Goal: Communication & Community: Participate in discussion

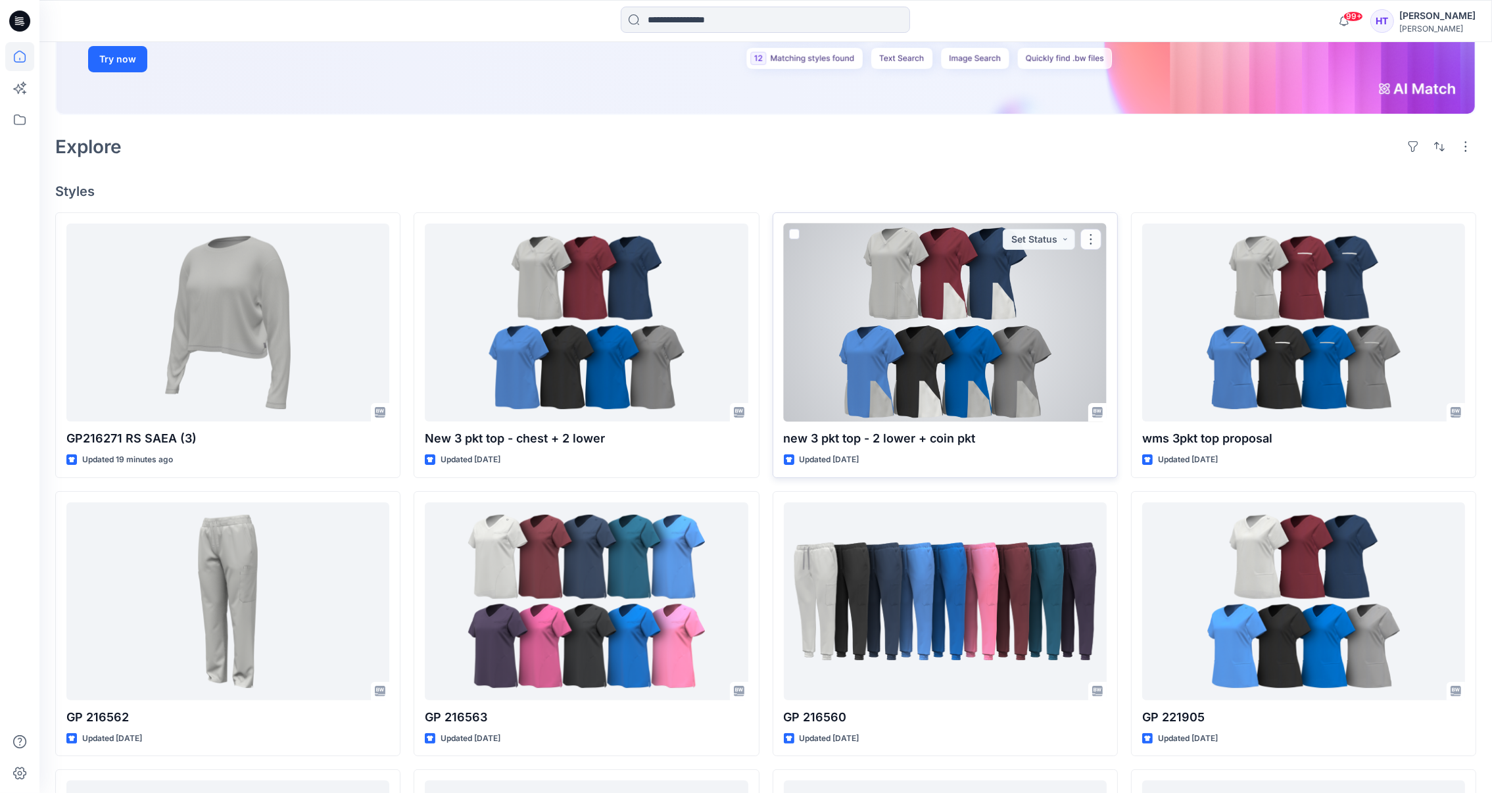
scroll to position [295, 0]
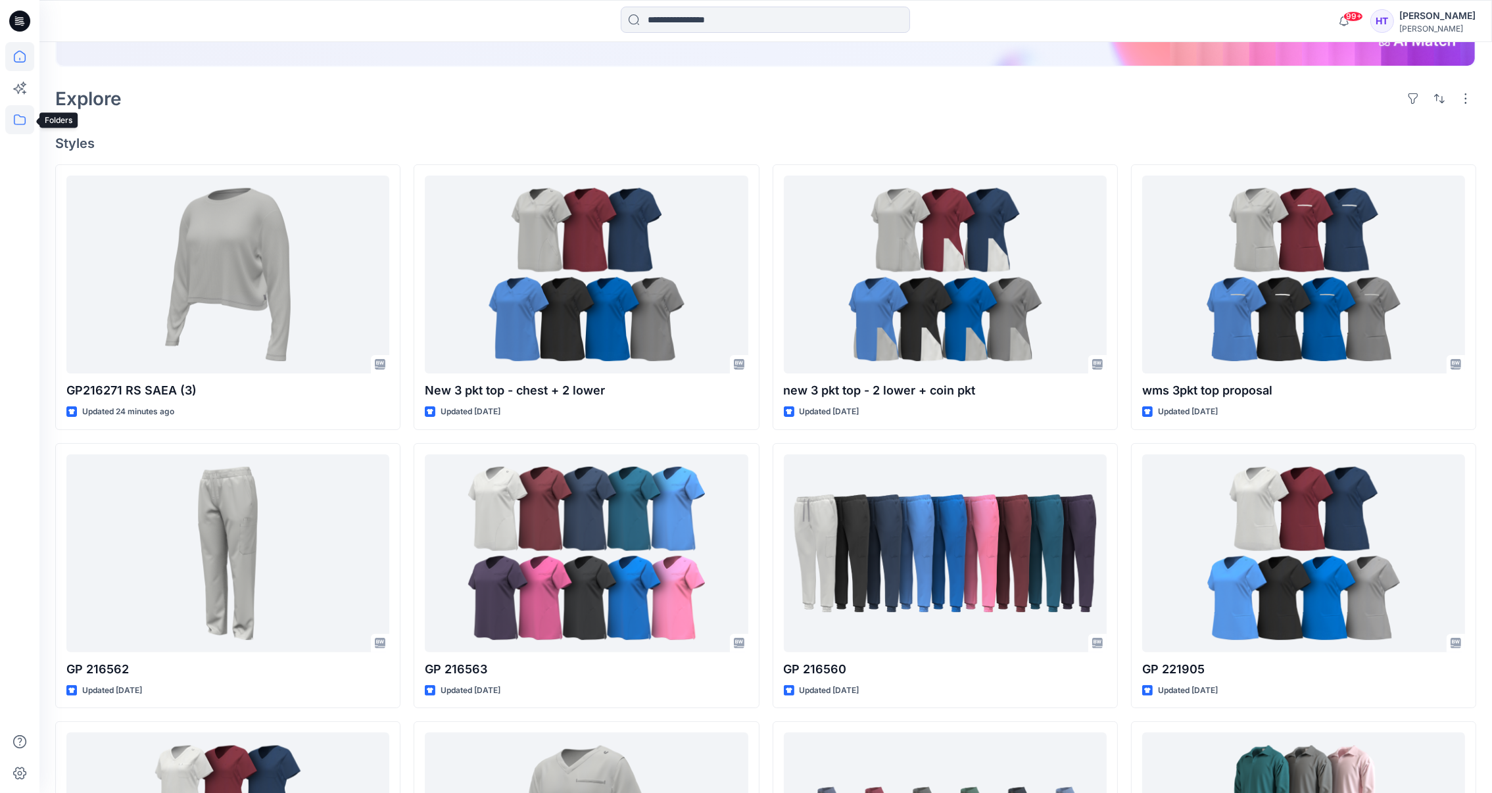
click at [14, 117] on icon at bounding box center [19, 119] width 29 height 29
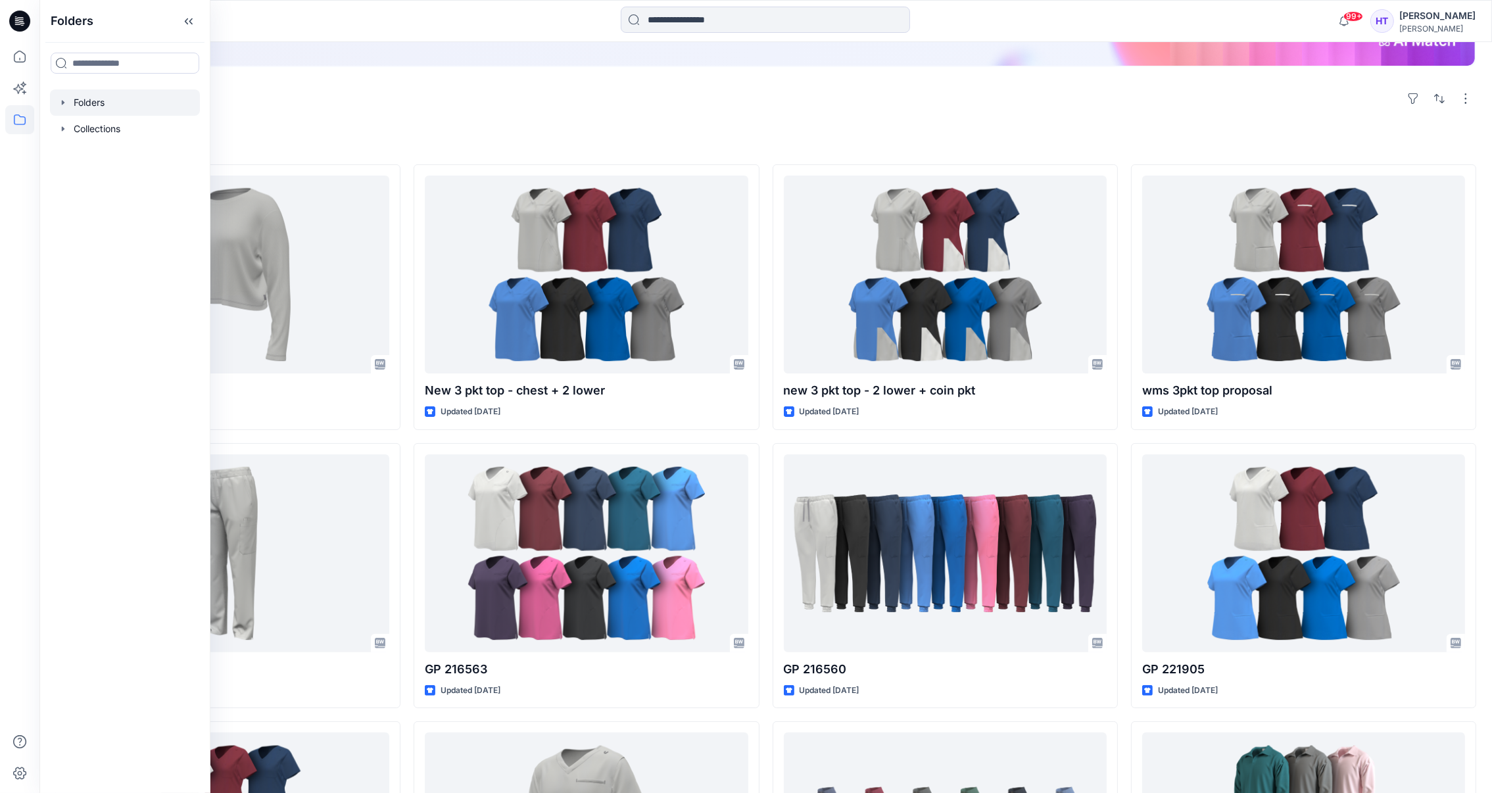
click at [61, 106] on icon "button" at bounding box center [63, 102] width 11 height 11
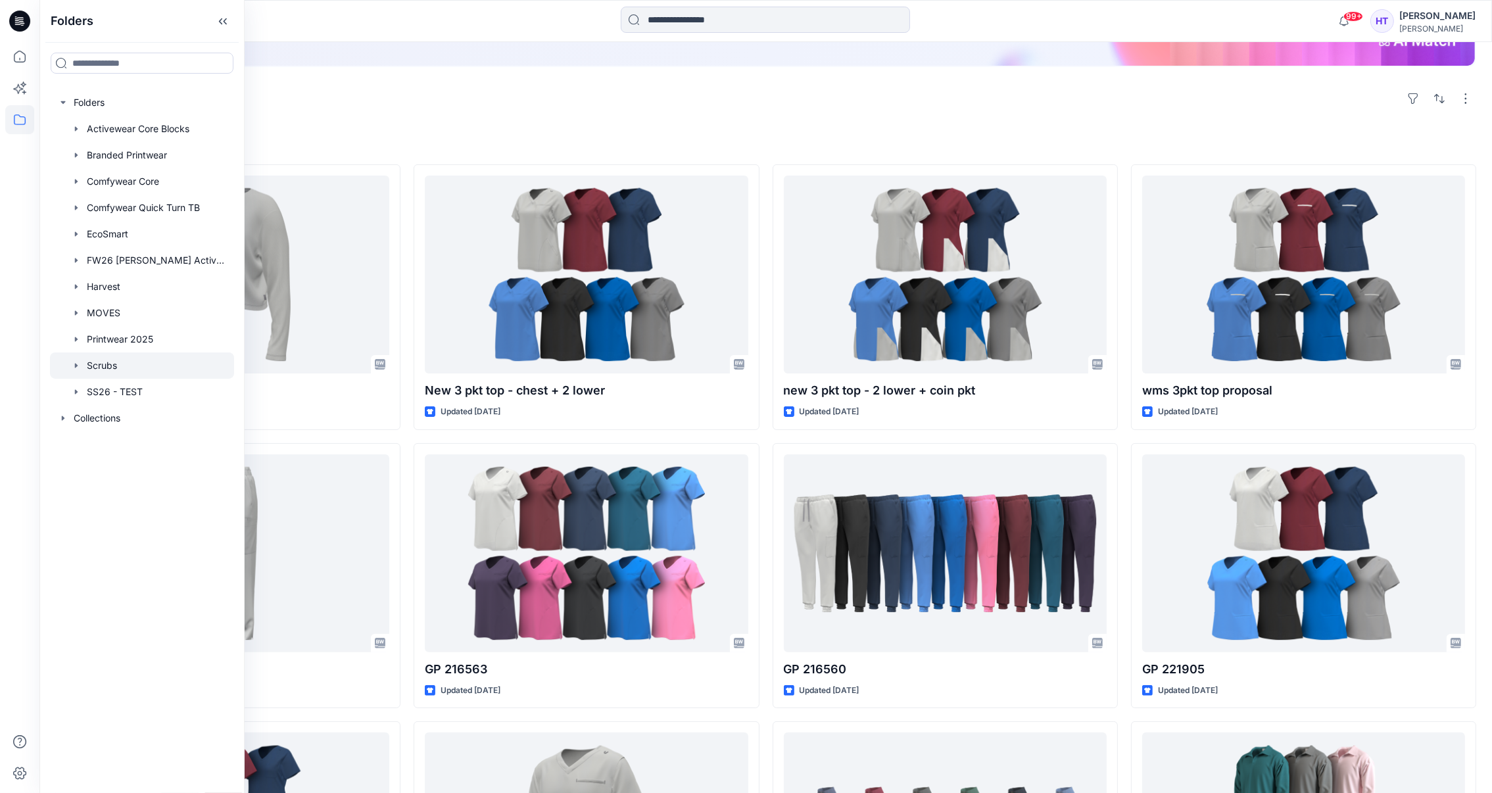
click at [137, 368] on div at bounding box center [142, 366] width 184 height 26
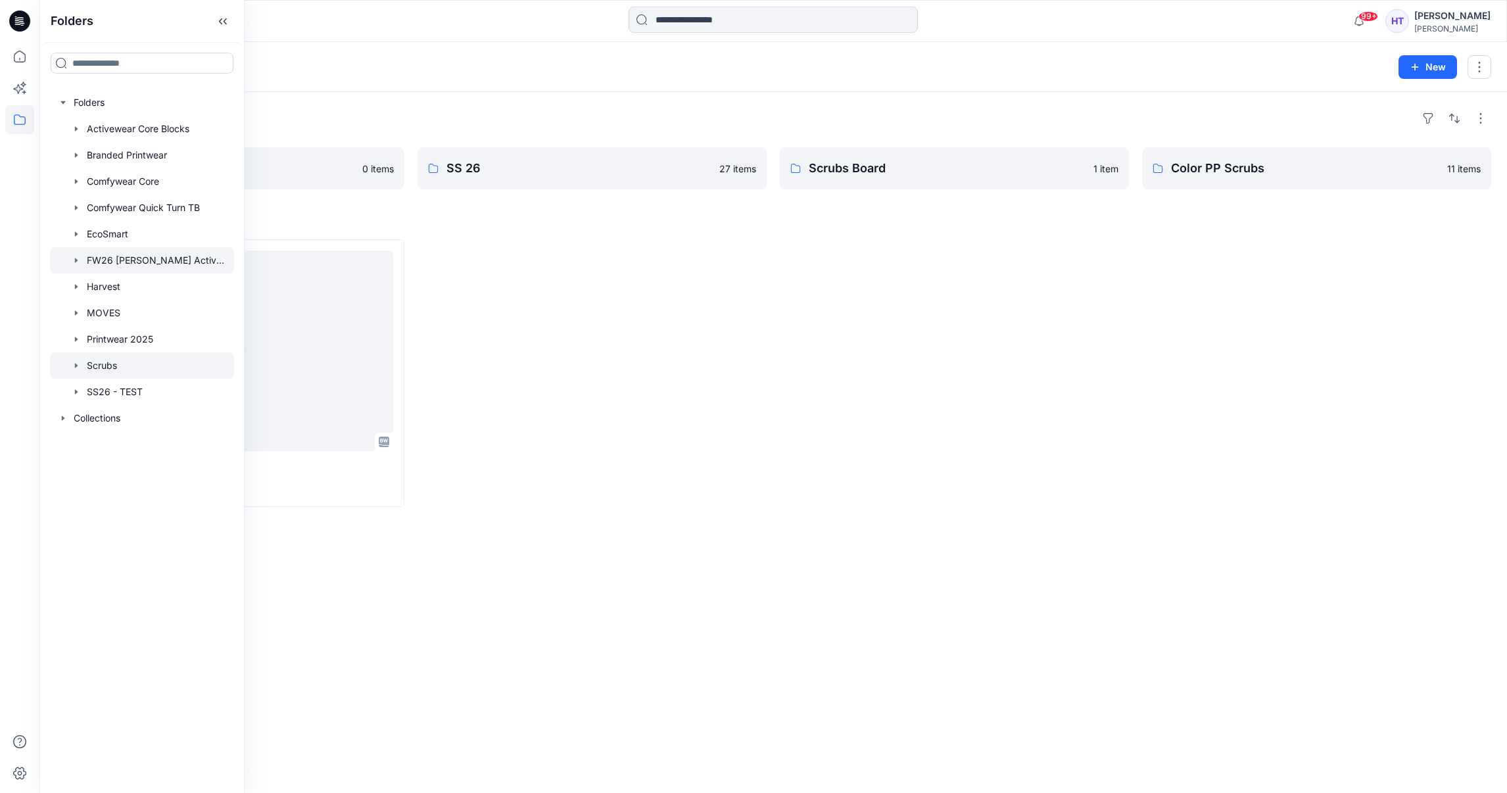
click at [129, 259] on div at bounding box center [142, 260] width 184 height 26
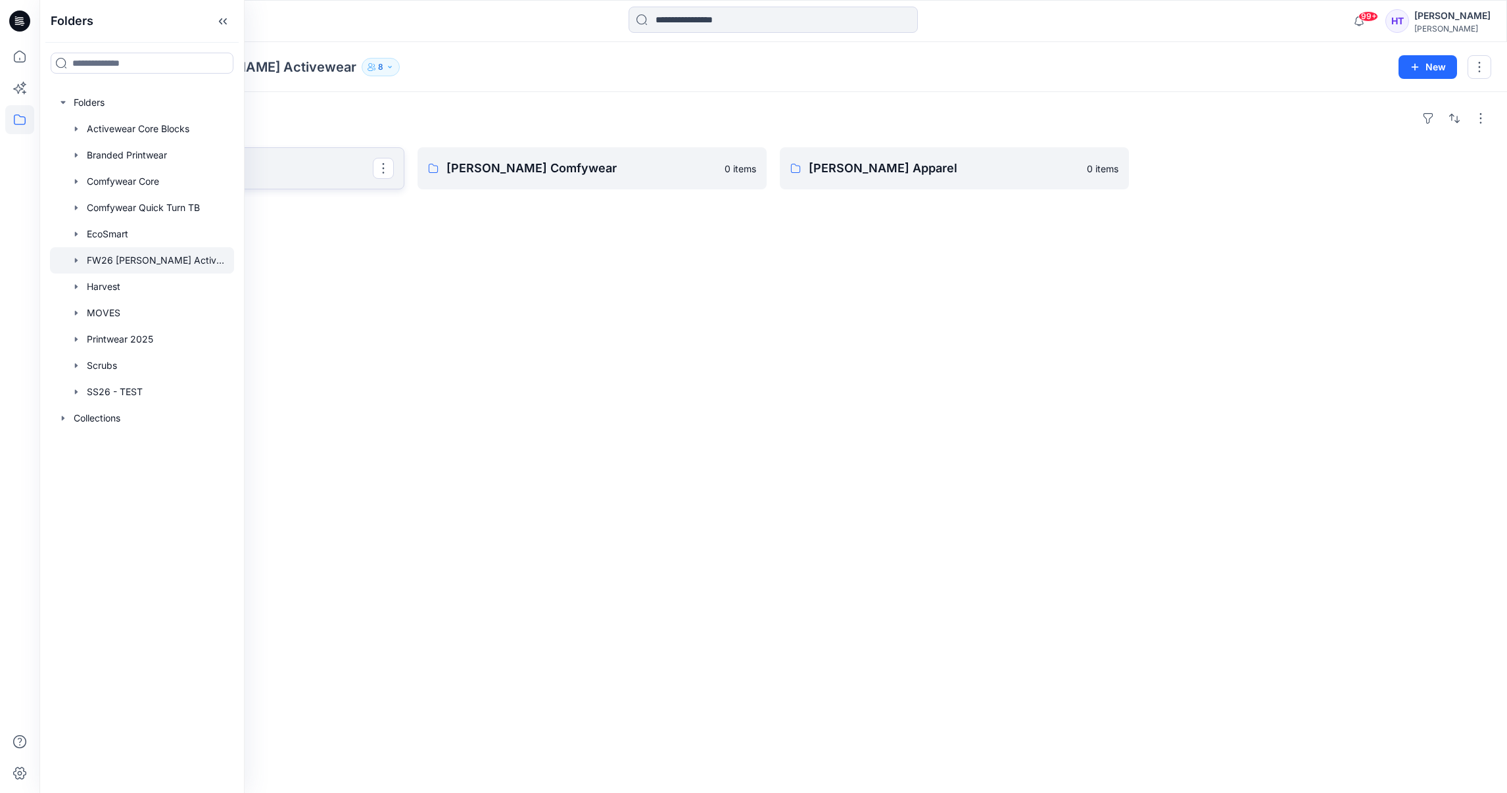
click at [309, 157] on link "[PERSON_NAME] Scrubs" at bounding box center [229, 168] width 349 height 42
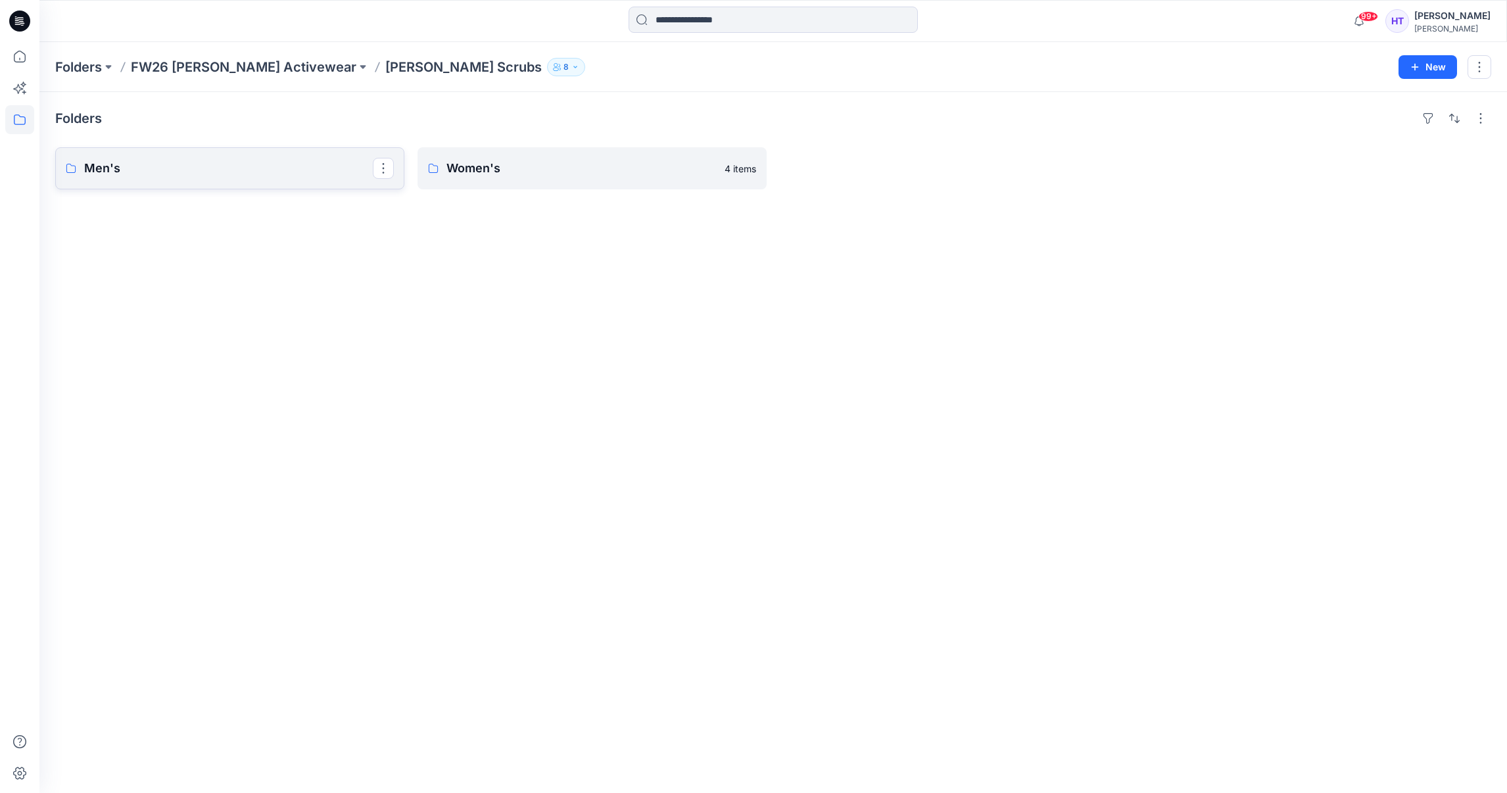
click at [234, 176] on p "Men's" at bounding box center [228, 168] width 289 height 18
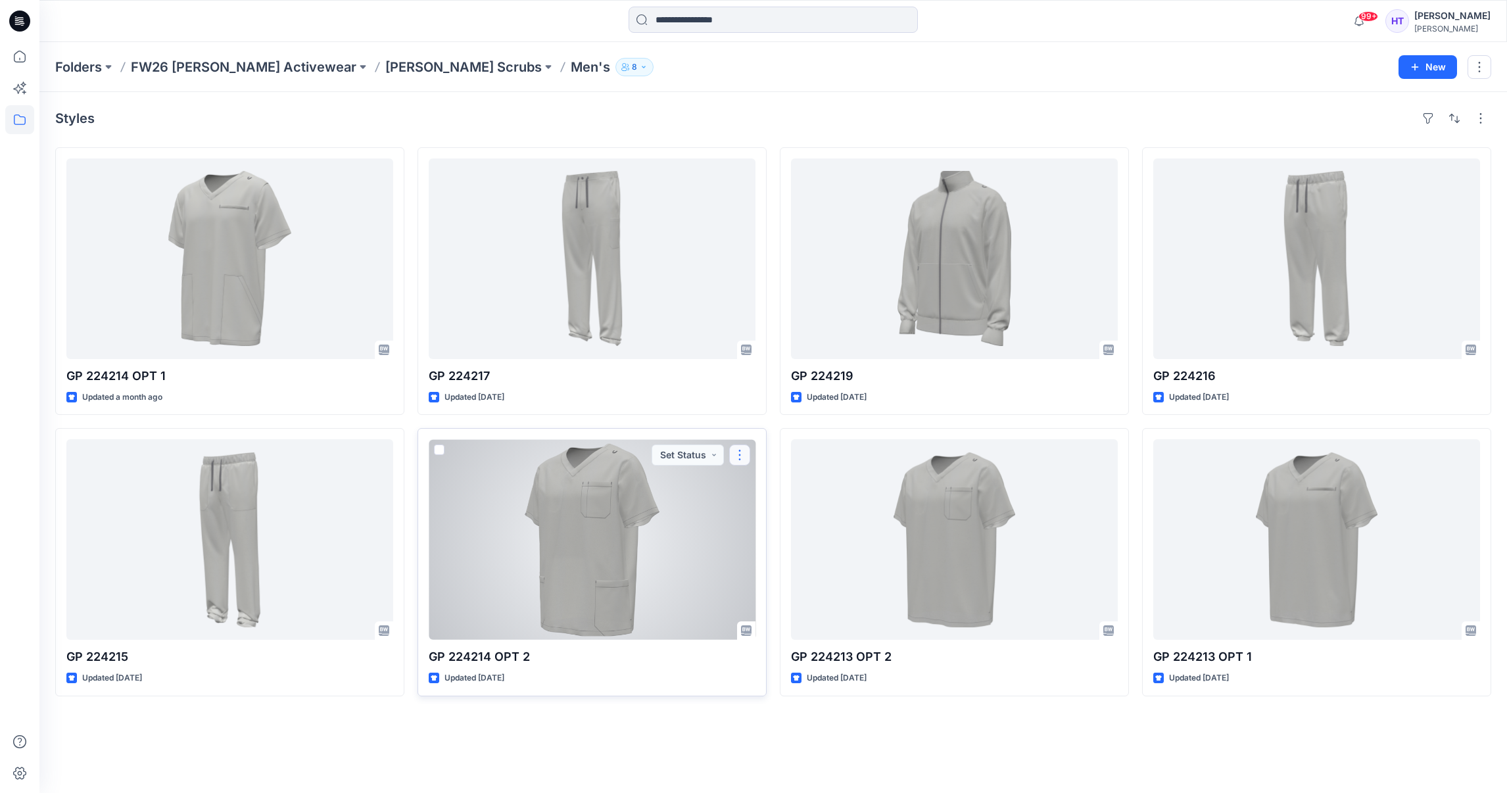
click at [737, 449] on button "button" at bounding box center [739, 455] width 21 height 21
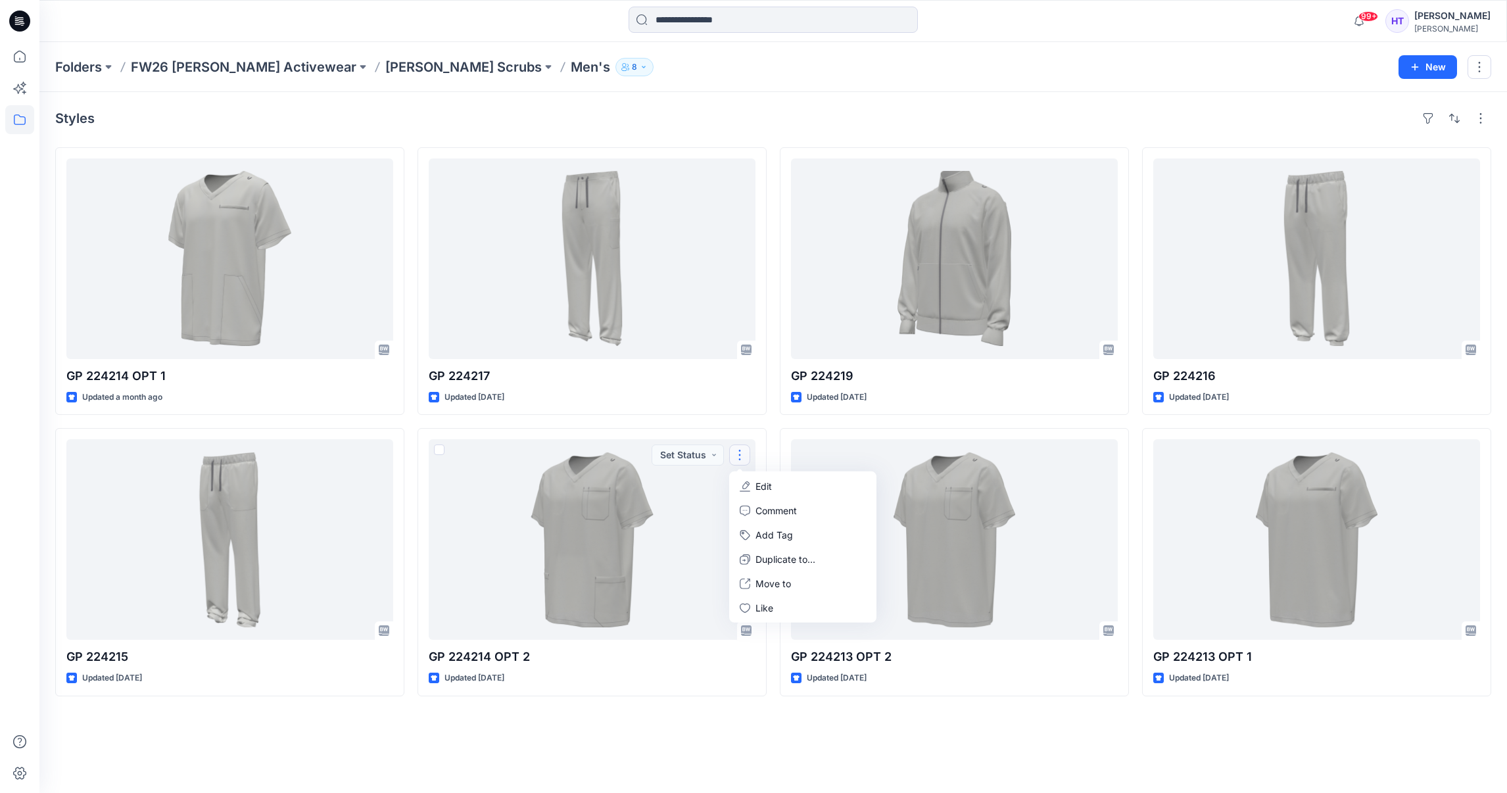
click at [701, 727] on div "Styles GP 224214 OPT 1 Updated a month ago GP 224215 Updated 2 months ago GP 22…" at bounding box center [773, 442] width 1468 height 701
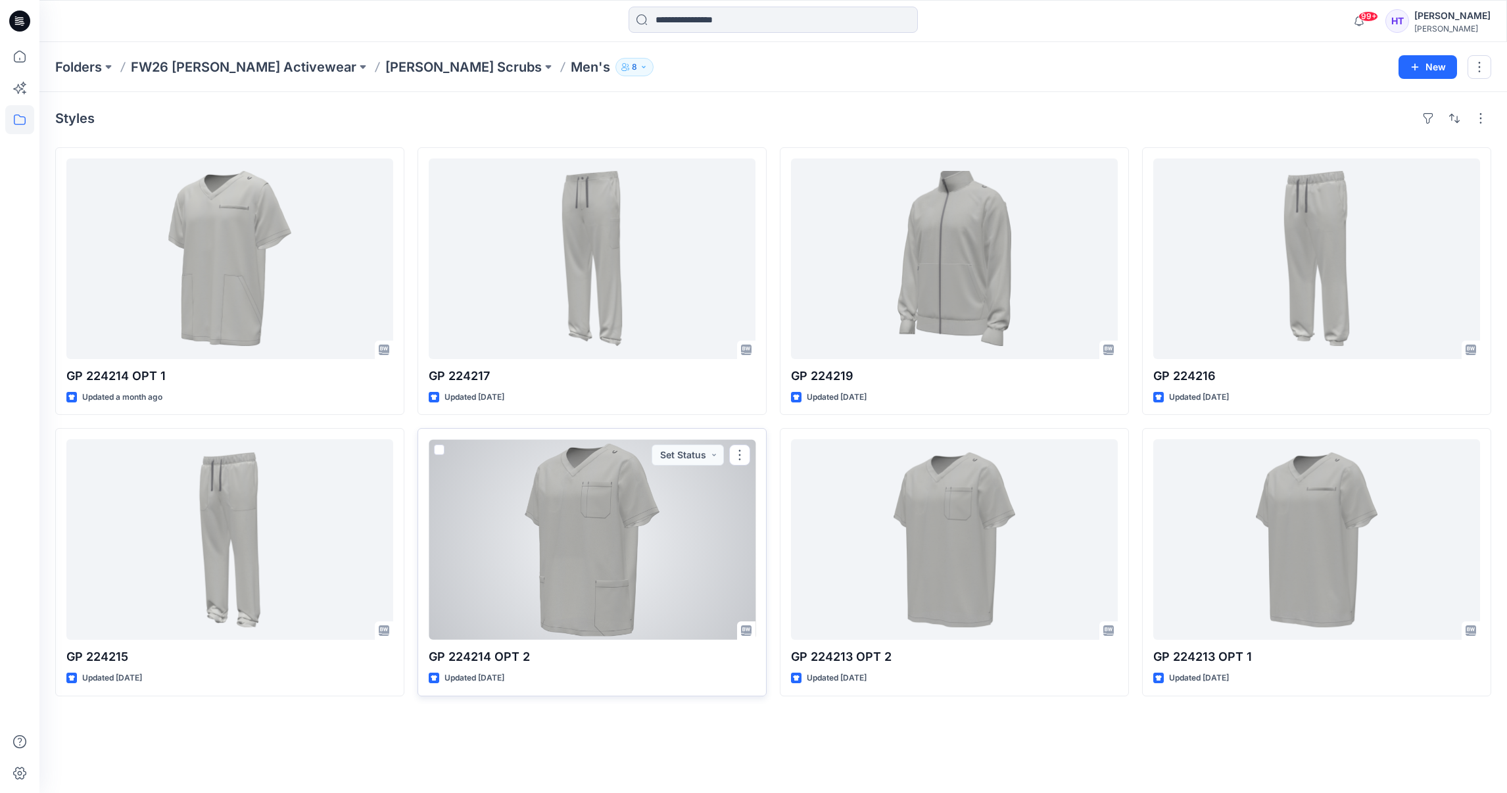
click at [485, 657] on p "GP 224214 OPT 2" at bounding box center [592, 657] width 327 height 18
drag, startPoint x: 490, startPoint y: 660, endPoint x: 631, endPoint y: 713, distance: 150.3
click at [631, 713] on div "Styles GP 224214 OPT 1 Updated a month ago GP 224215 Updated 2 months ago GP 22…" at bounding box center [773, 442] width 1468 height 701
click at [737, 451] on button "button" at bounding box center [739, 455] width 21 height 21
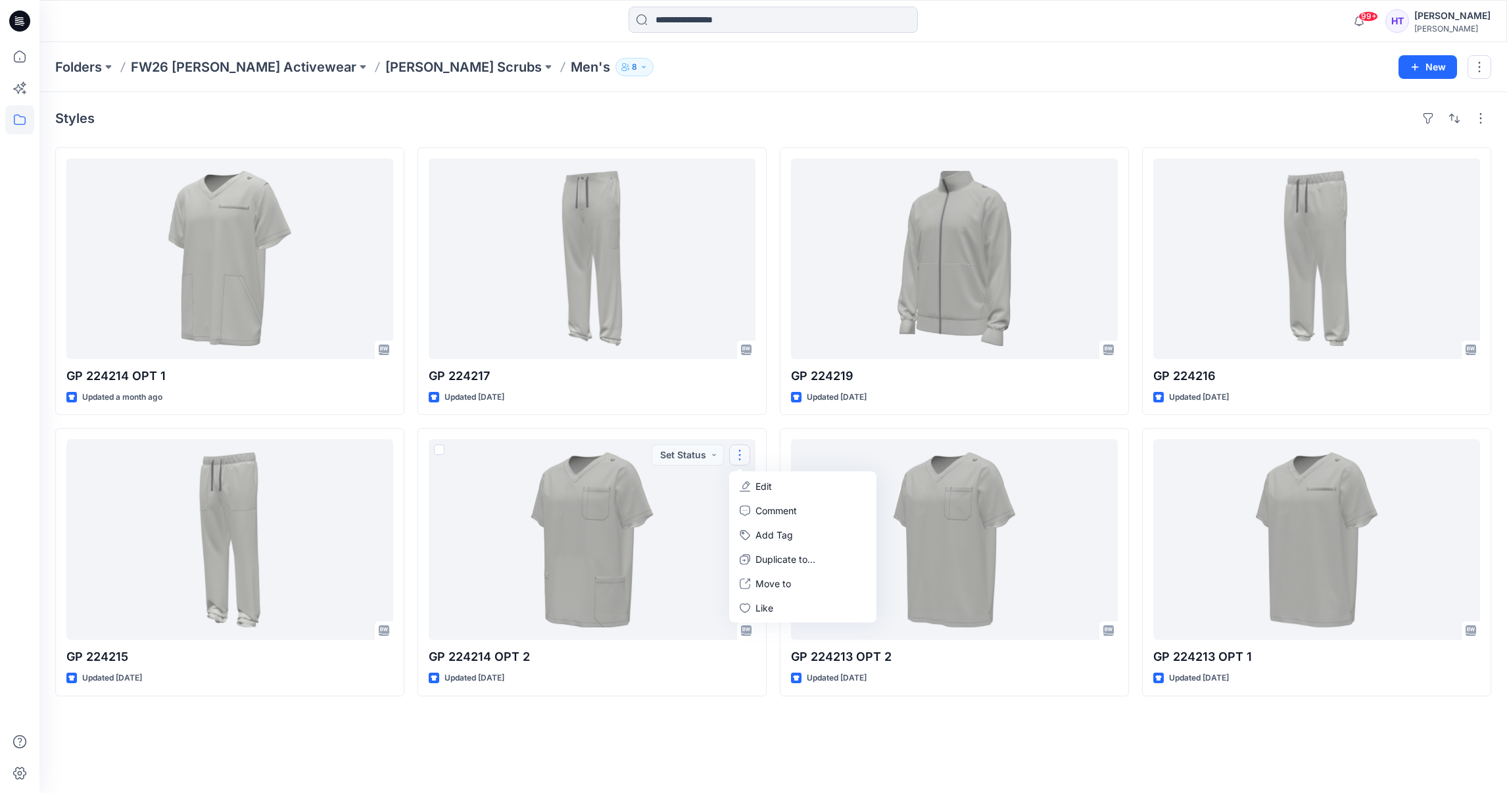
click at [664, 713] on div "Styles GP 224214 OPT 1 Updated a month ago GP 224215 Updated 2 months ago GP 22…" at bounding box center [773, 442] width 1468 height 701
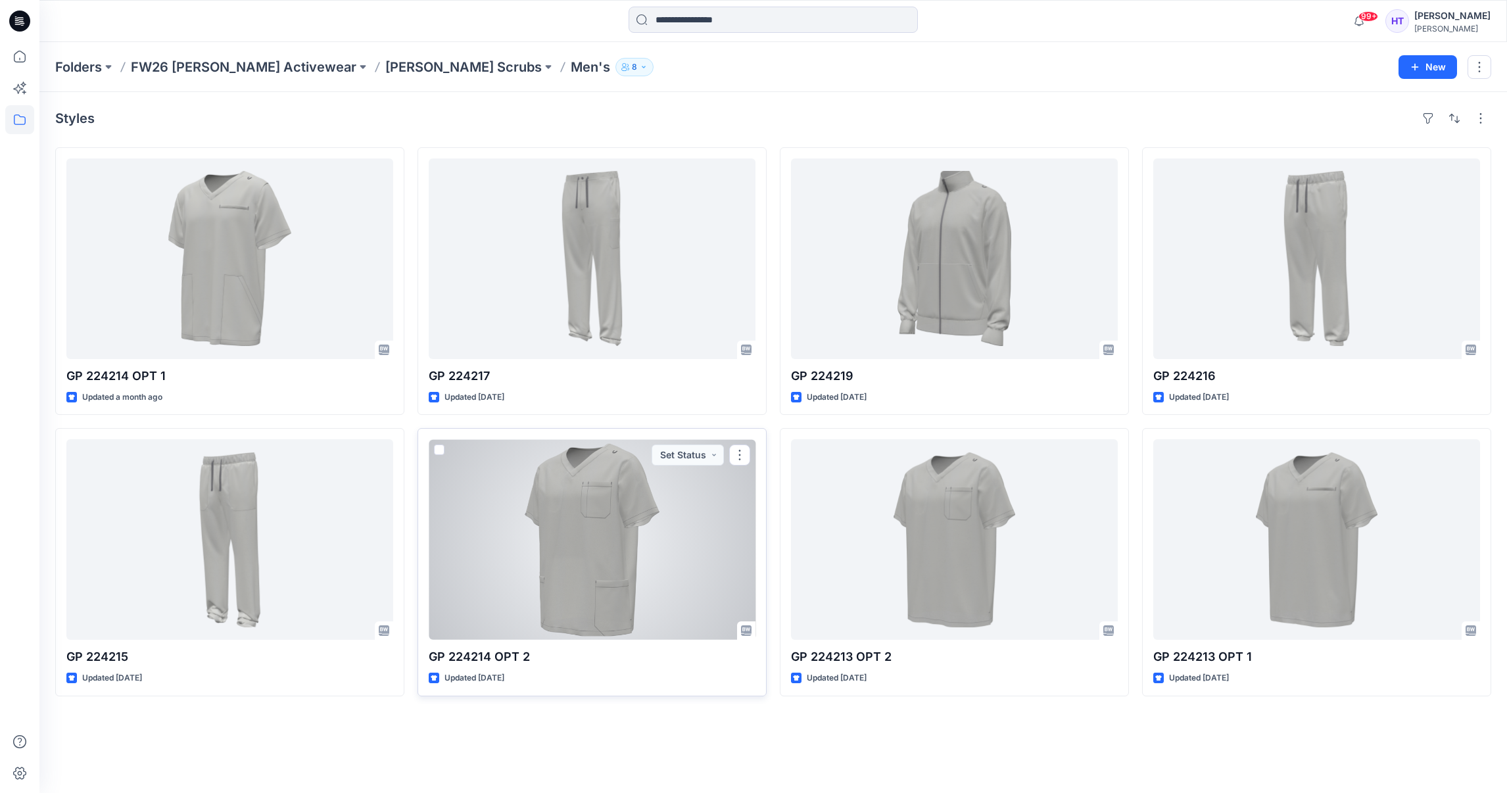
click at [436, 449] on span at bounding box center [439, 450] width 11 height 11
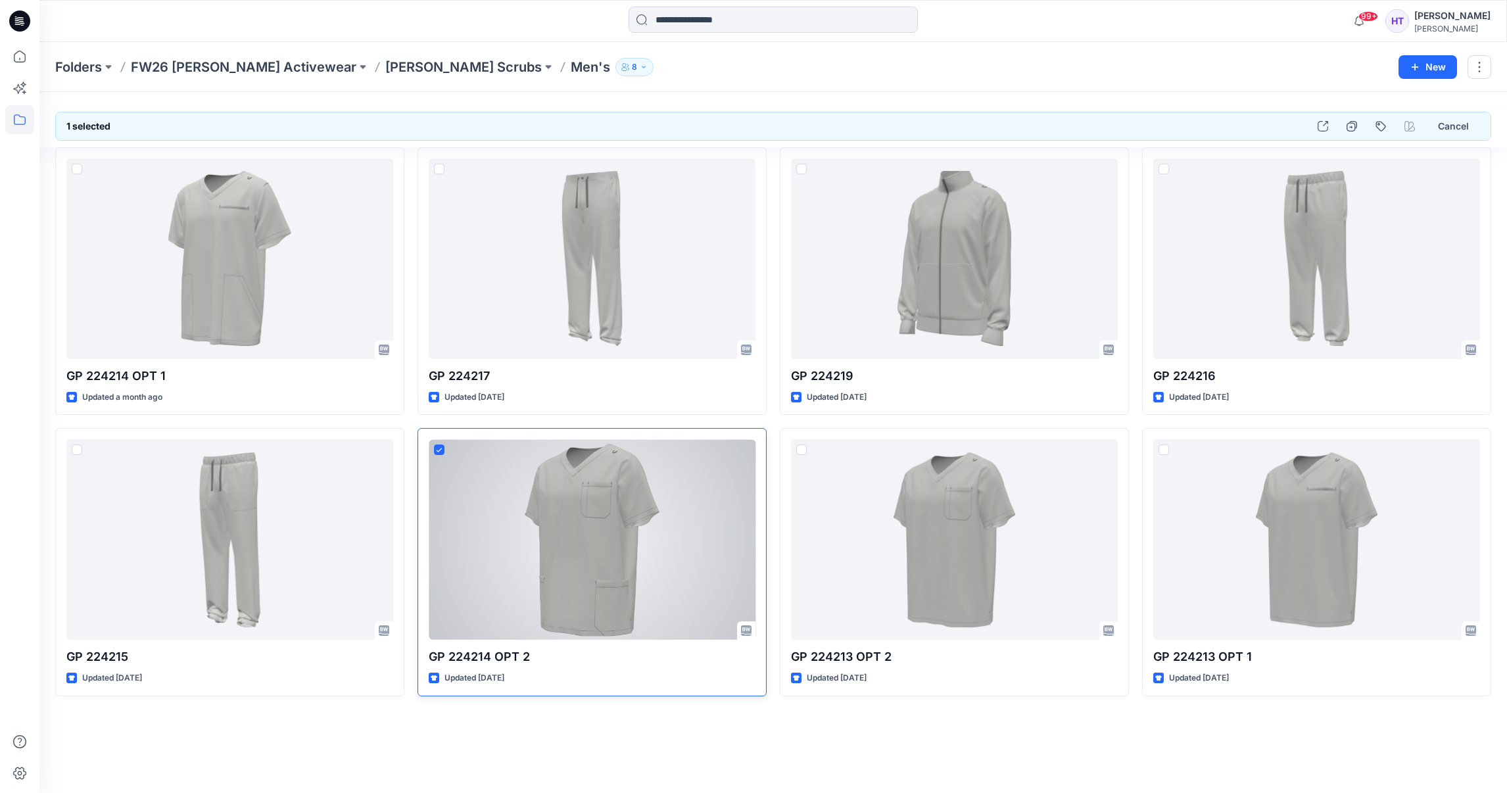
click at [429, 450] on div at bounding box center [592, 539] width 327 height 201
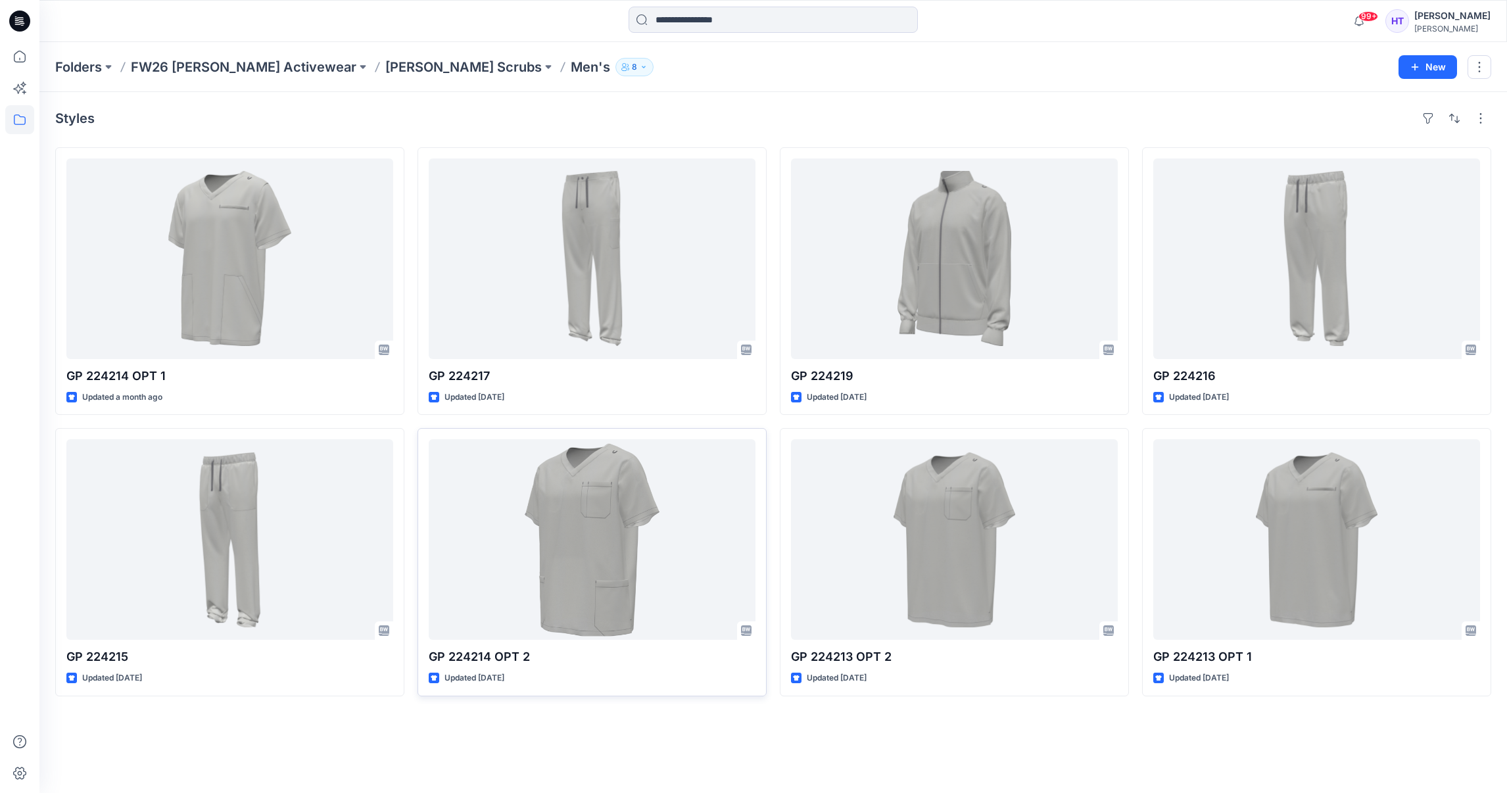
click at [676, 742] on div "Styles GP 224214 OPT 1 Updated a month ago GP 224215 Updated 2 months ago GP 22…" at bounding box center [773, 442] width 1468 height 701
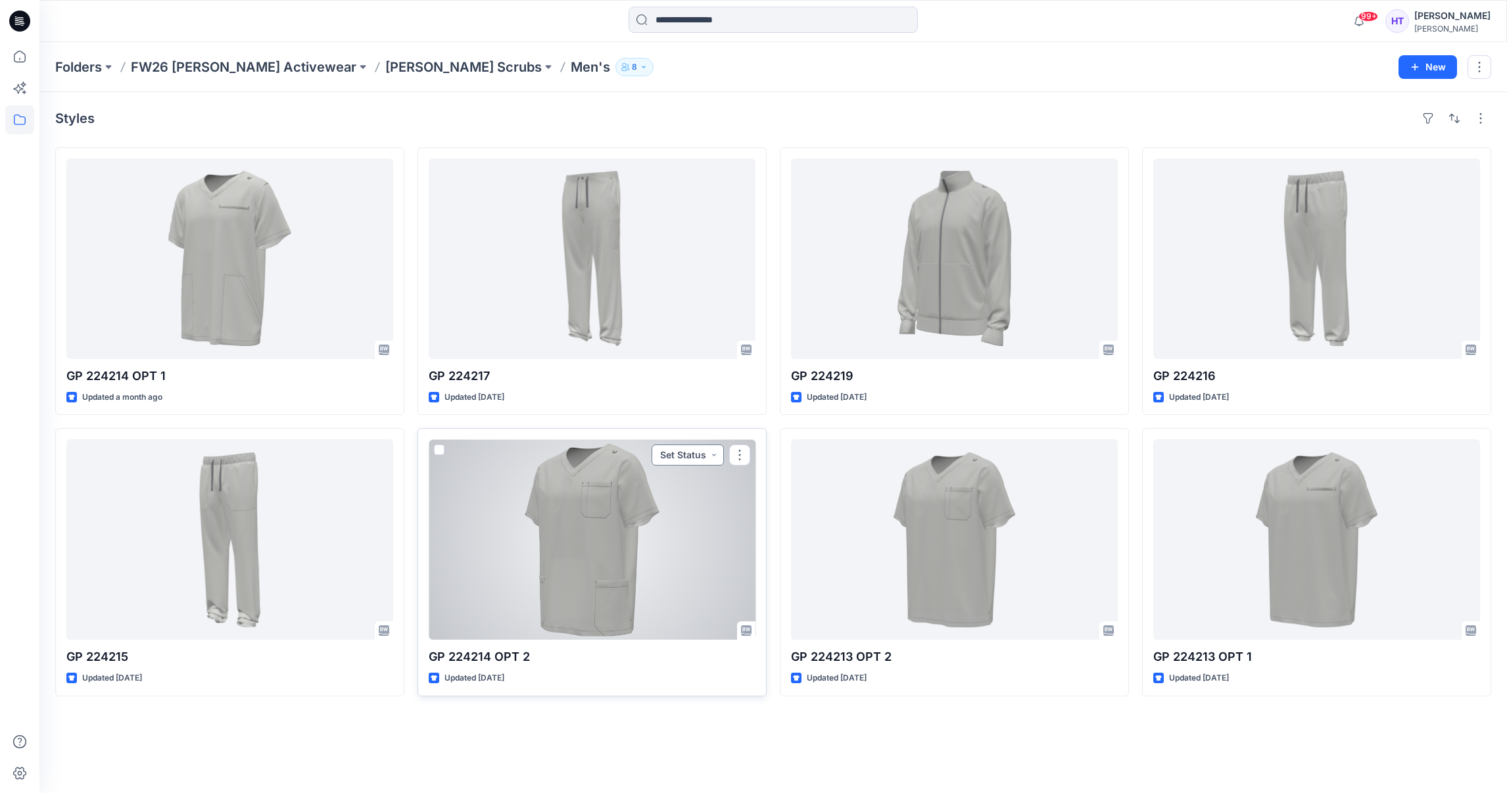
click at [700, 451] on button "Set Status" at bounding box center [688, 455] width 72 height 21
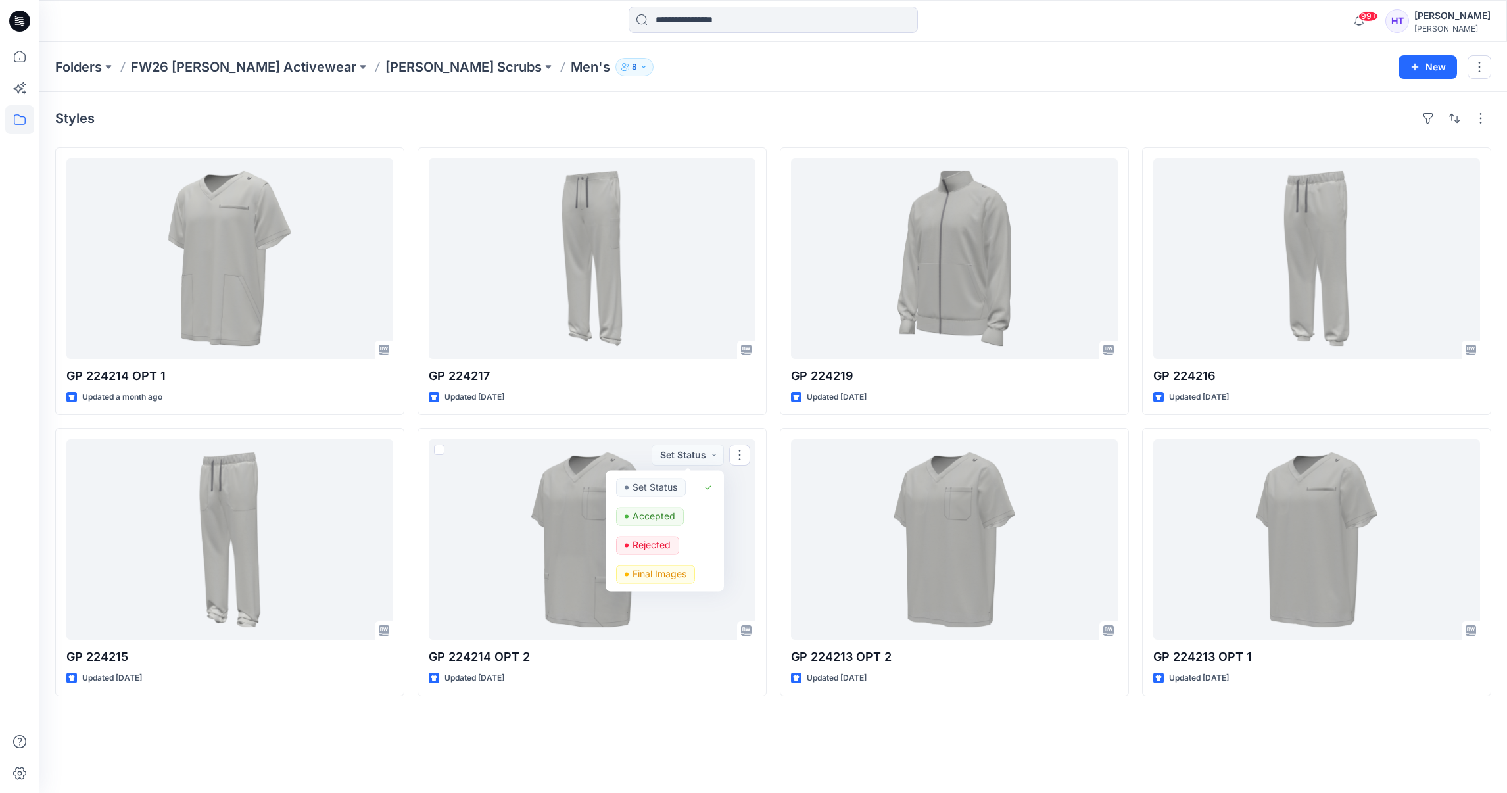
click at [725, 739] on div "Styles GP 224214 OPT 1 Updated a month ago GP 224215 Updated 2 months ago GP 22…" at bounding box center [773, 442] width 1468 height 701
click at [1491, 70] on div "Folders FW26 Hanes Activewear Hanes Scrubs Men's 8 New" at bounding box center [773, 67] width 1468 height 50
click at [1478, 62] on button "button" at bounding box center [1480, 67] width 24 height 24
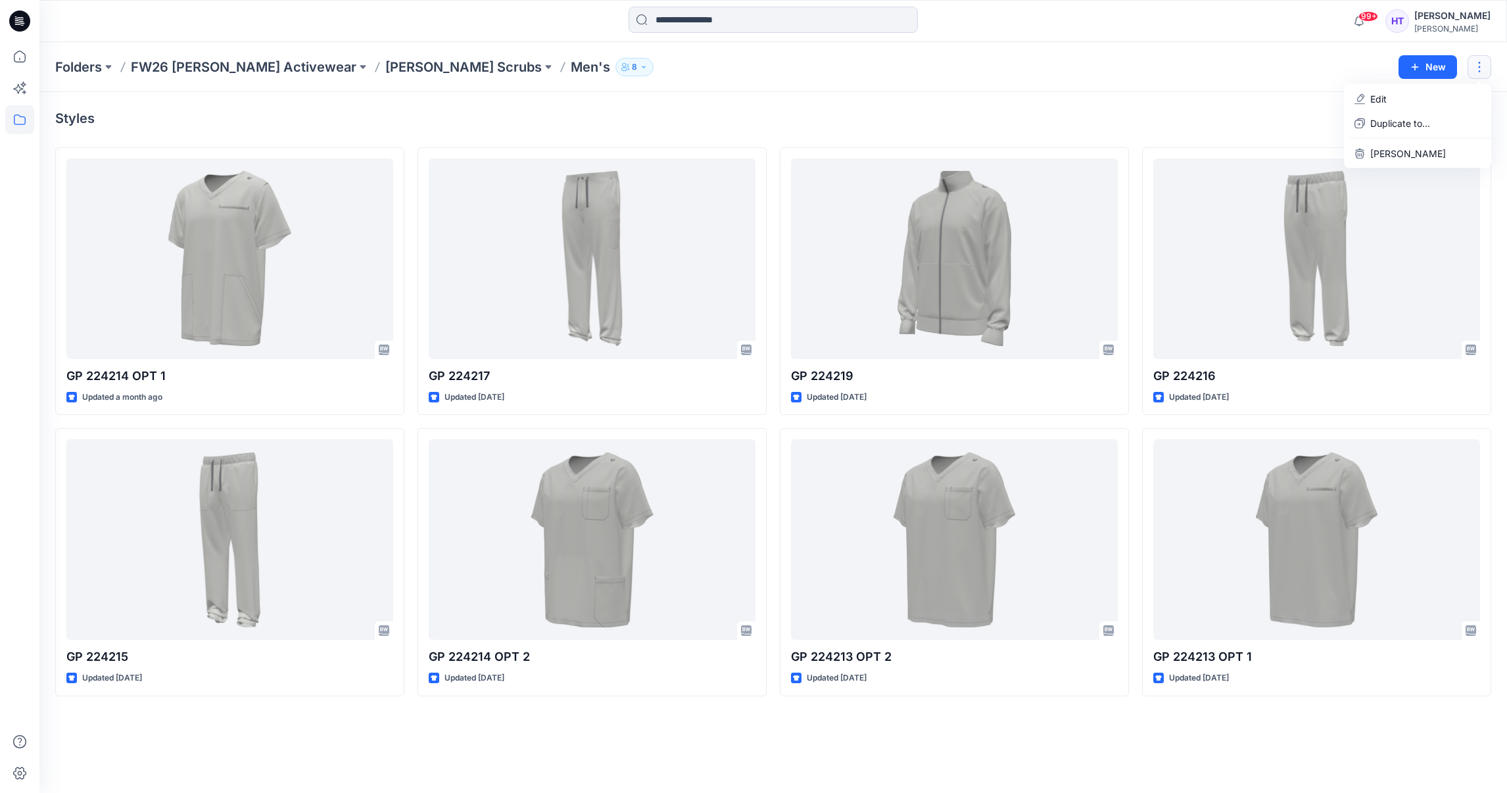
click at [1269, 82] on div "Folders FW26 Hanes Activewear Hanes Scrubs Men's 8 New Edit Duplicate to... Del…" at bounding box center [773, 67] width 1468 height 50
click at [1479, 116] on button "button" at bounding box center [1481, 118] width 21 height 21
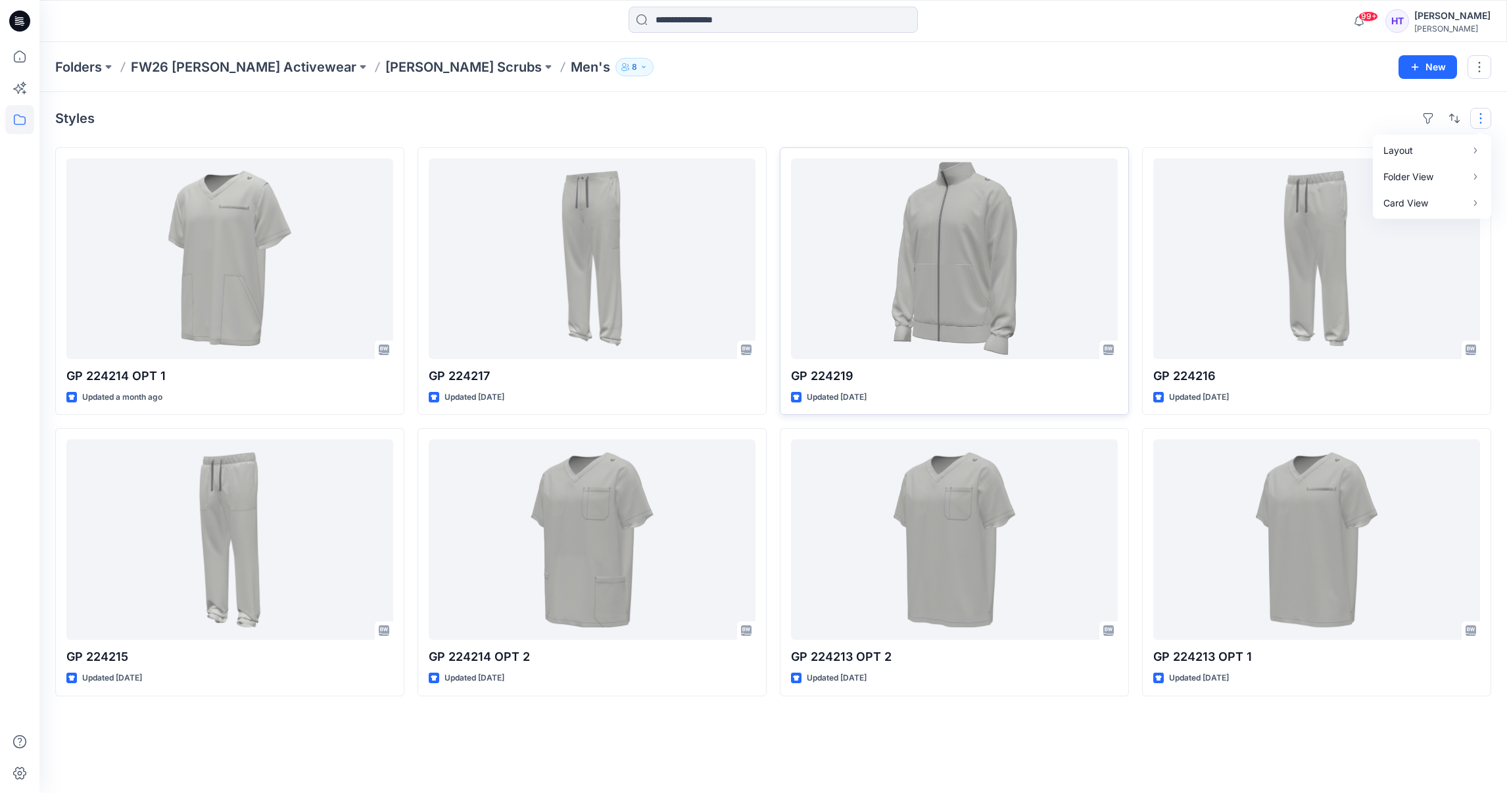
drag, startPoint x: 1181, startPoint y: 90, endPoint x: 885, endPoint y: 215, distance: 321.8
click at [1180, 91] on div "Folders FW26 Hanes Activewear Hanes Scrubs Men's 8 New" at bounding box center [773, 67] width 1468 height 50
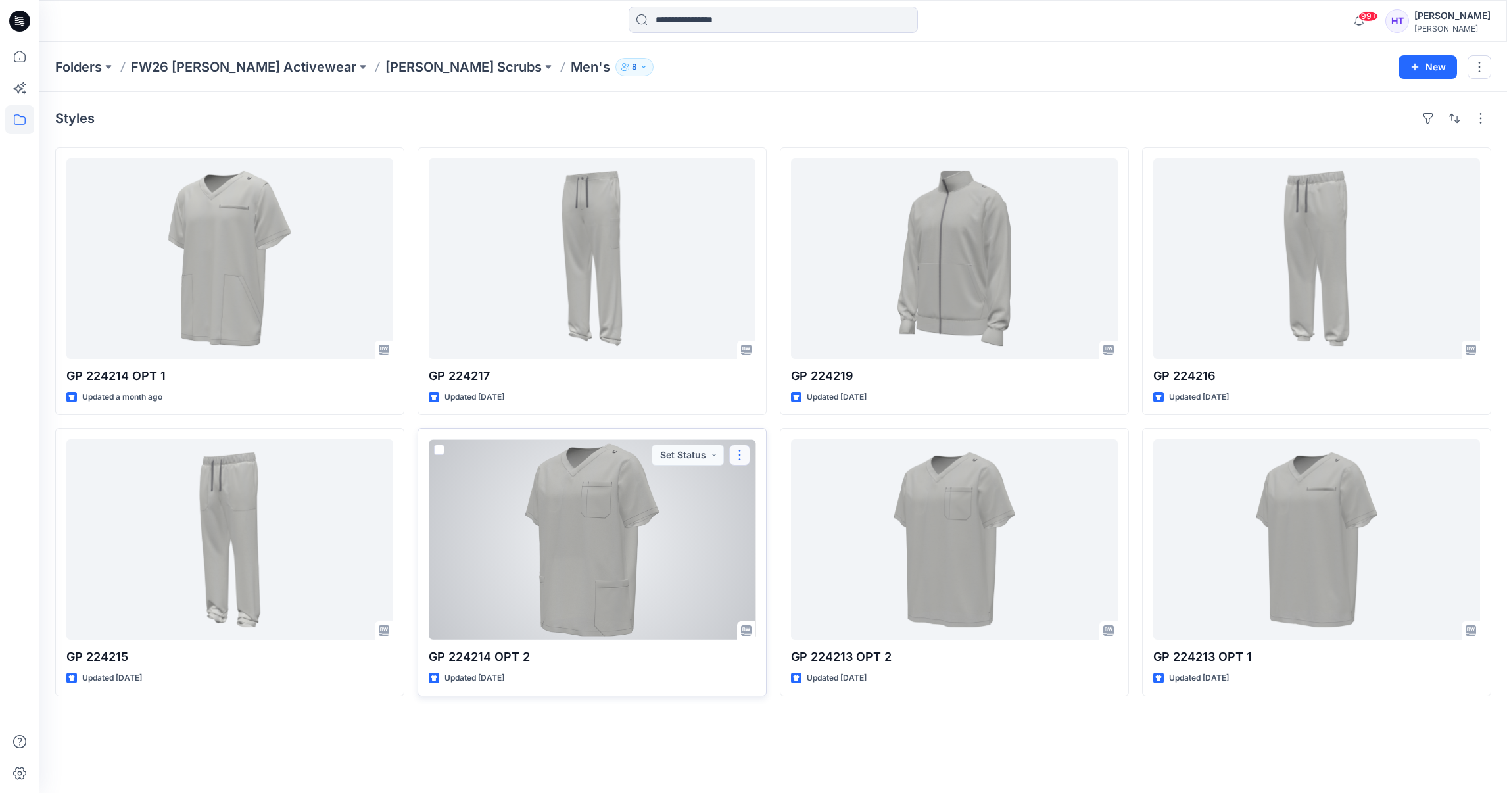
click at [741, 456] on button "button" at bounding box center [739, 455] width 21 height 21
click at [752, 487] on button "Edit" at bounding box center [803, 486] width 142 height 24
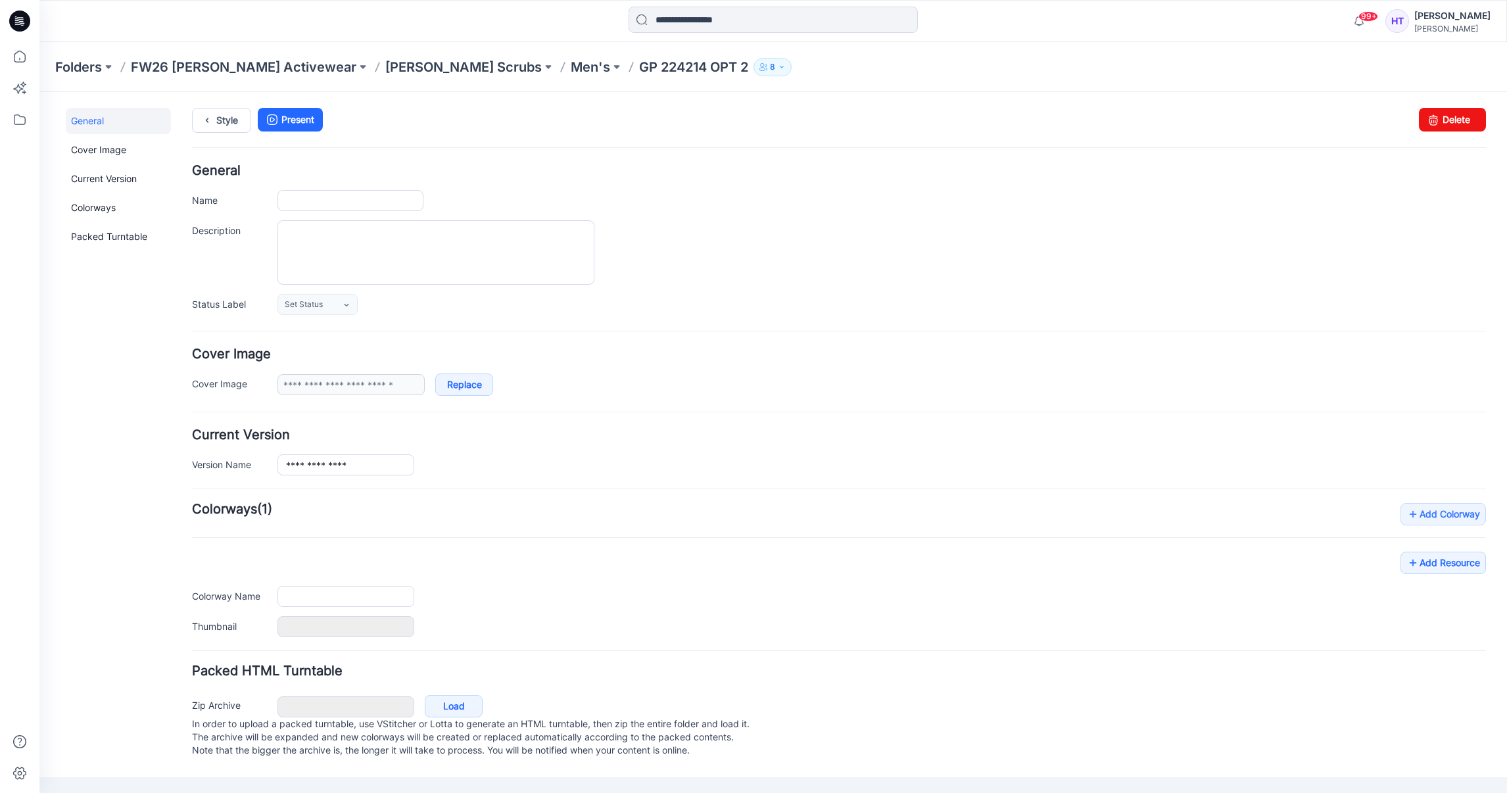
type input "**********"
type input "********"
type input "**********"
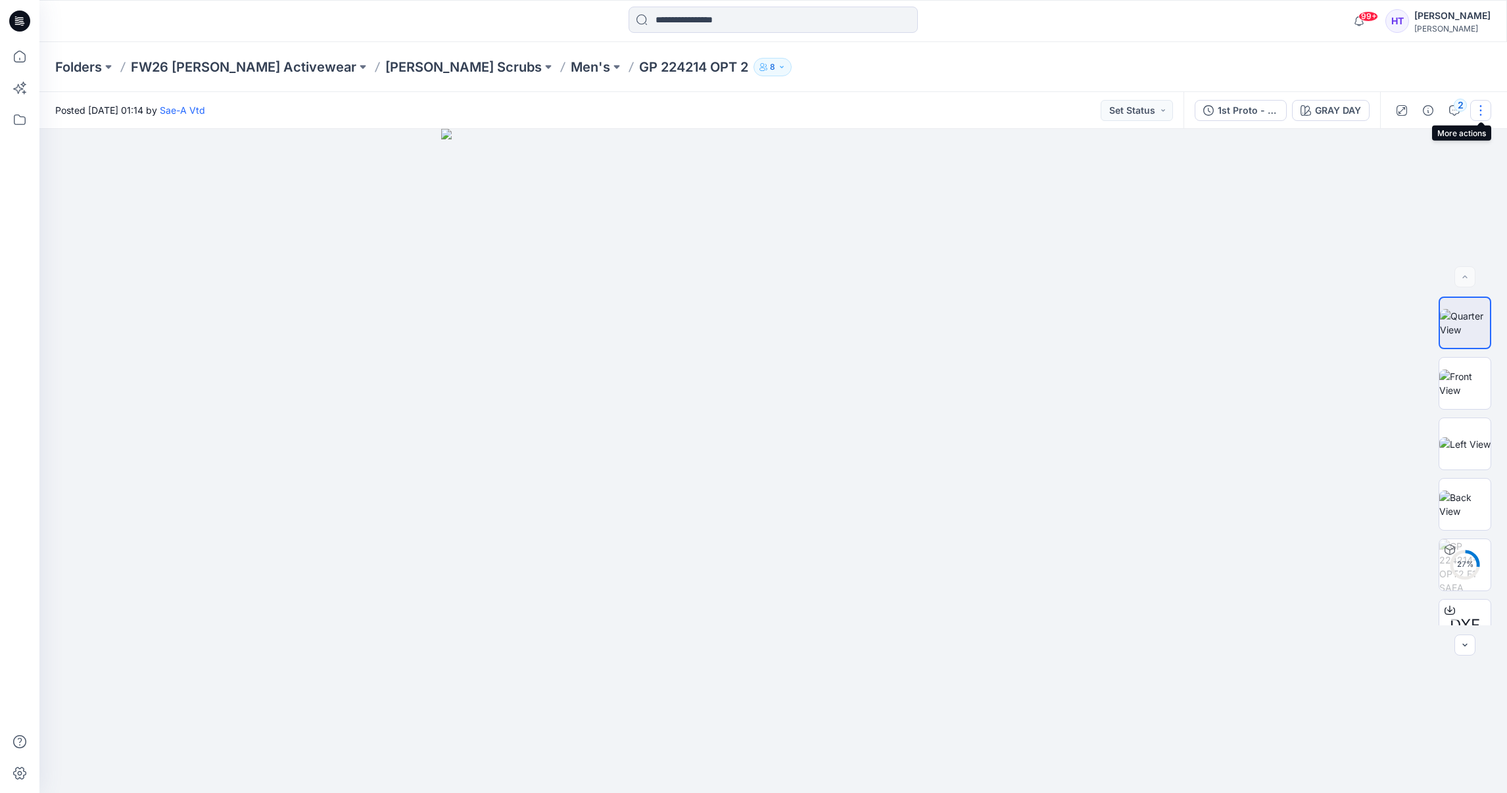
click at [1482, 116] on button "button" at bounding box center [1481, 110] width 21 height 21
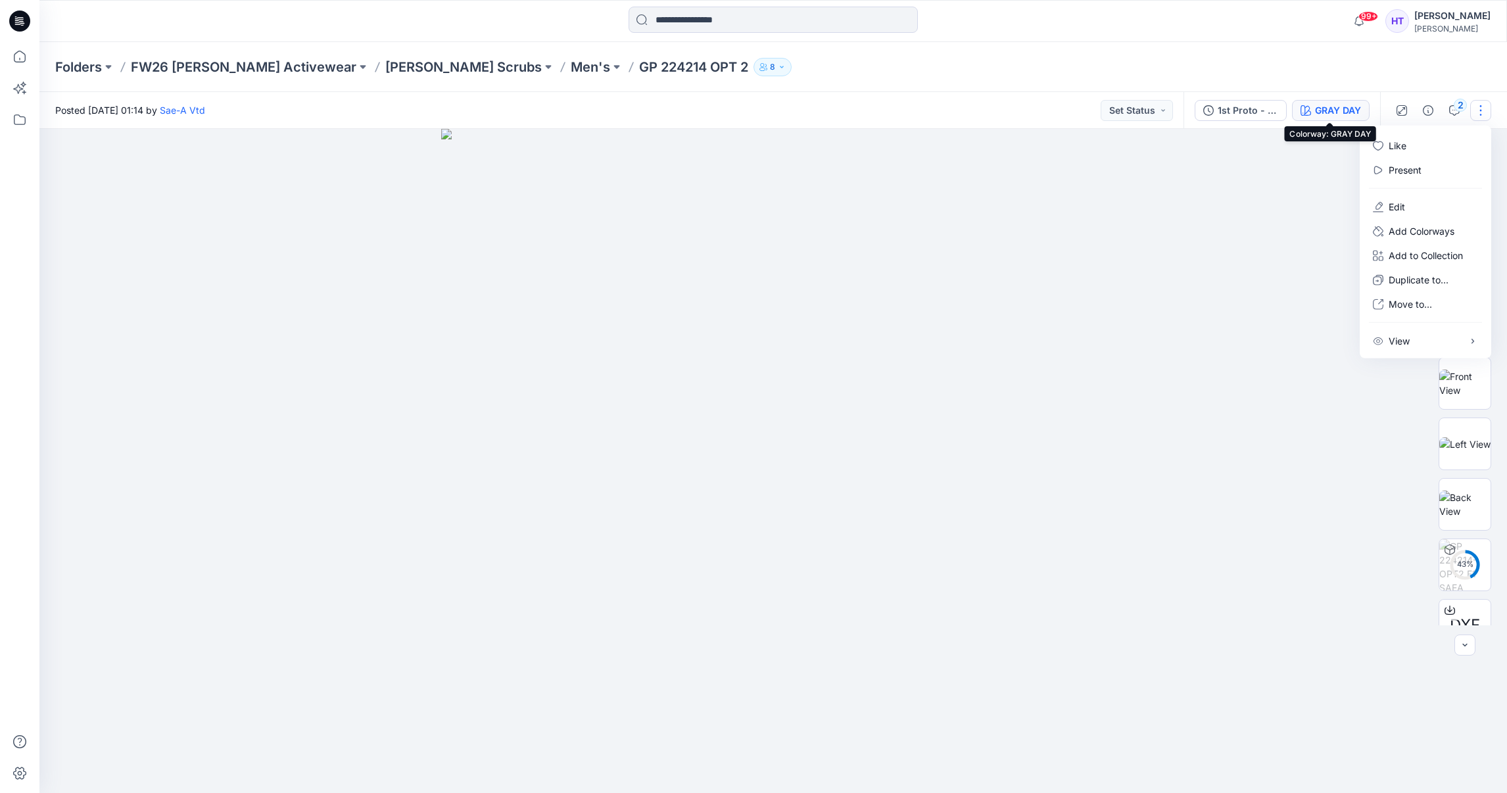
click at [1335, 105] on div "GRAY DAY" at bounding box center [1338, 110] width 46 height 14
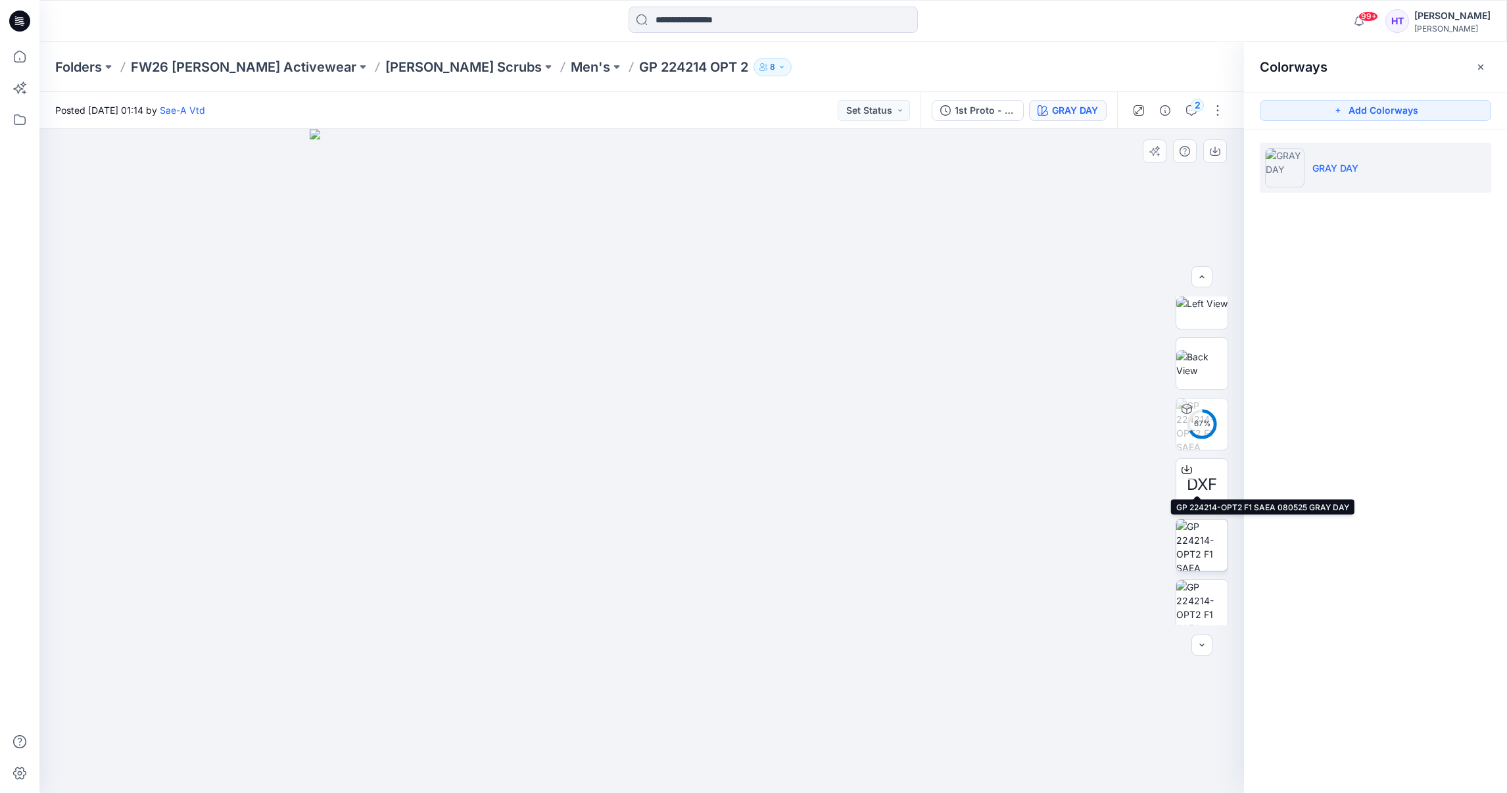
scroll to position [147, 0]
click at [988, 114] on div "1st Proto - 3D" at bounding box center [985, 110] width 61 height 14
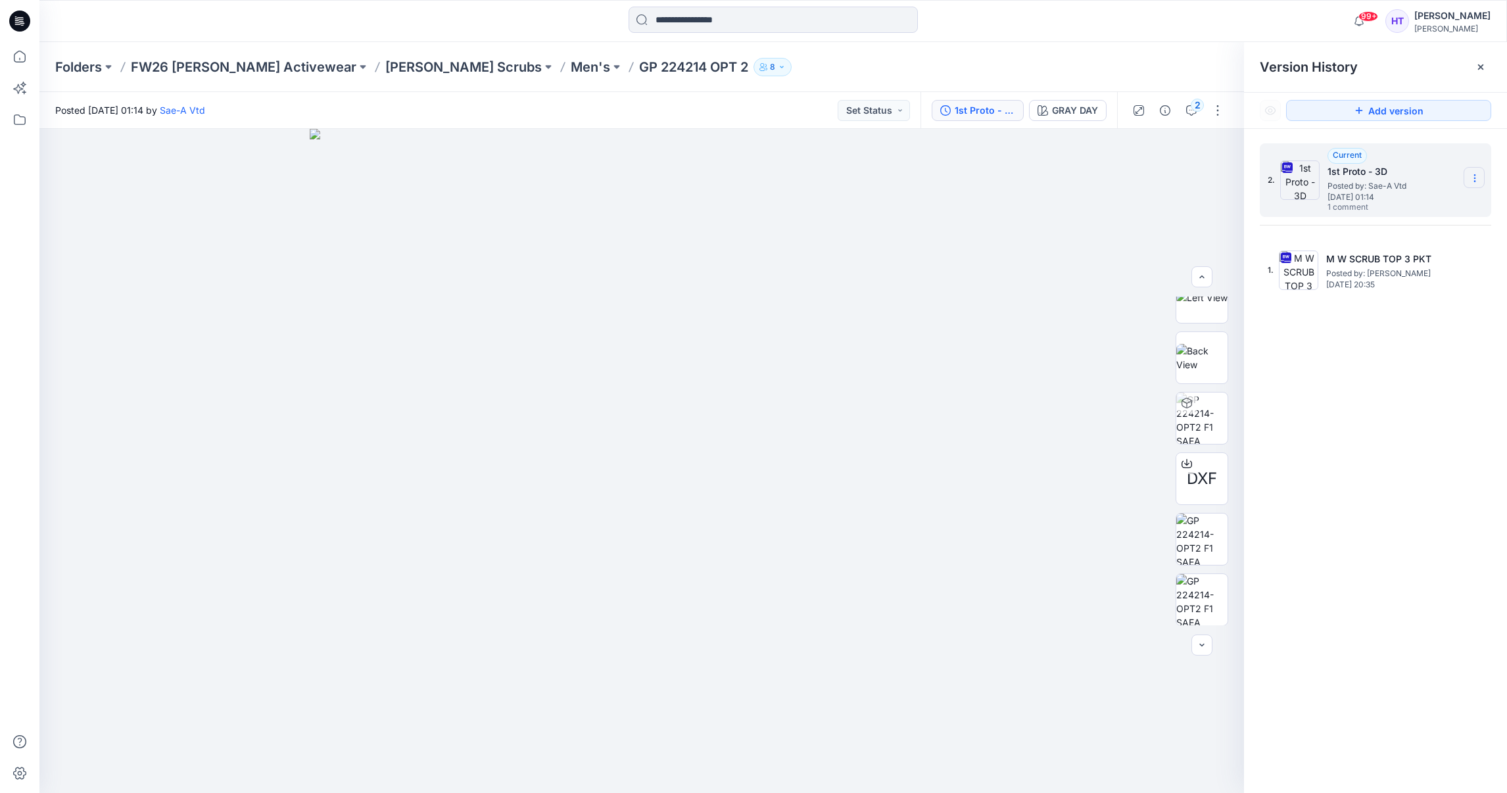
click at [1474, 180] on icon at bounding box center [1475, 178] width 11 height 11
click at [1415, 207] on span "Download Source BW File" at bounding box center [1408, 205] width 110 height 16
click at [639, 66] on p "GP 224214 OPT 2" at bounding box center [693, 67] width 109 height 18
click at [1495, 62] on div "Version History" at bounding box center [1375, 67] width 263 height 50
click at [1486, 69] on div at bounding box center [1481, 67] width 21 height 21
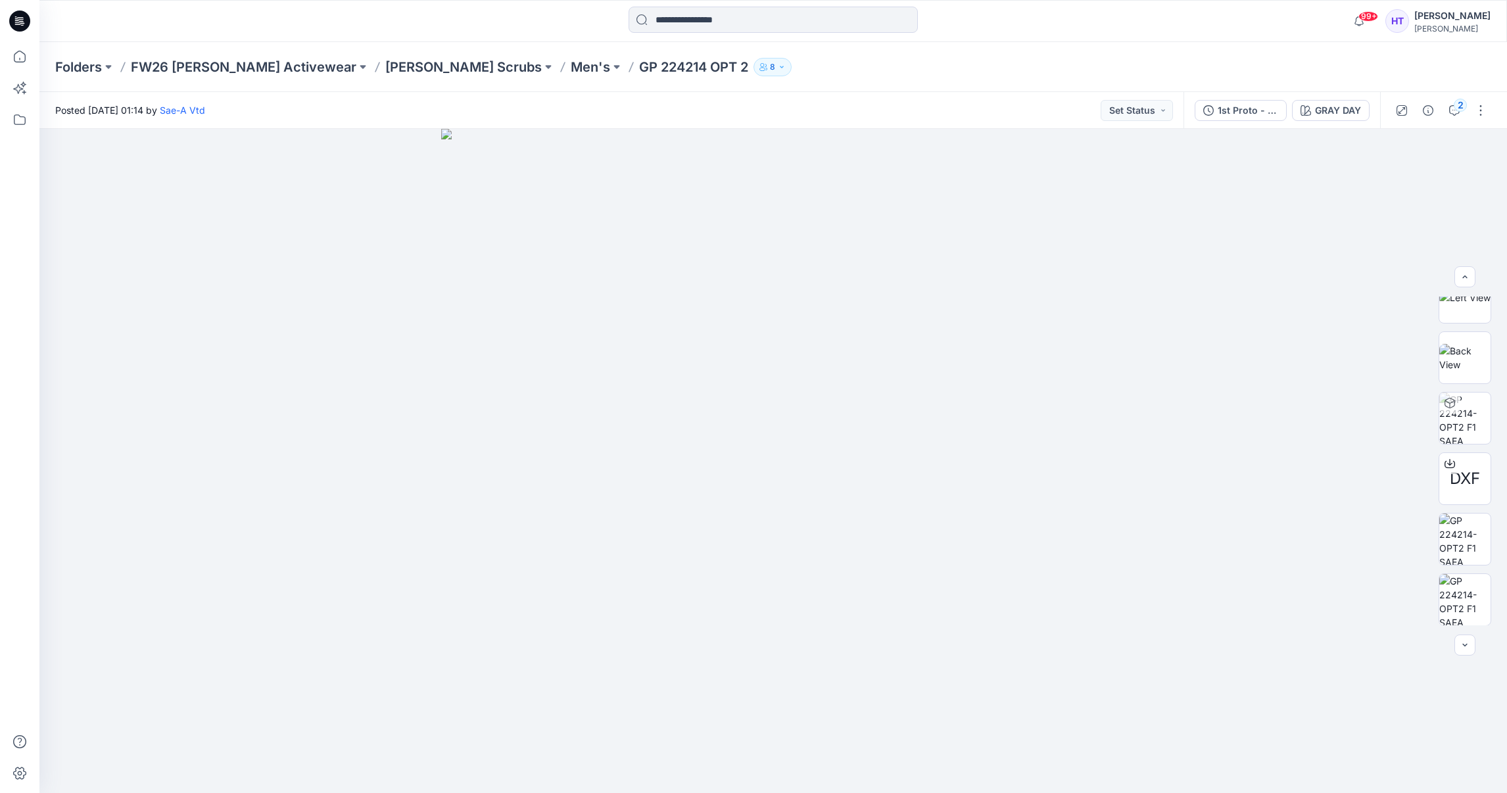
click at [1493, 120] on div "2" at bounding box center [1441, 110] width 122 height 37
click at [1486, 113] on button "button" at bounding box center [1481, 110] width 21 height 21
click at [1403, 208] on p "Edit" at bounding box center [1397, 207] width 16 height 14
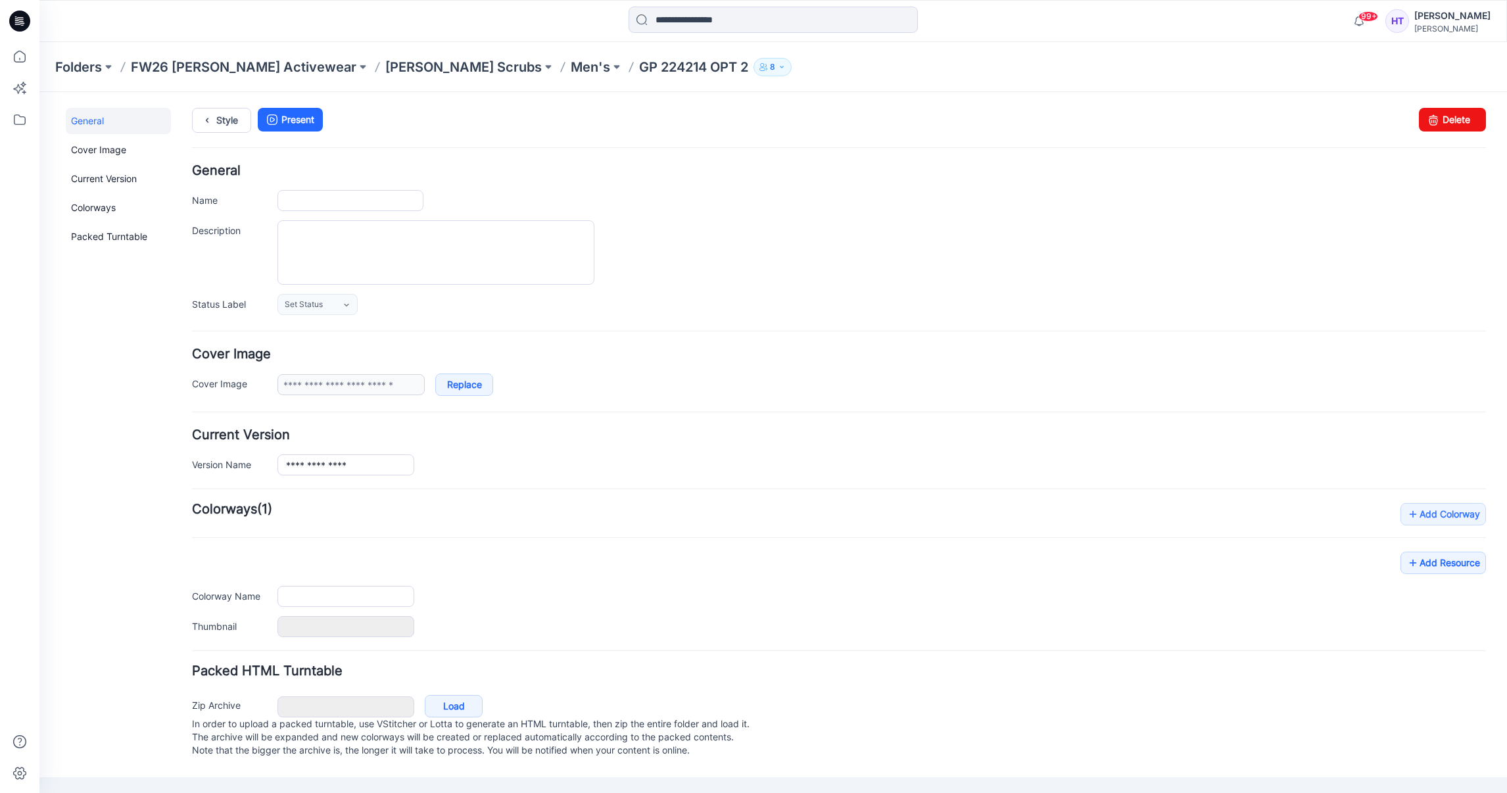
type input "**********"
type input "********"
type input "**********"
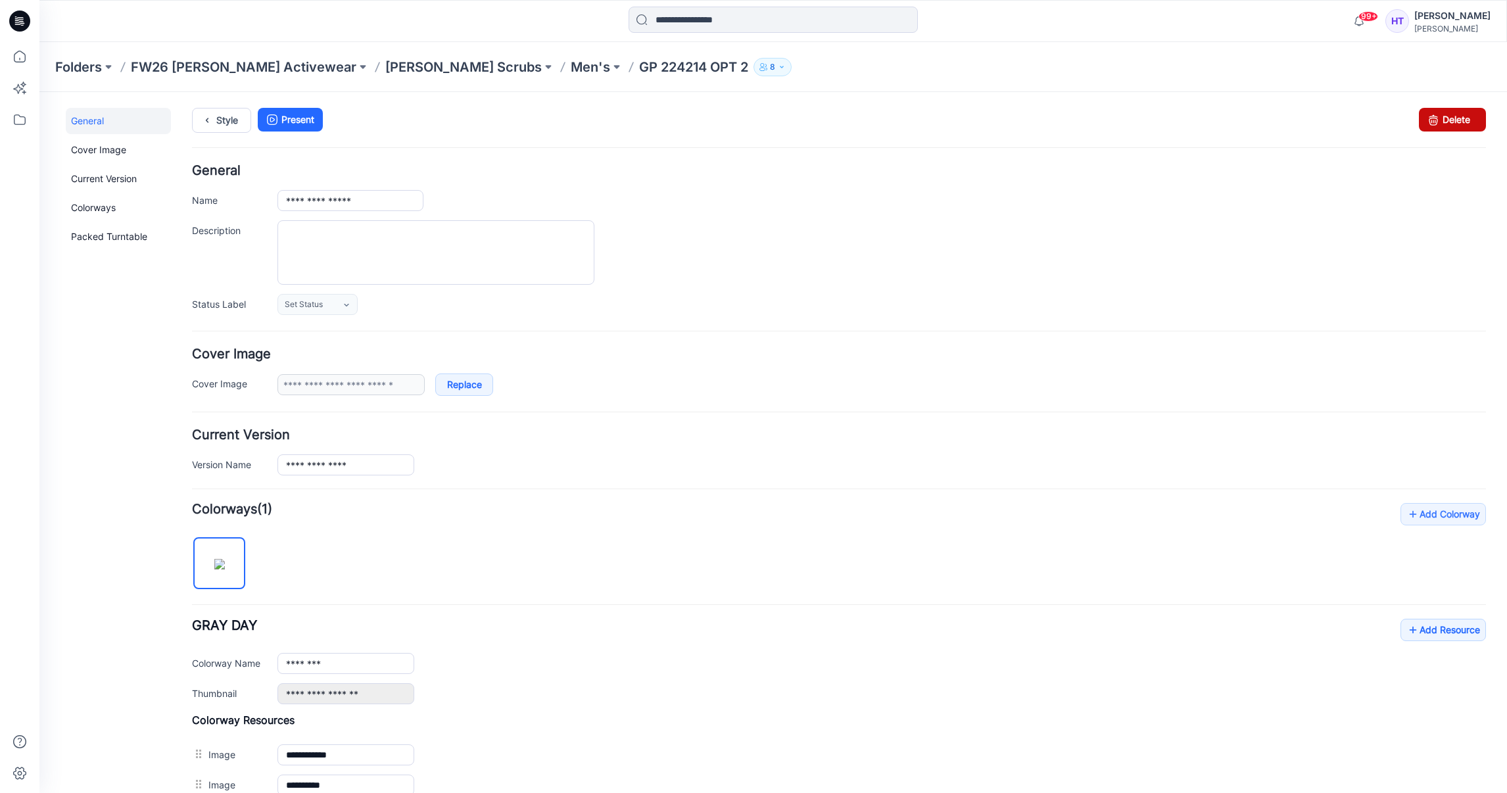
drag, startPoint x: 1434, startPoint y: 123, endPoint x: 903, endPoint y: 162, distance: 532.2
click at [1434, 123] on link "Delete" at bounding box center [1452, 120] width 67 height 24
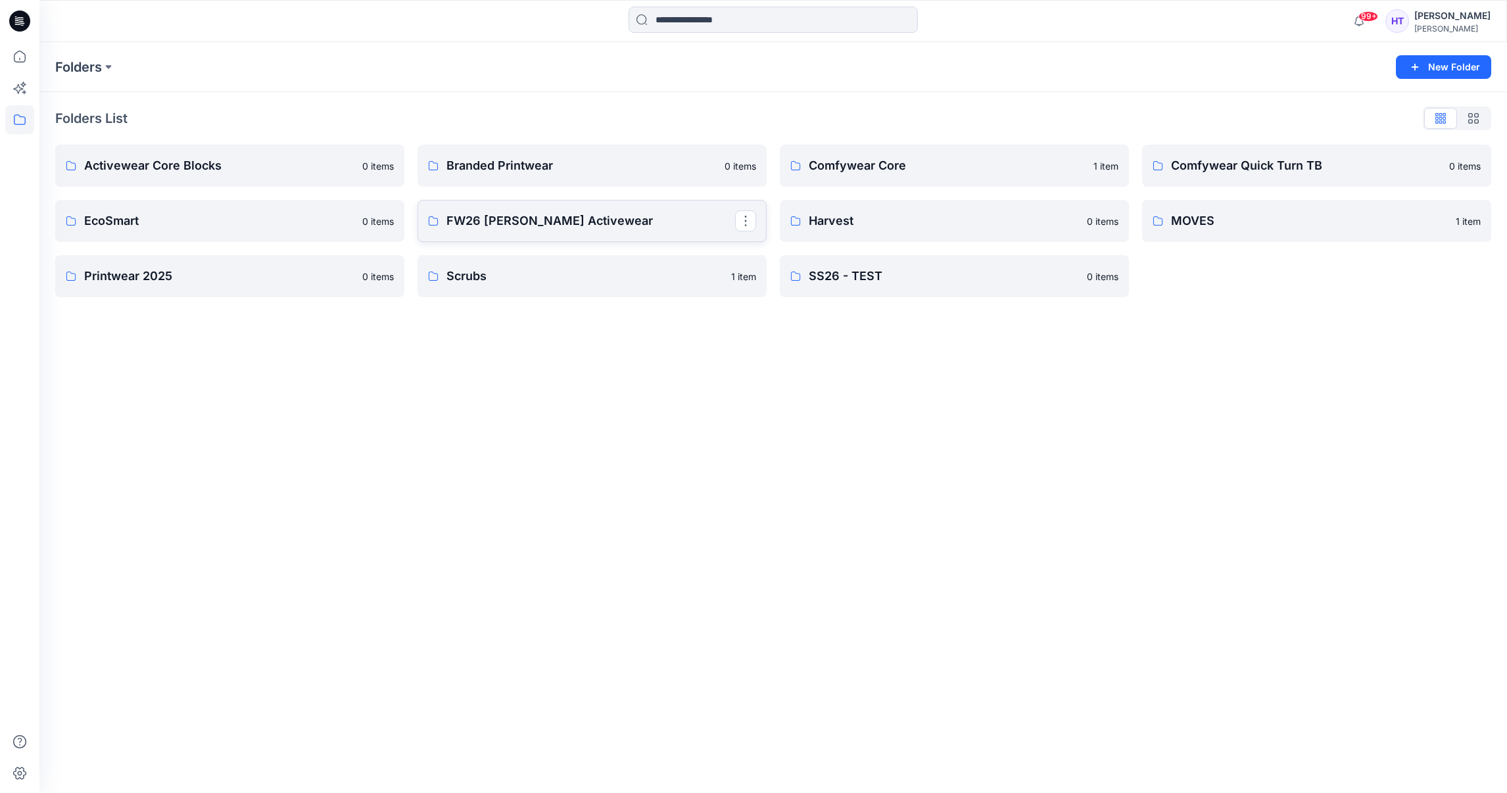
click at [563, 224] on p "FW26 [PERSON_NAME] Activewear" at bounding box center [591, 221] width 289 height 18
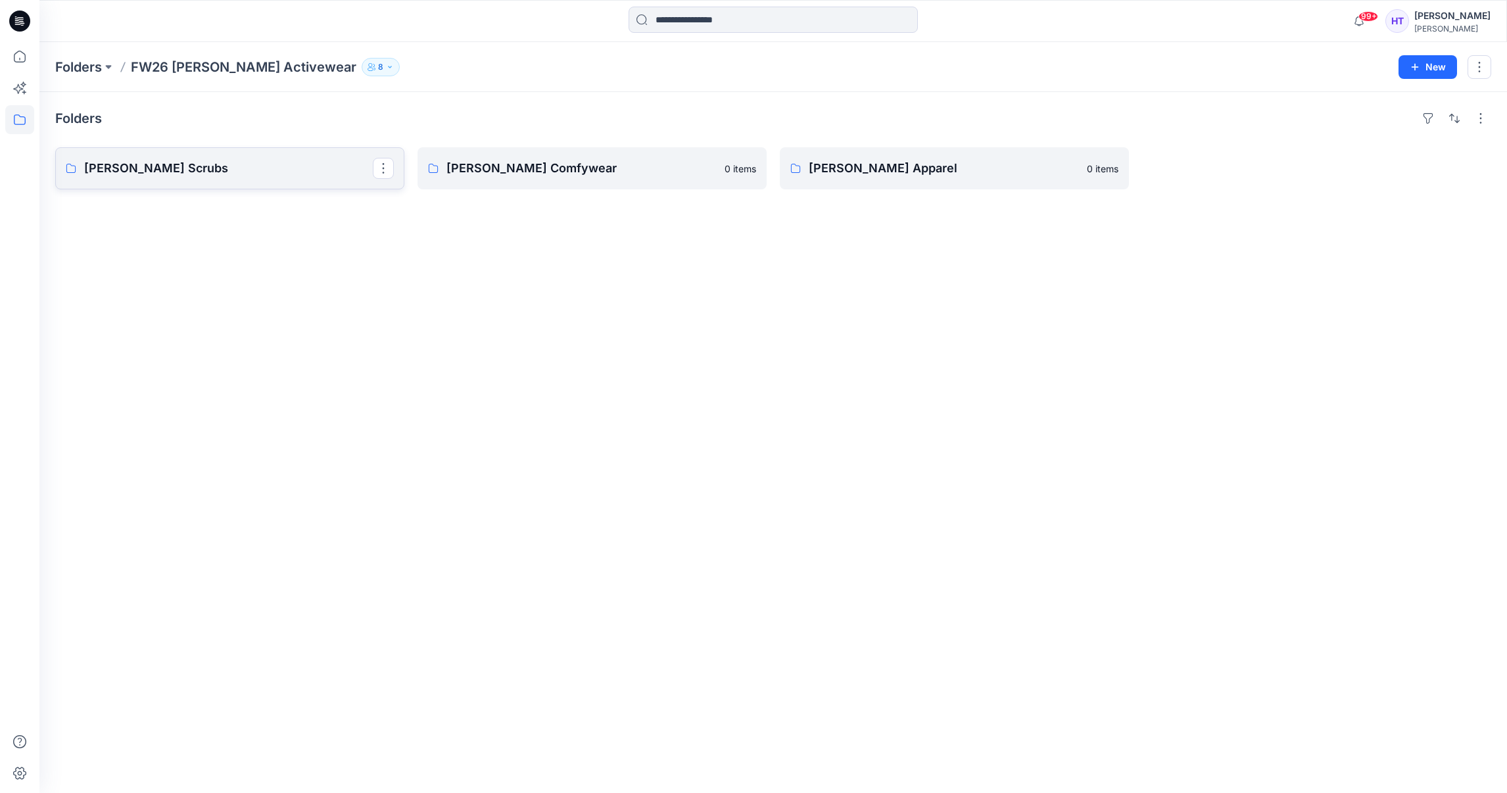
click at [242, 153] on link "[PERSON_NAME] Scrubs" at bounding box center [229, 168] width 349 height 42
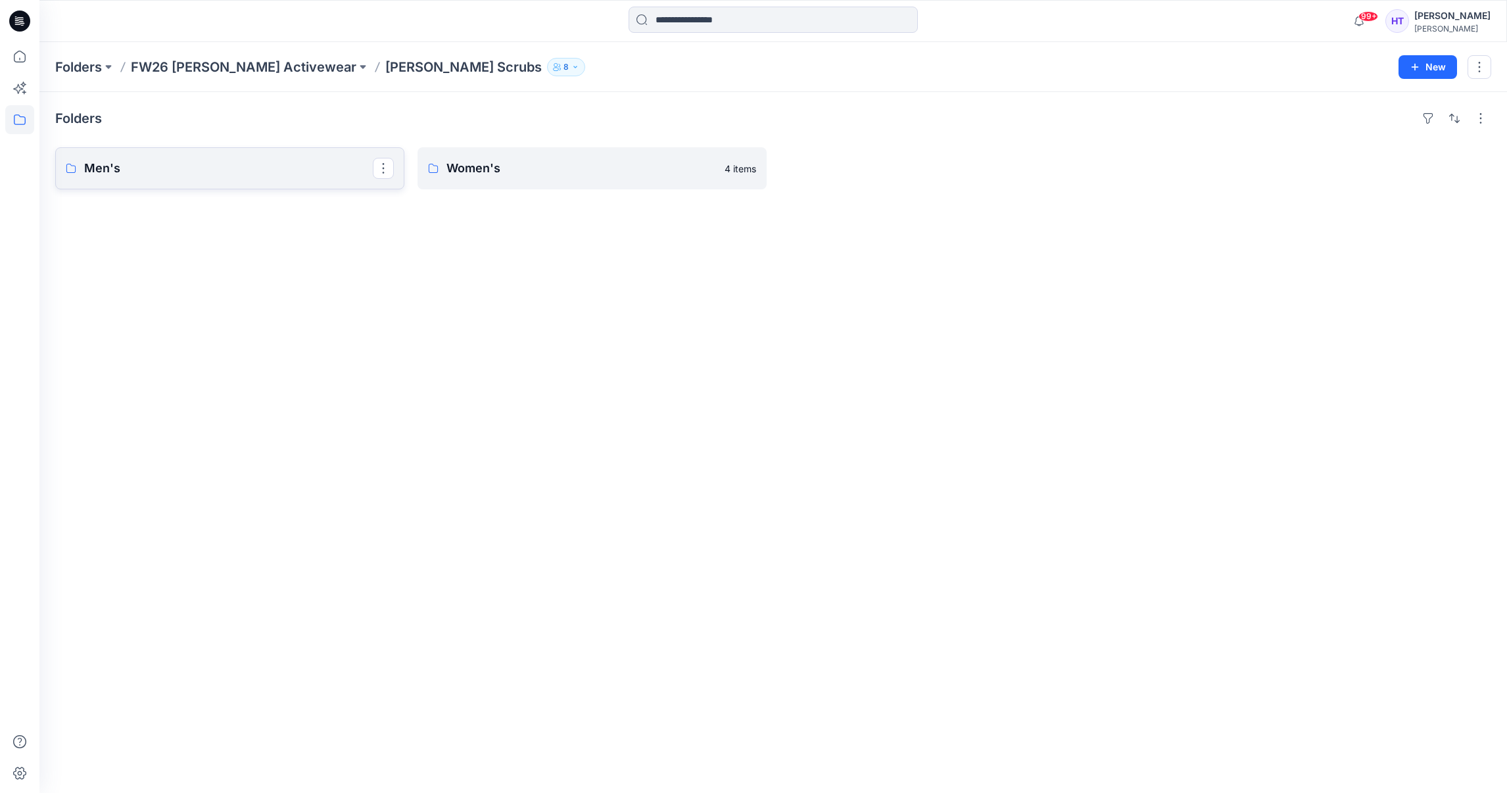
click at [237, 162] on p "Men's" at bounding box center [228, 168] width 289 height 18
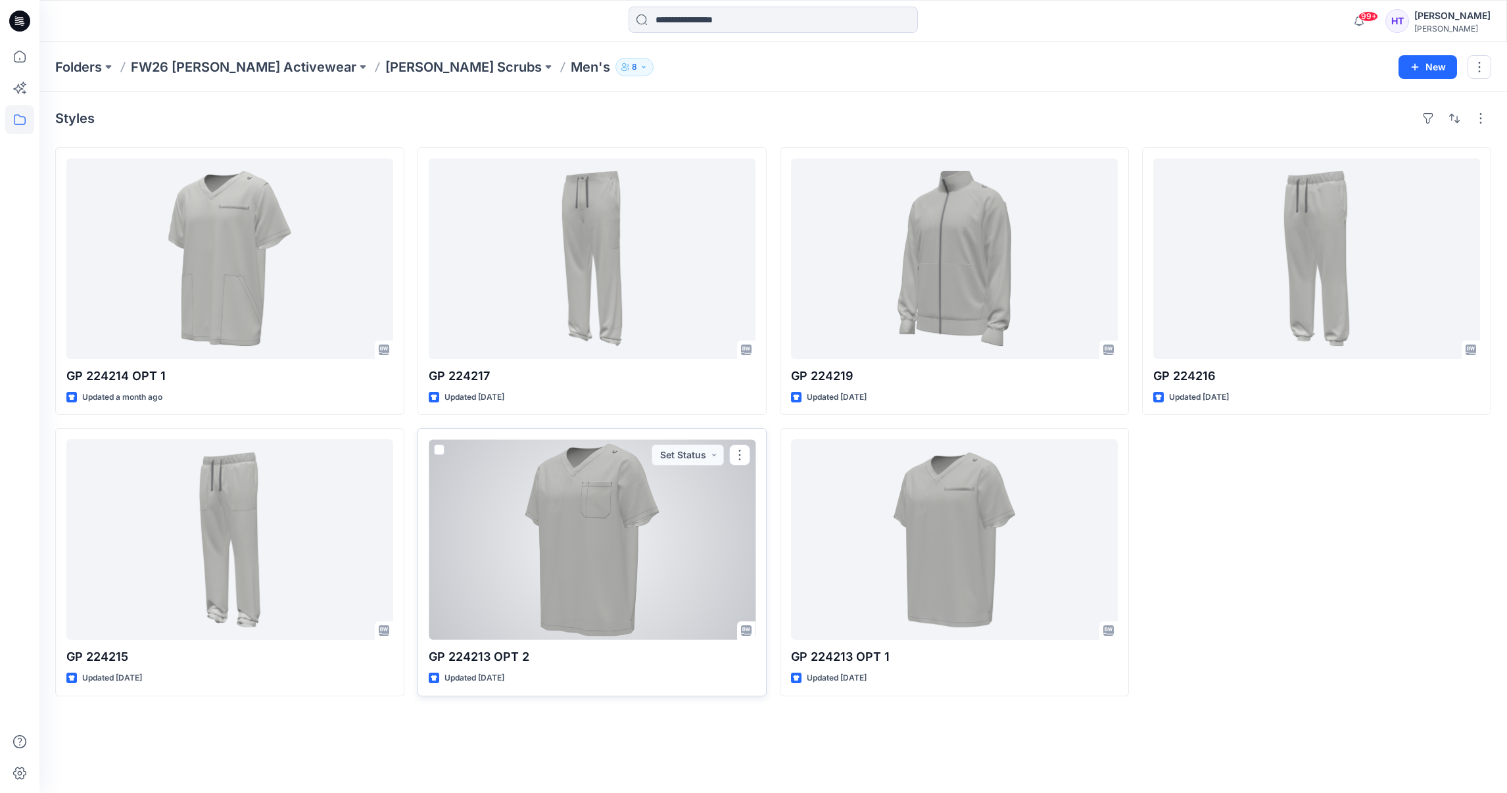
click at [618, 534] on div at bounding box center [592, 539] width 327 height 201
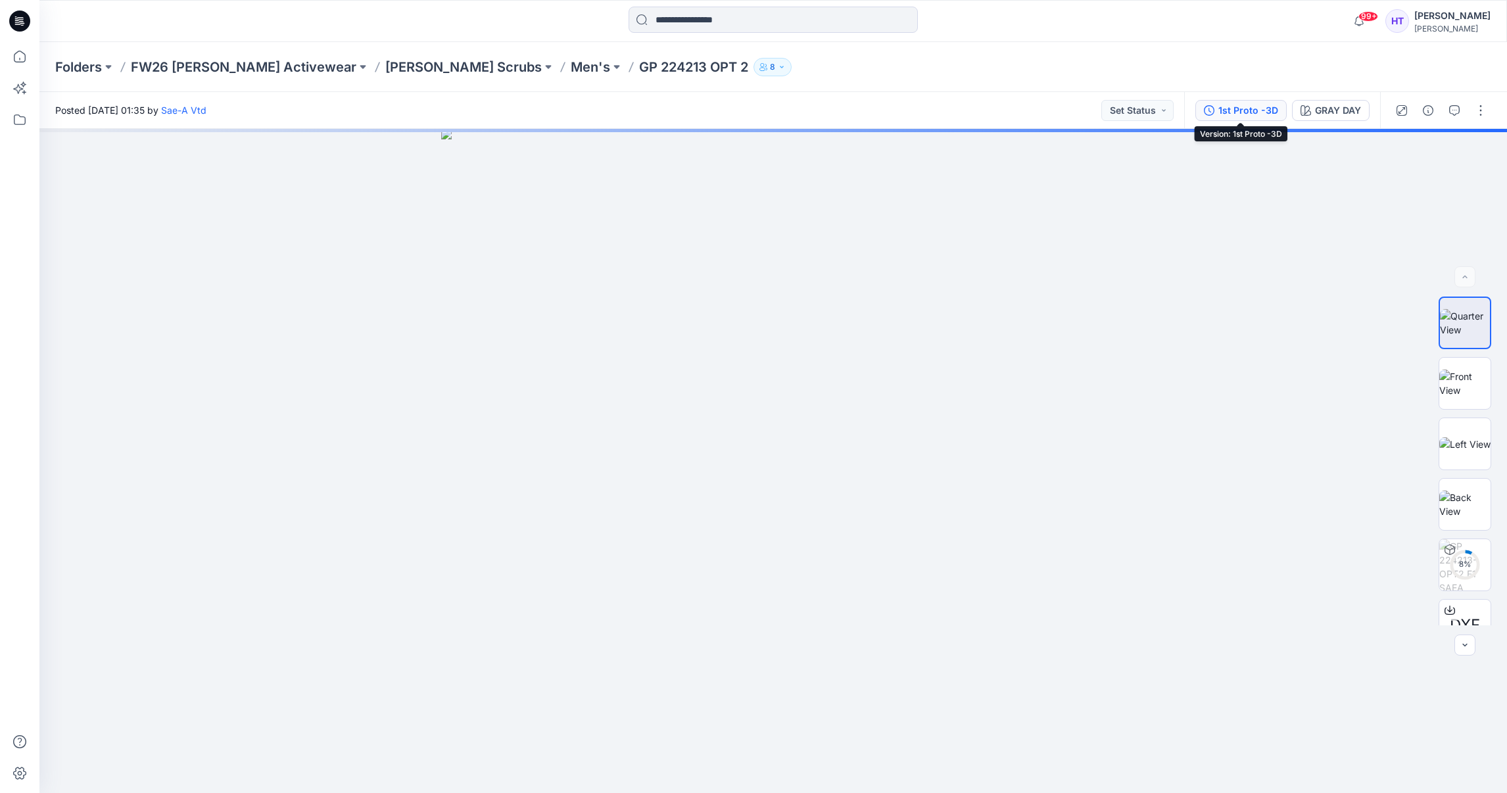
click at [1269, 109] on div "1st Proto -3D" at bounding box center [1249, 110] width 60 height 14
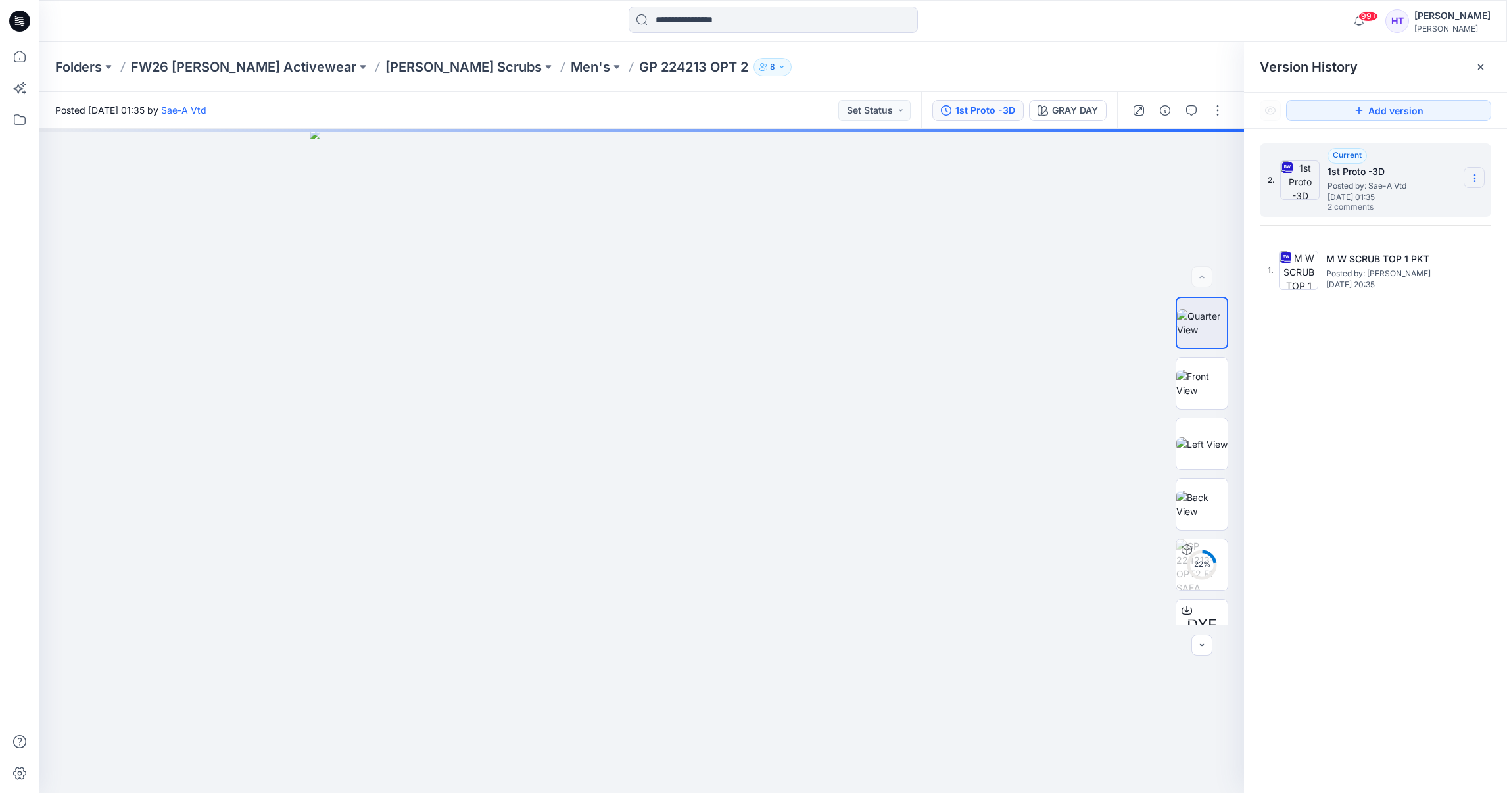
click at [1473, 179] on icon at bounding box center [1475, 178] width 11 height 11
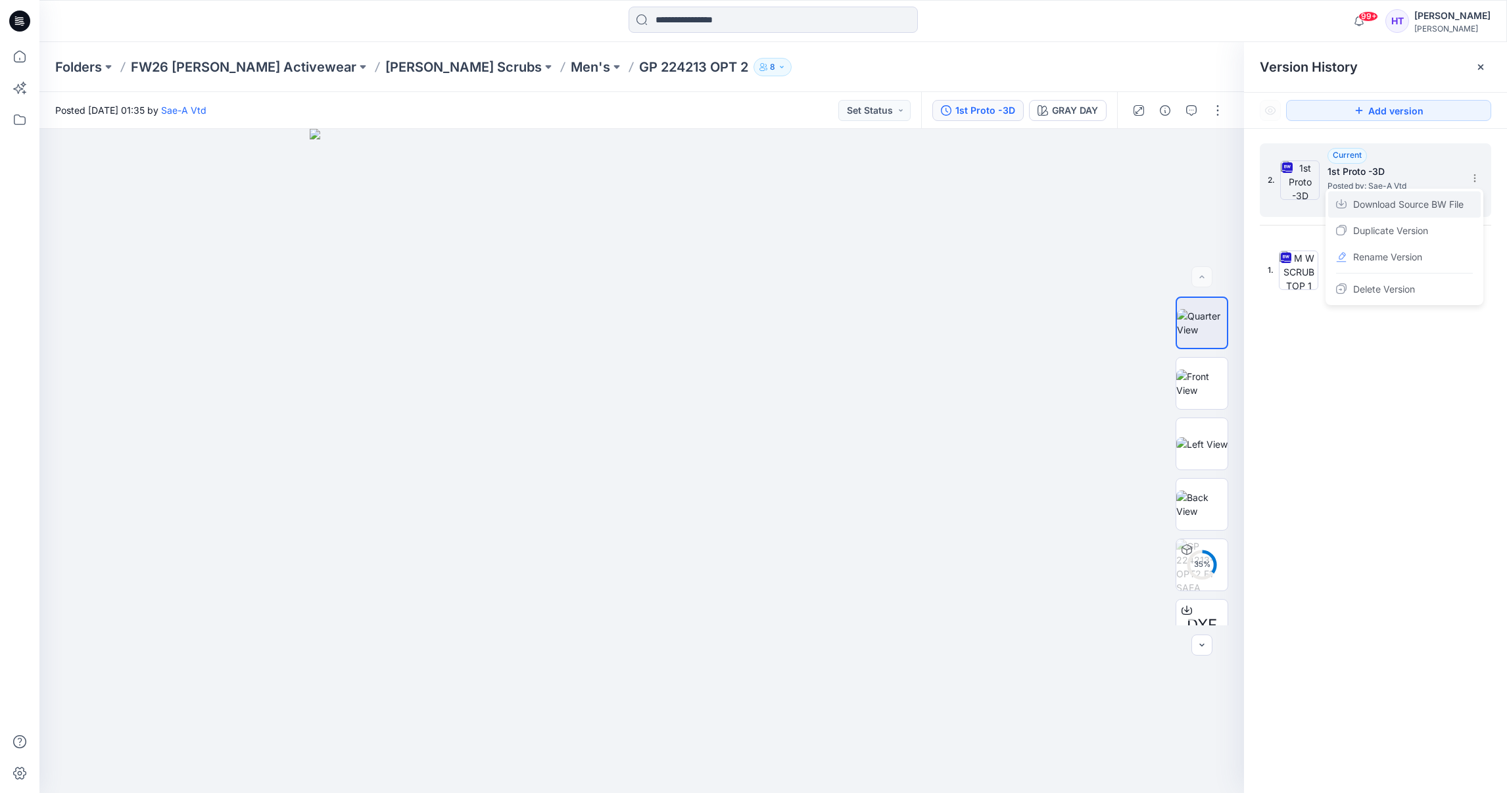
click at [1413, 197] on span "Download Source BW File" at bounding box center [1408, 205] width 110 height 16
click at [1482, 62] on icon at bounding box center [1481, 67] width 11 height 11
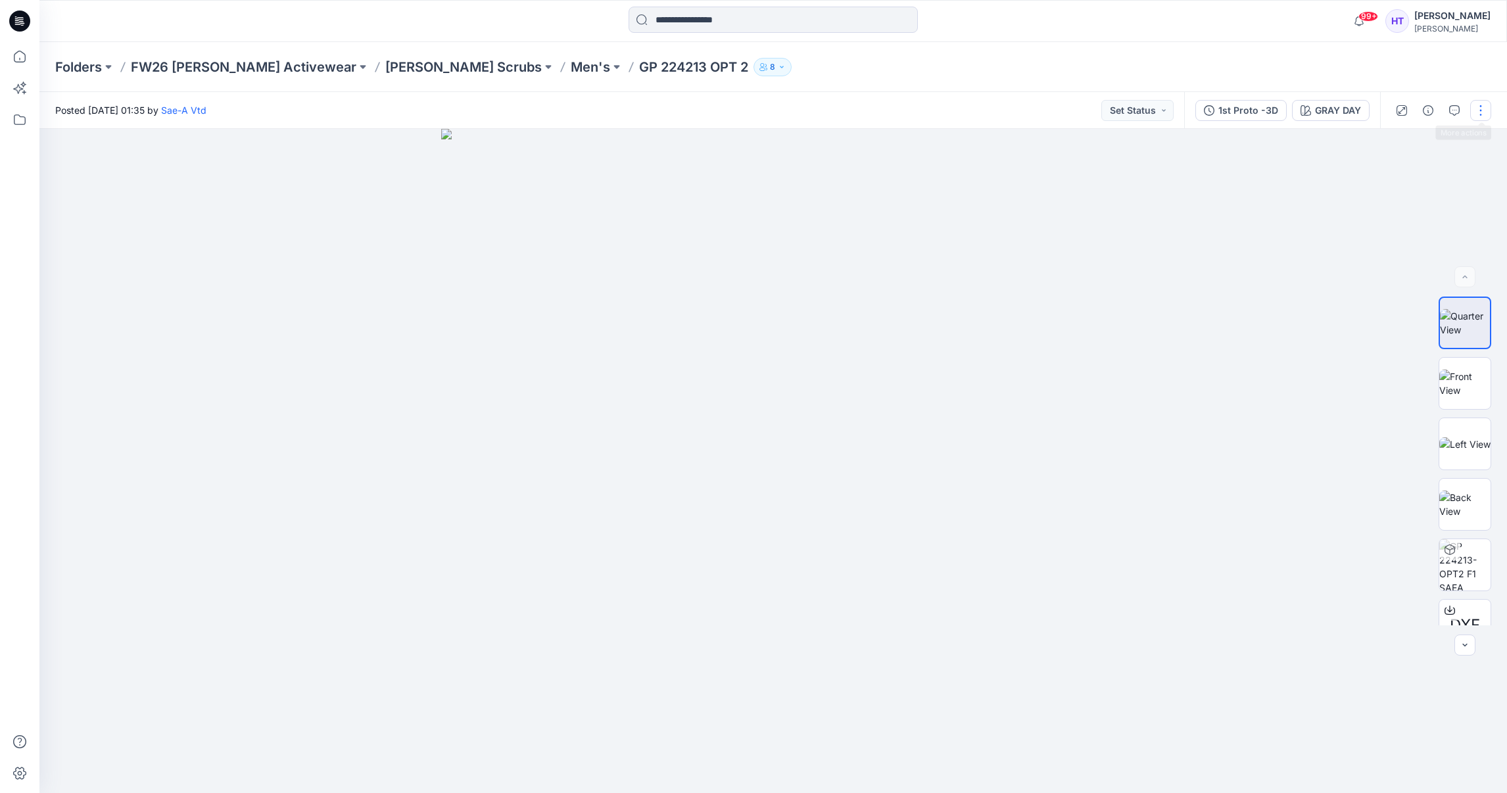
click at [1485, 105] on button "button" at bounding box center [1481, 110] width 21 height 21
click at [1425, 205] on button "Edit" at bounding box center [1425, 207] width 121 height 24
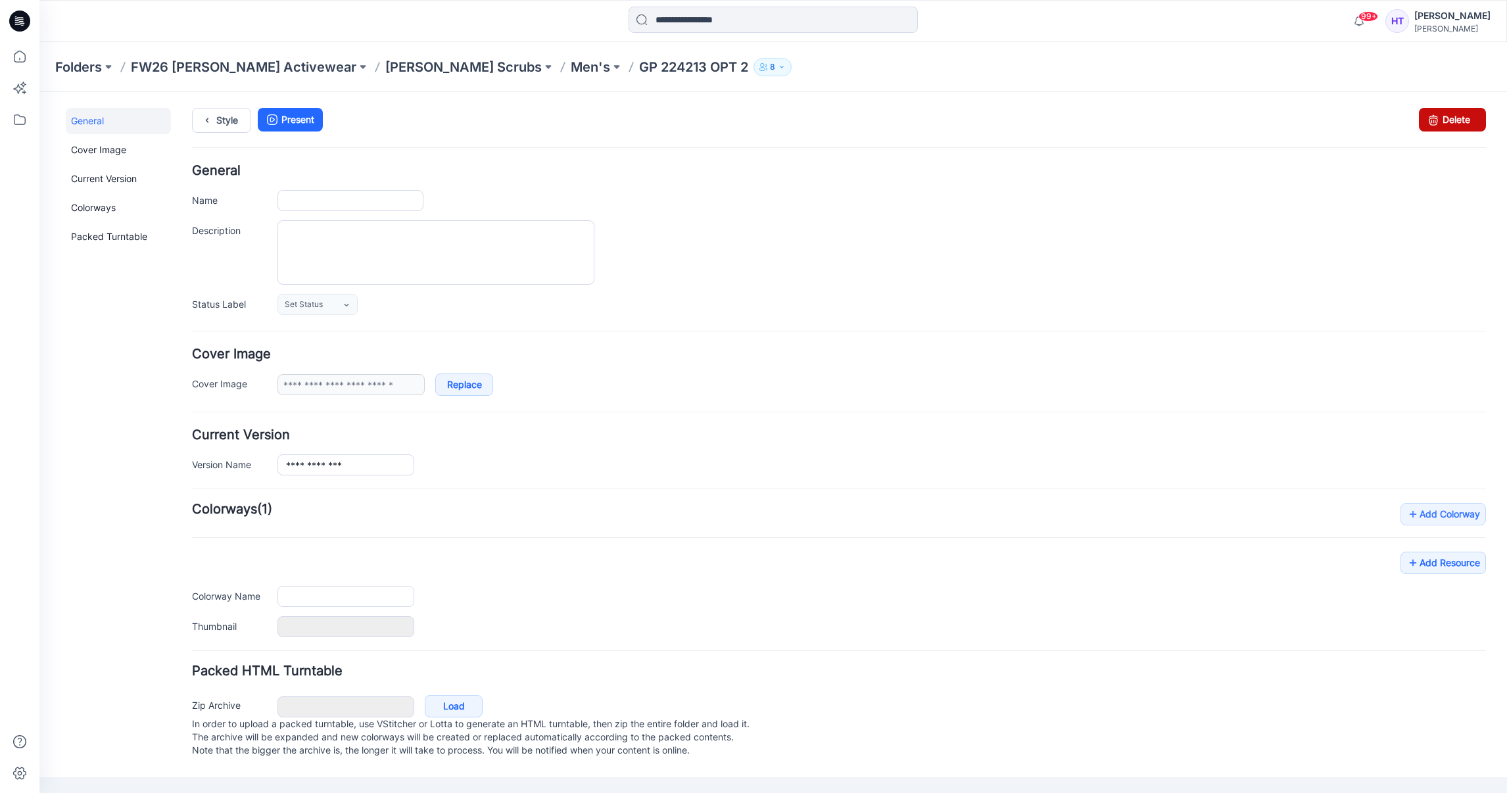
type input "**********"
type input "********"
type input "**********"
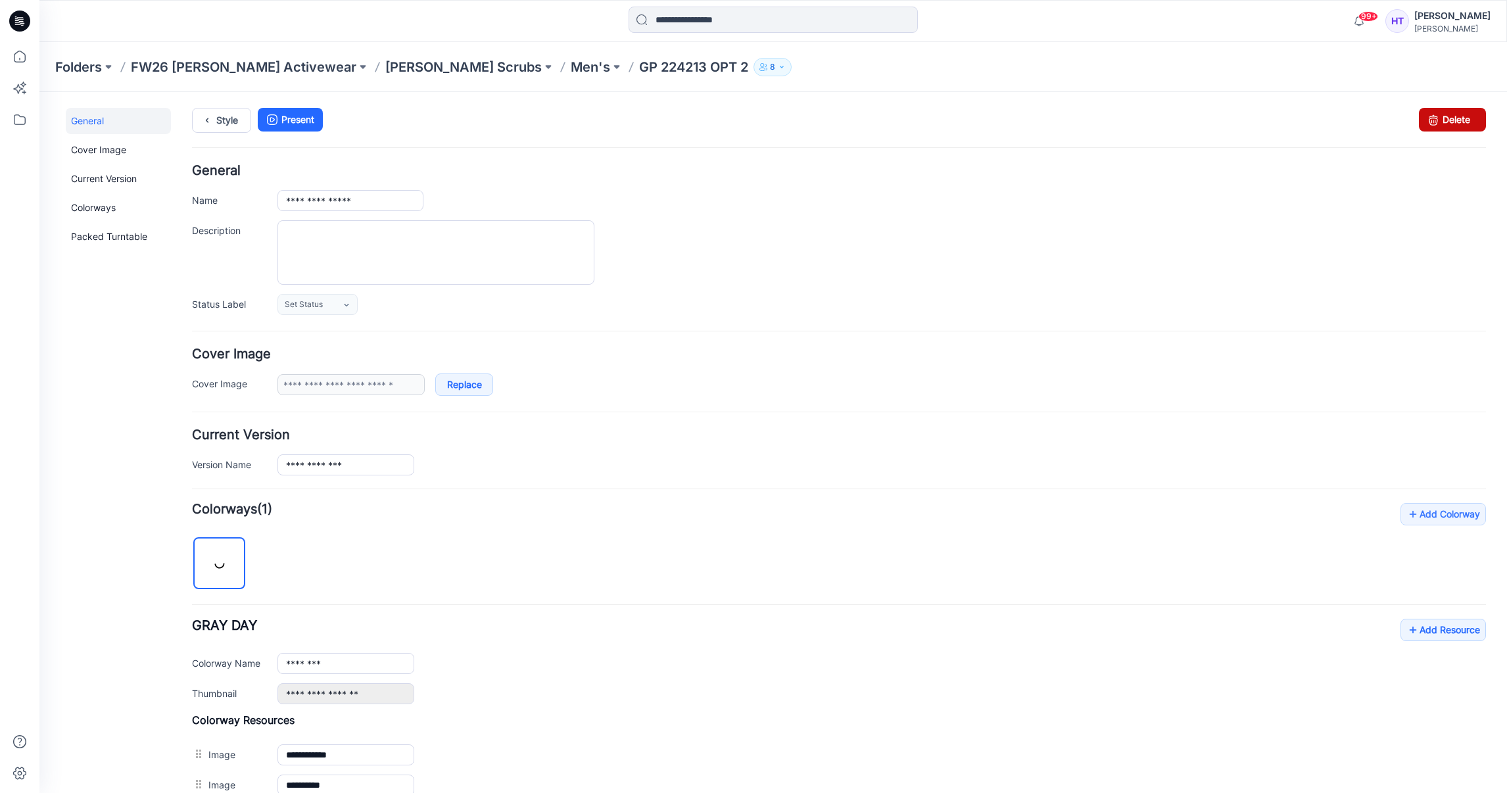
drag, startPoint x: 1433, startPoint y: 123, endPoint x: 875, endPoint y: 153, distance: 558.5
click at [1433, 123] on link "Delete" at bounding box center [1452, 120] width 67 height 24
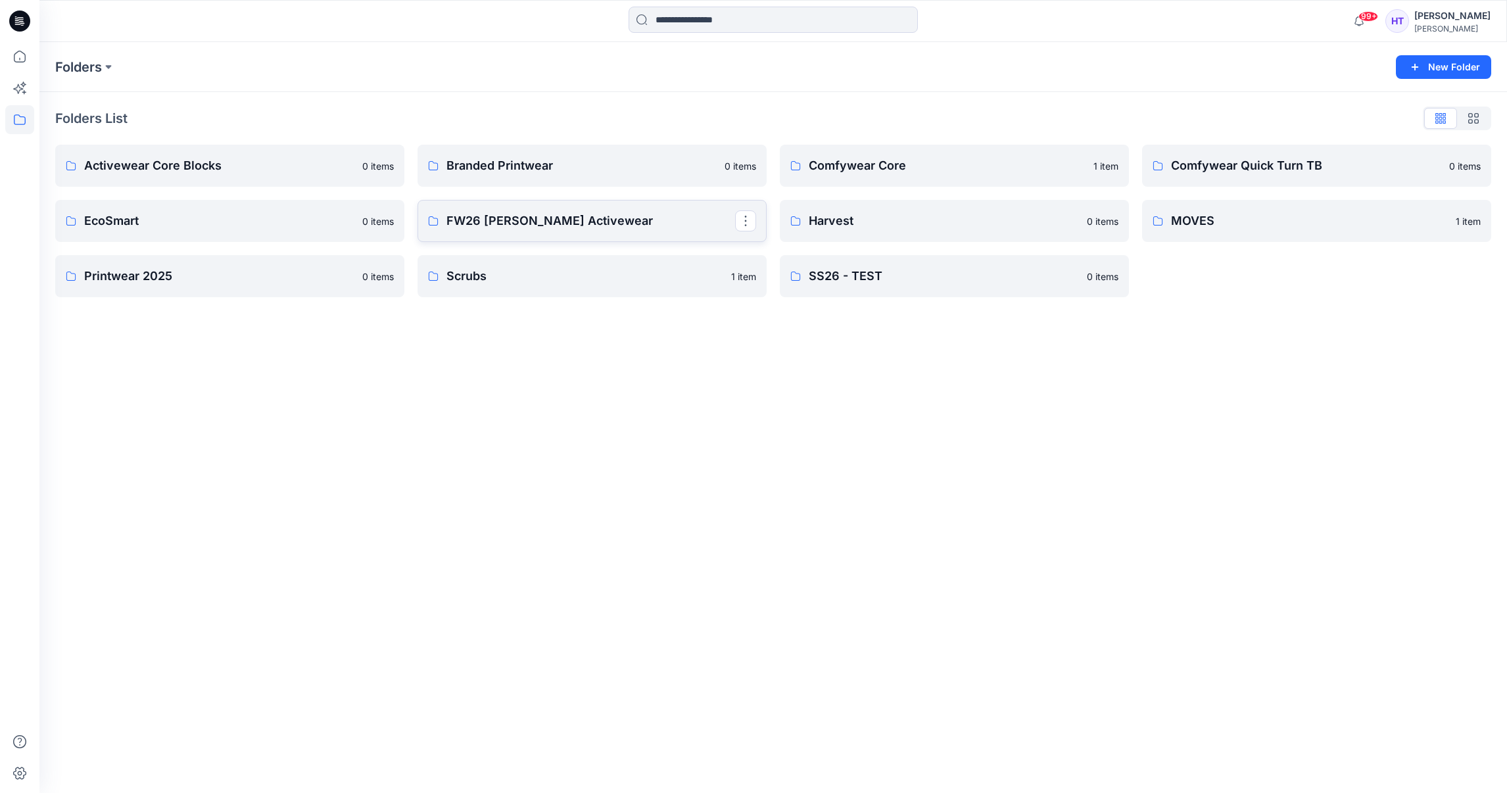
click at [609, 223] on p "FW26 [PERSON_NAME] Activewear" at bounding box center [591, 221] width 289 height 18
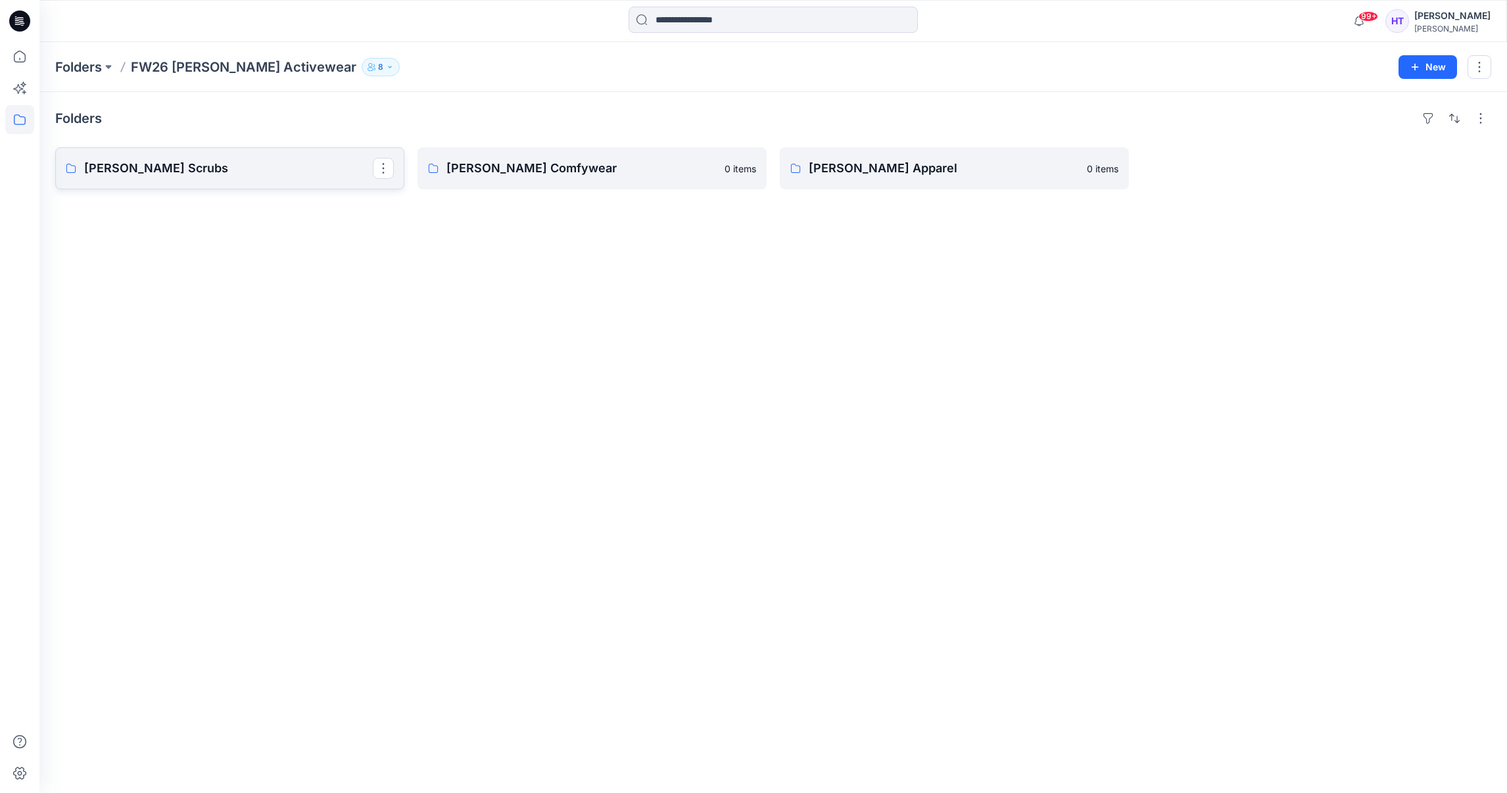
click at [280, 168] on p "[PERSON_NAME] Scrubs" at bounding box center [228, 168] width 289 height 18
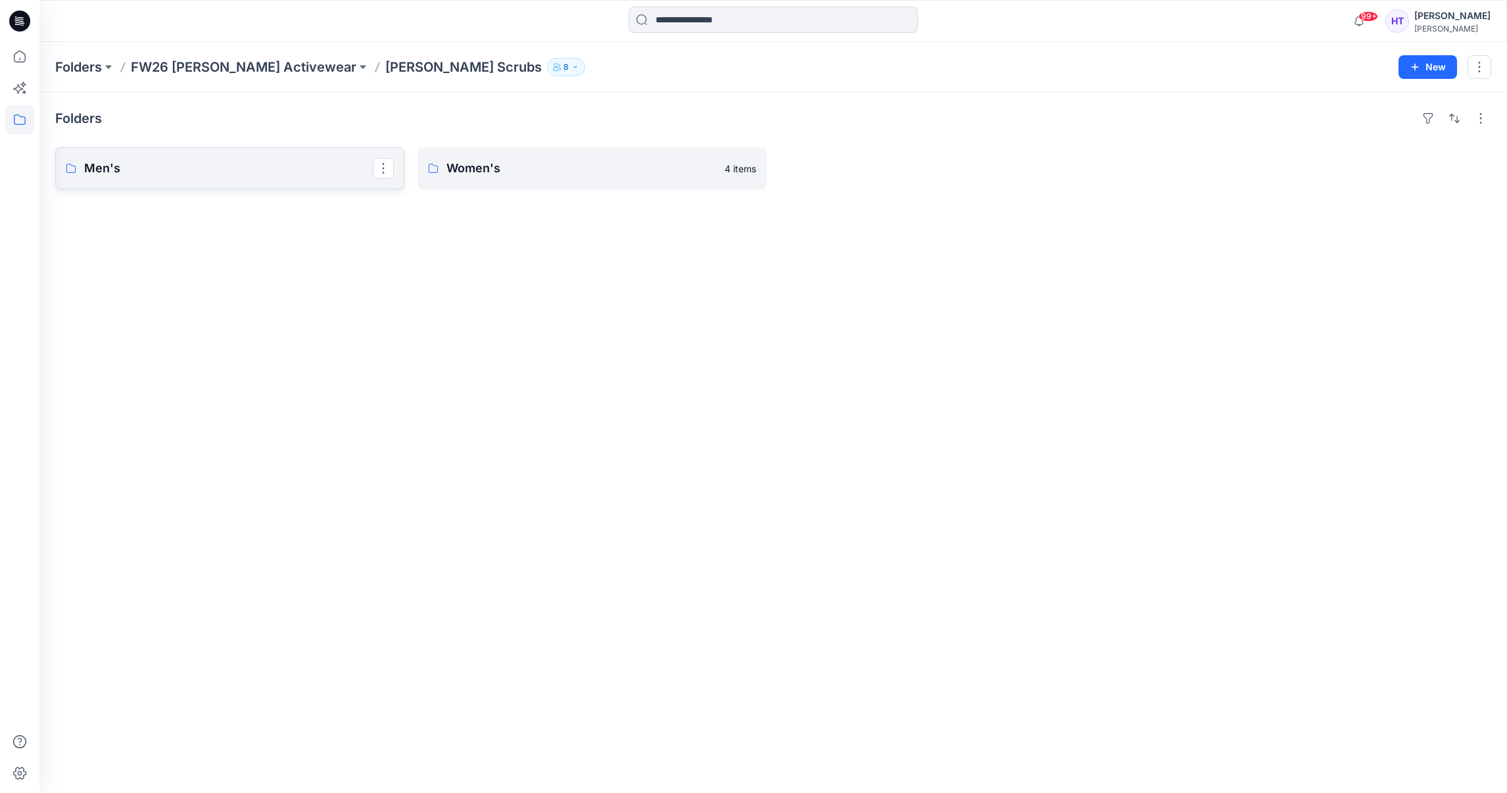
click at [258, 185] on link "Men's" at bounding box center [229, 168] width 349 height 42
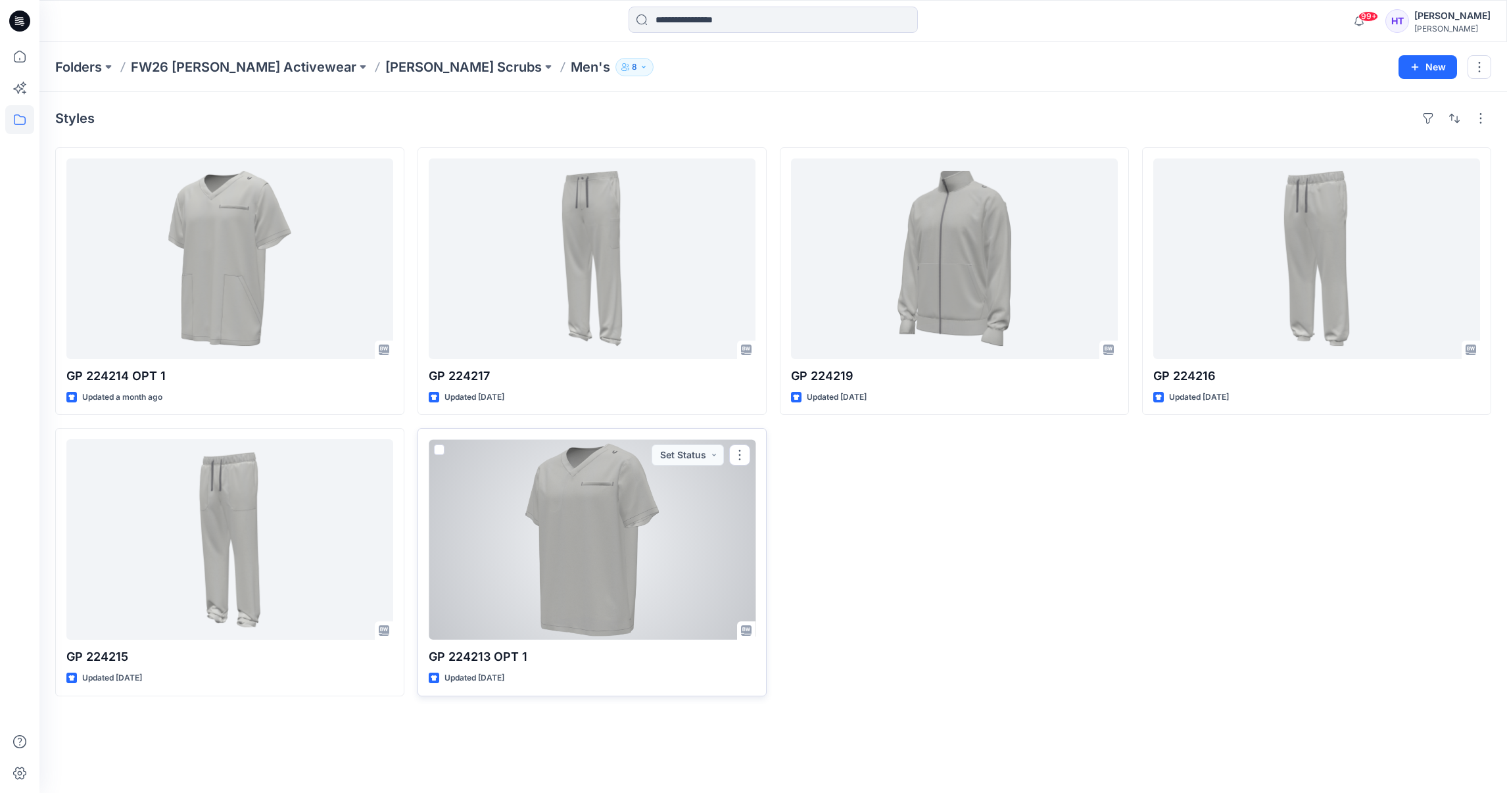
click at [630, 579] on div at bounding box center [592, 539] width 327 height 201
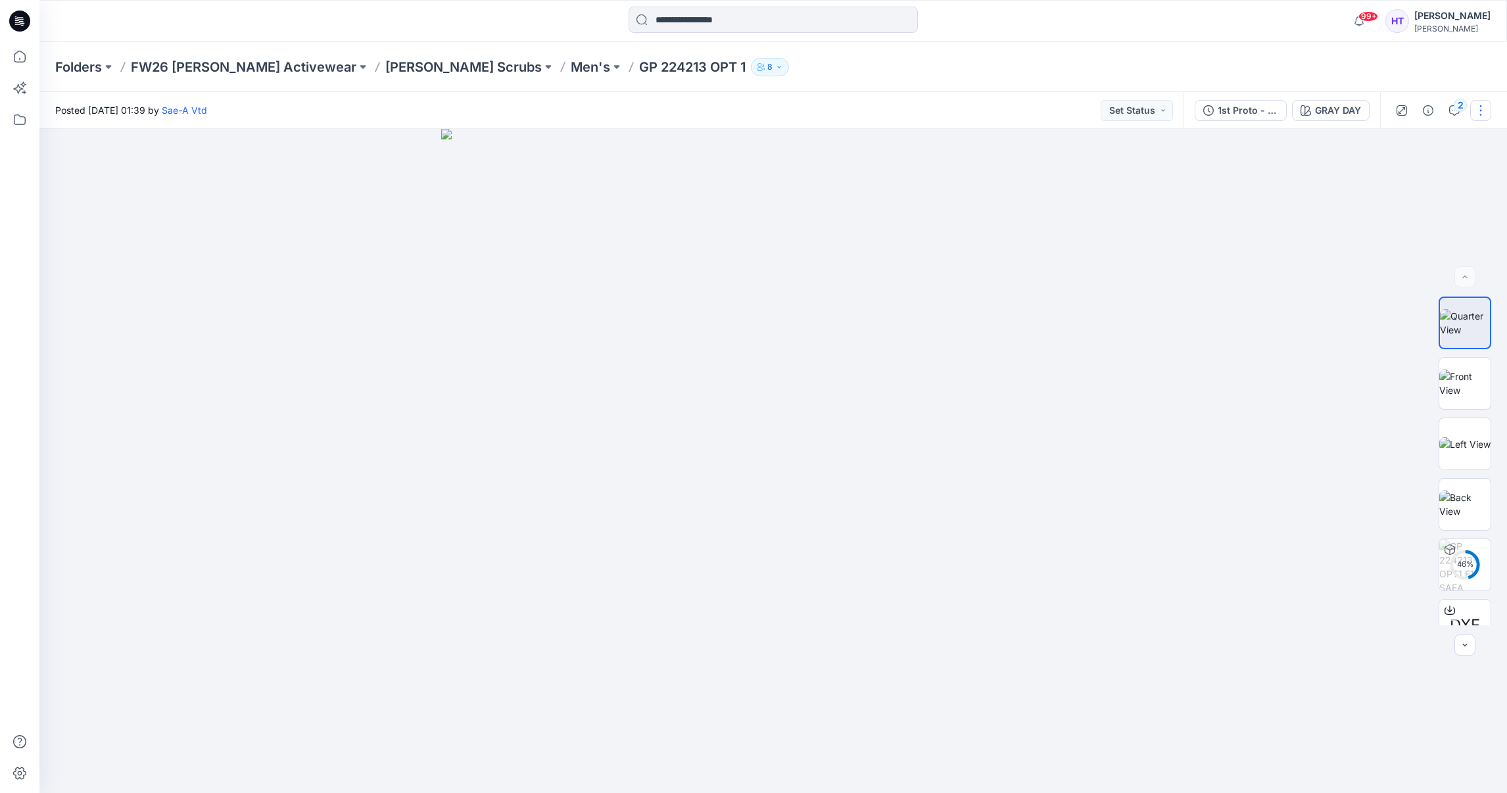
click at [1484, 113] on button "button" at bounding box center [1481, 110] width 21 height 21
click at [1431, 206] on button "Edit" at bounding box center [1425, 207] width 121 height 24
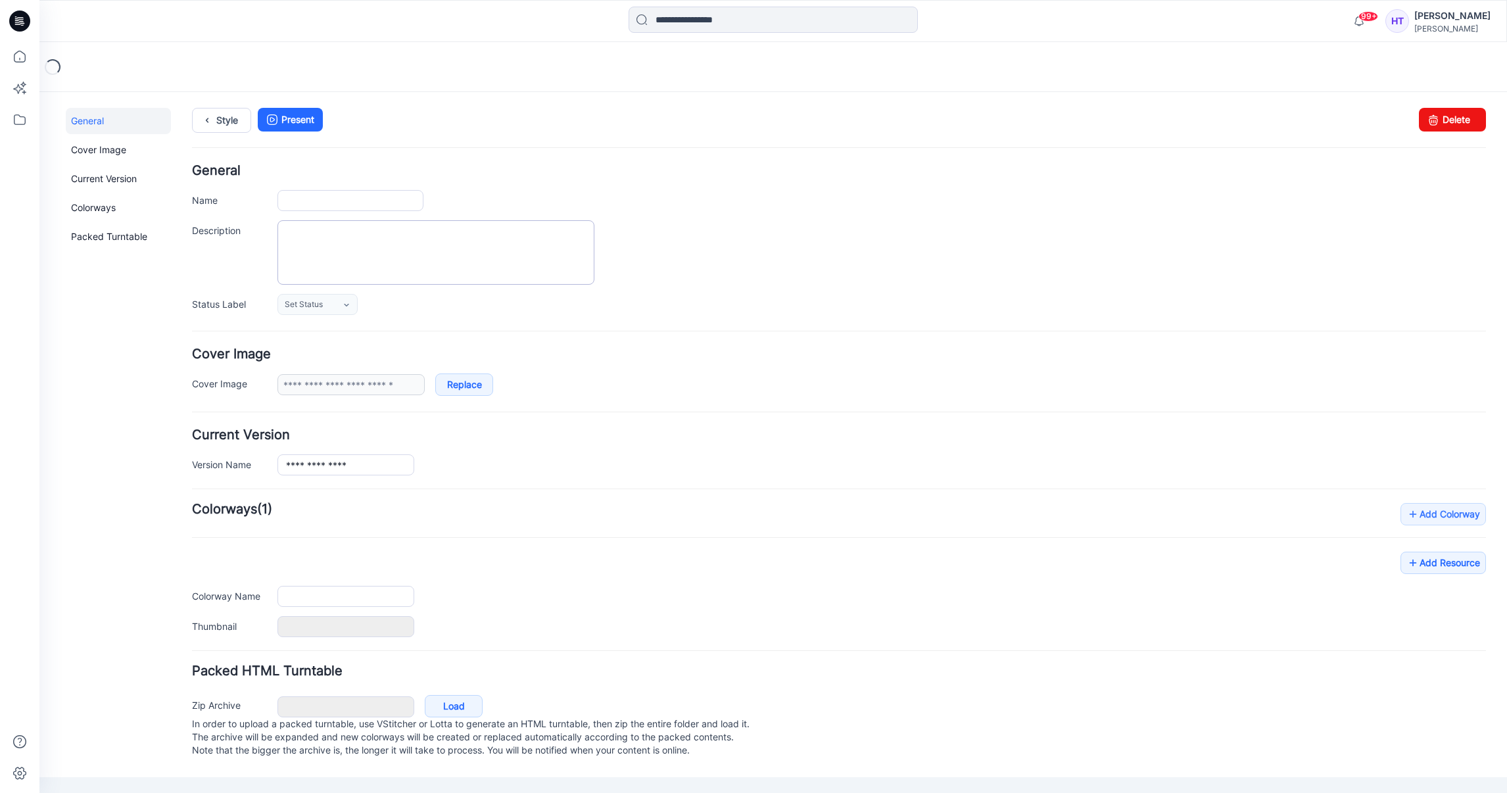
type input "**********"
type input "********"
type input "**********"
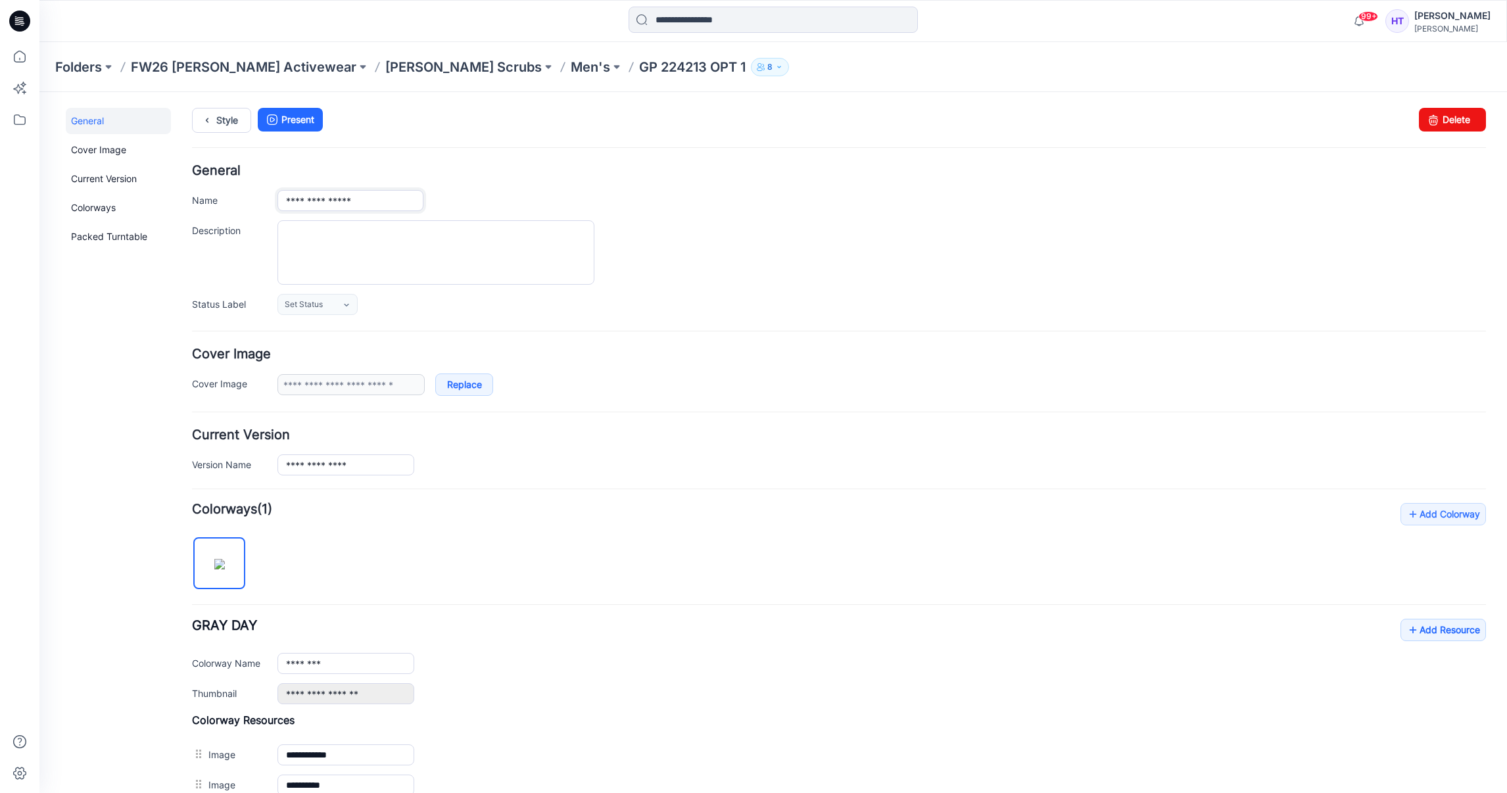
drag, startPoint x: 373, startPoint y: 197, endPoint x: 334, endPoint y: 203, distance: 39.2
click at [334, 203] on input "**********" at bounding box center [351, 200] width 146 height 21
type input "*********"
click at [982, 219] on div "General Name ********* Description Status Label Set Status Set Status Accepted …" at bounding box center [839, 239] width 1294 height 151
click at [378, 195] on input "*********" at bounding box center [351, 200] width 146 height 21
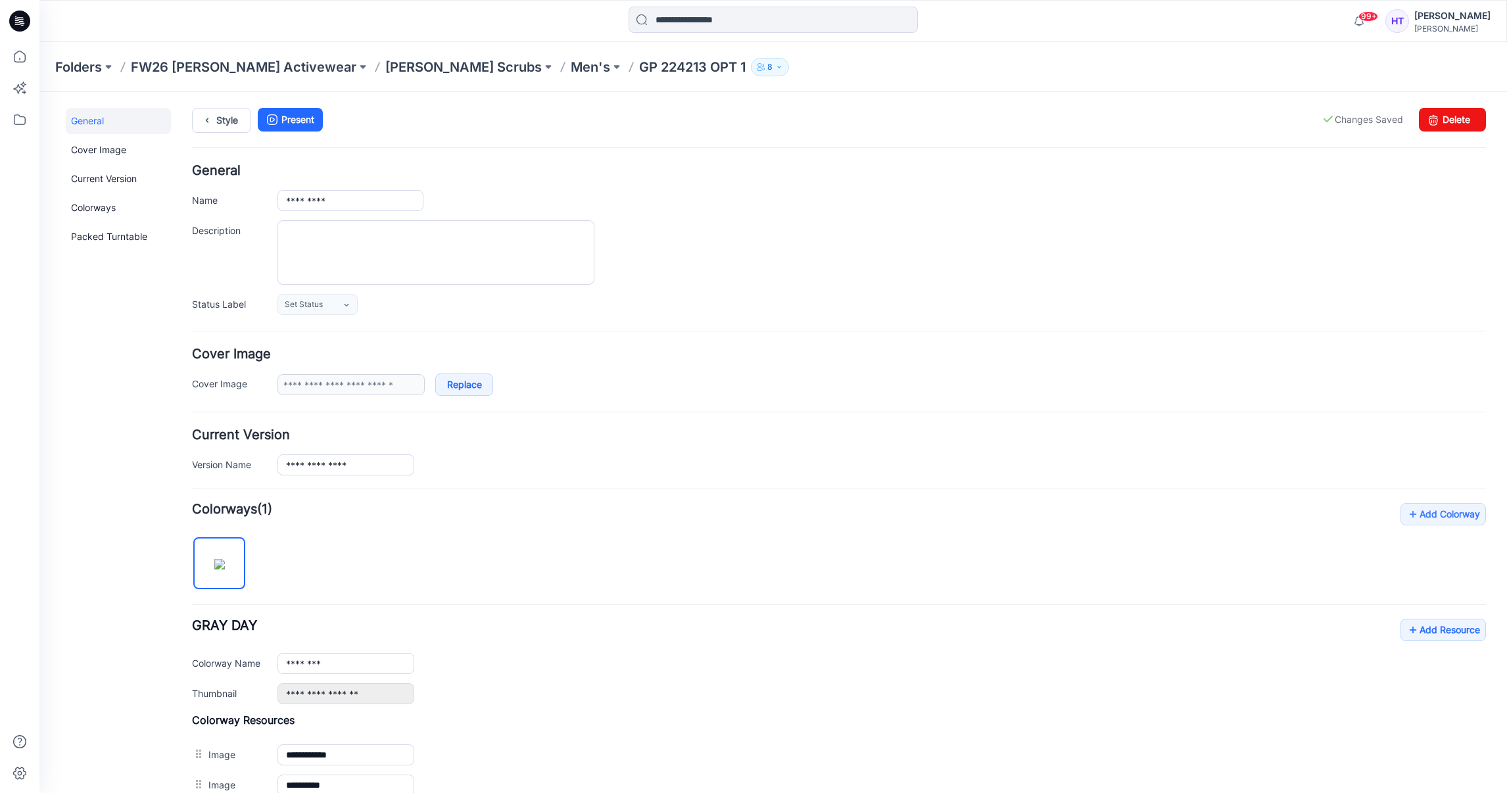
click at [895, 214] on div "General Name ********* Description Status Label Set Status Set Status Accepted …" at bounding box center [839, 239] width 1294 height 151
click at [310, 267] on textarea "Description" at bounding box center [436, 252] width 317 height 64
click at [210, 128] on icon at bounding box center [207, 121] width 18 height 24
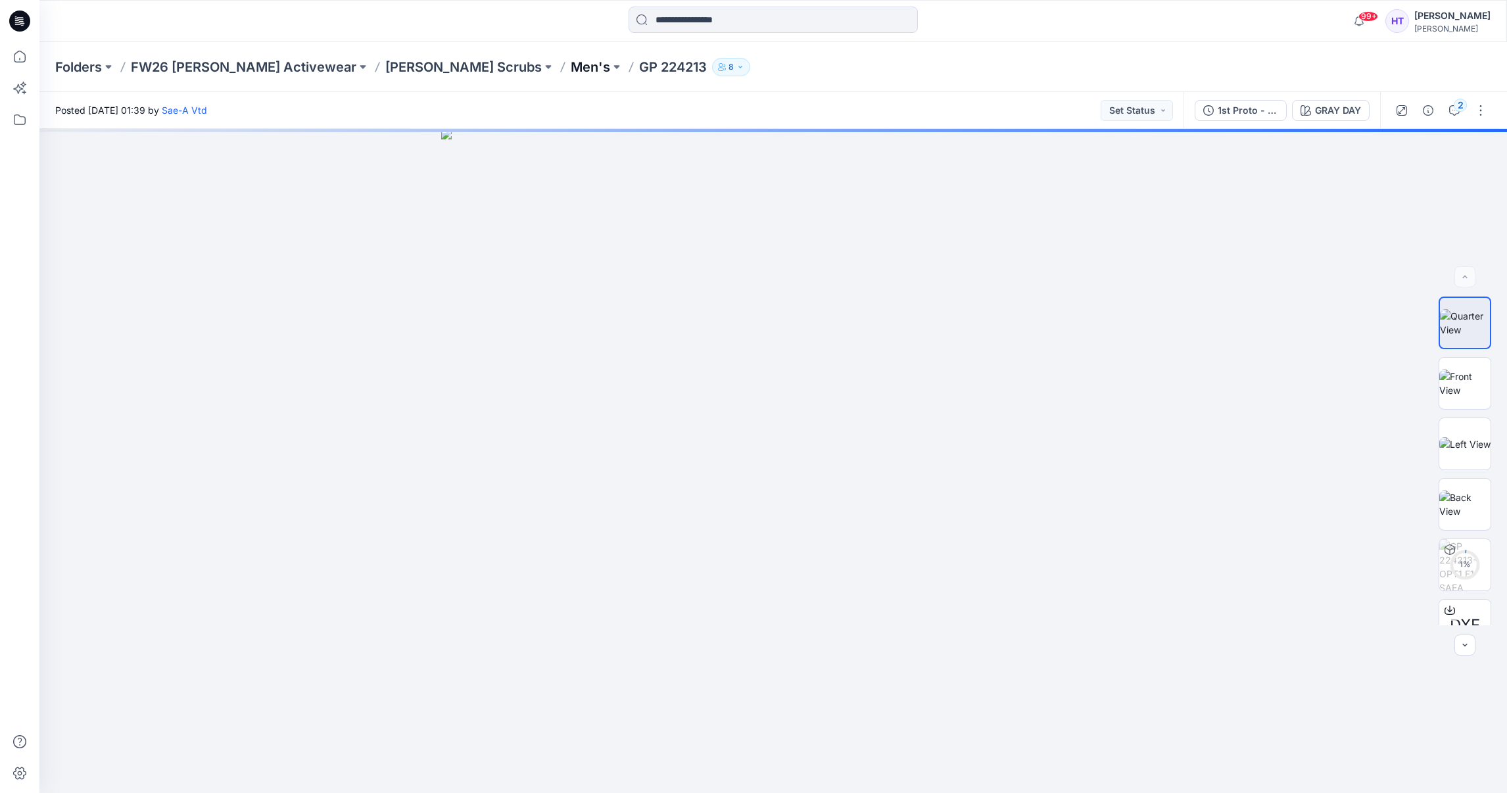
click at [571, 66] on p "Men's" at bounding box center [590, 67] width 39 height 18
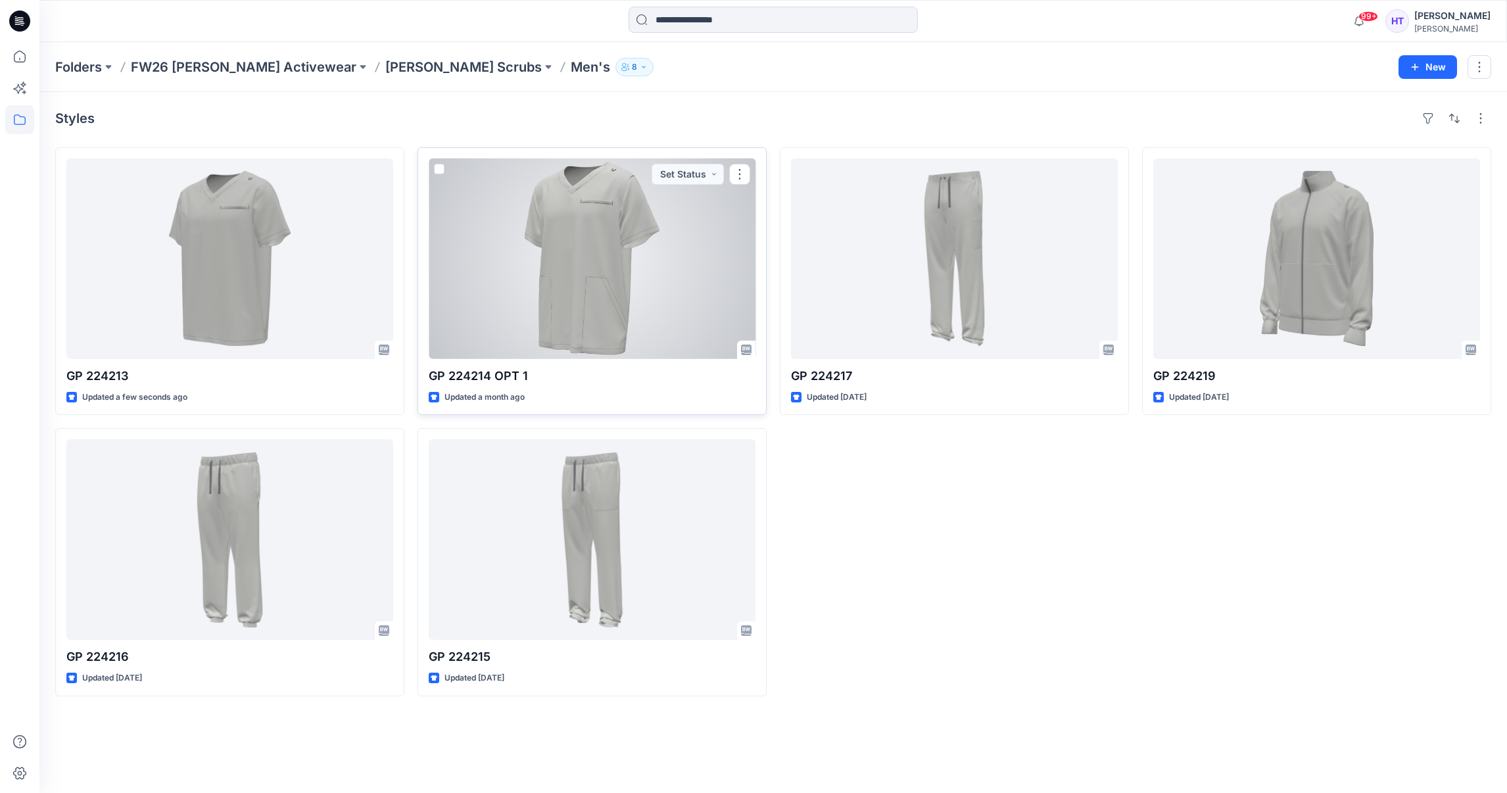
click at [601, 218] on div at bounding box center [592, 258] width 327 height 201
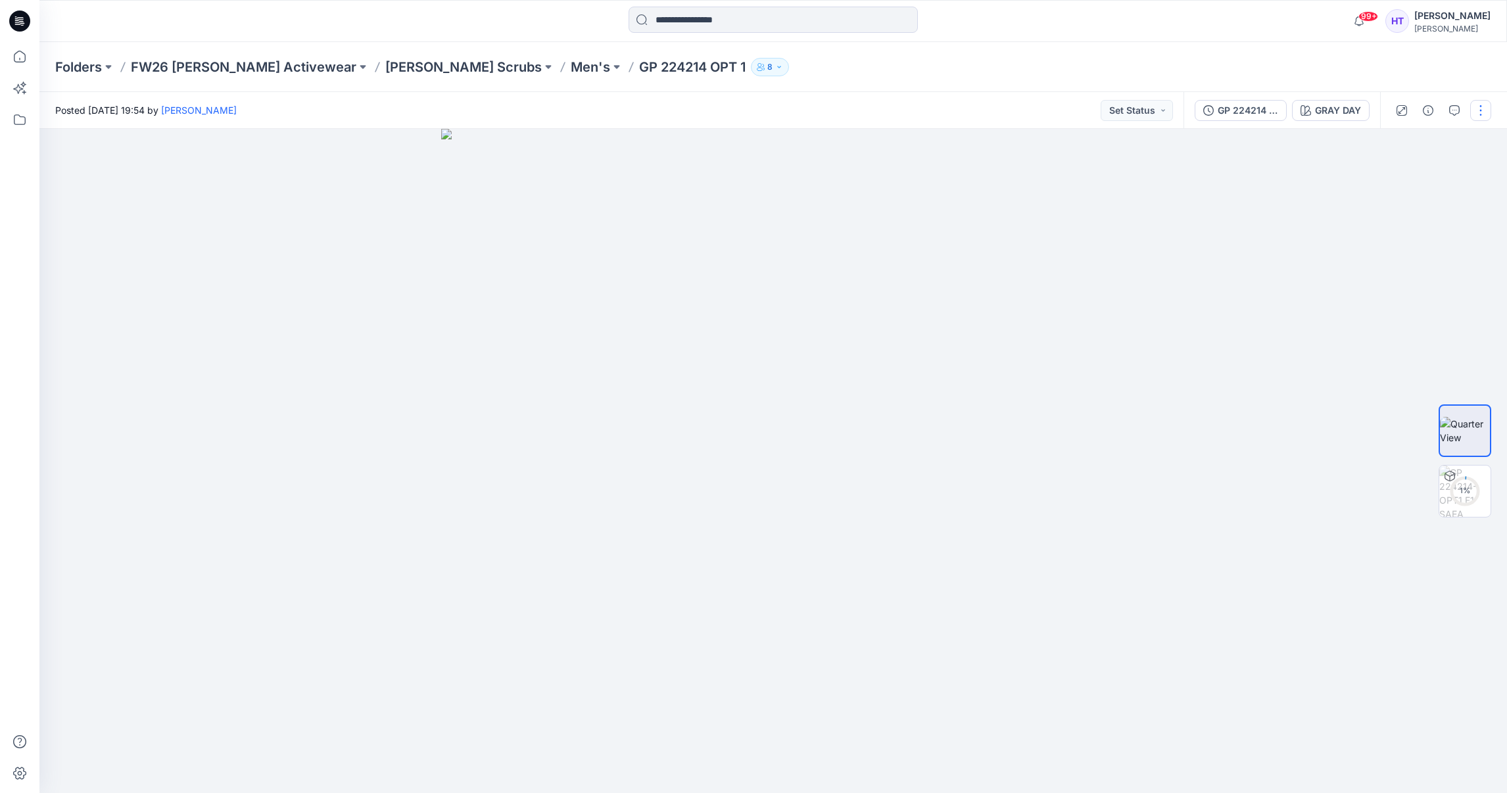
click at [1481, 117] on button "button" at bounding box center [1481, 110] width 21 height 21
click at [1401, 185] on button "Edit" at bounding box center [1425, 177] width 121 height 24
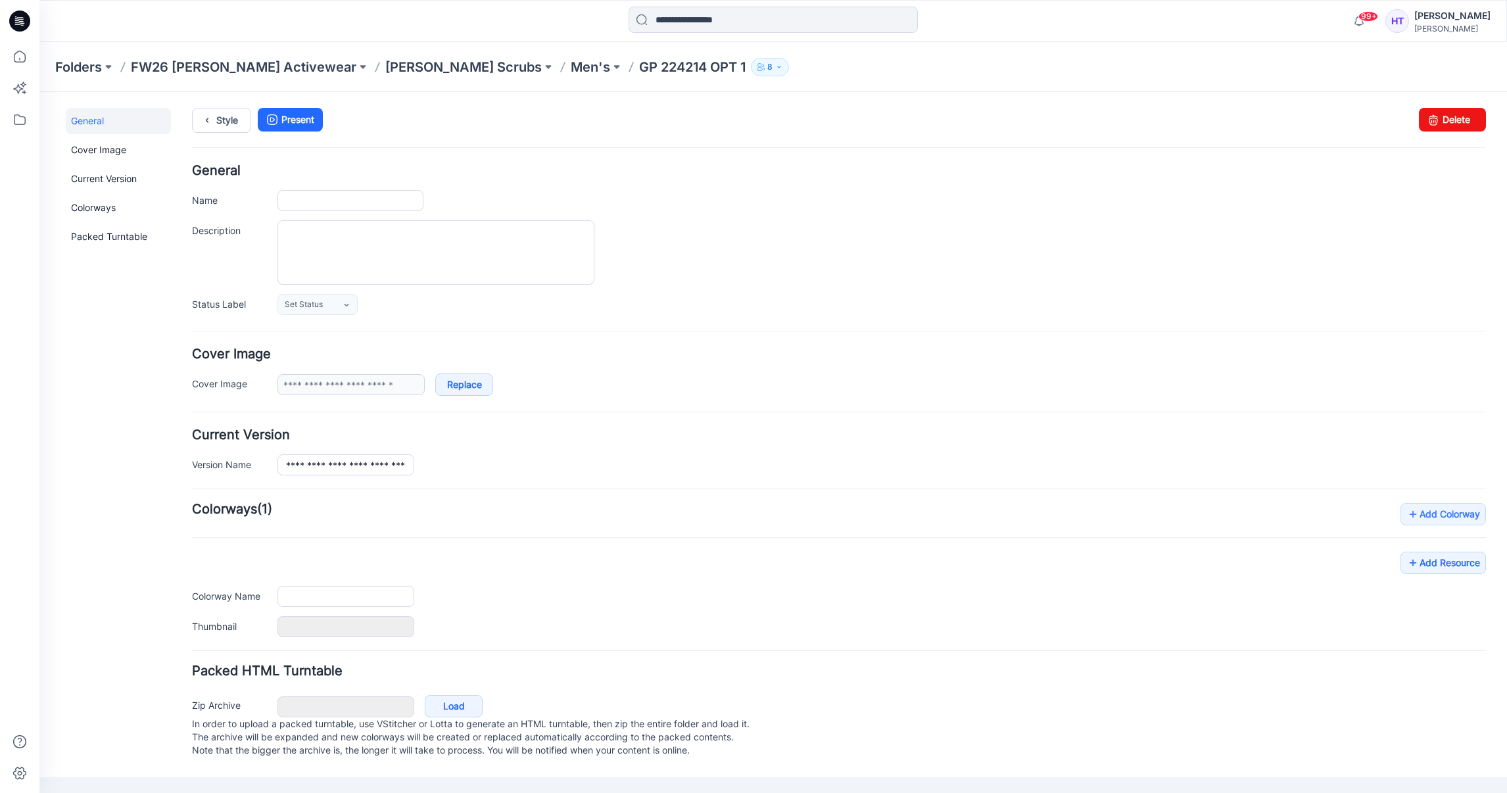
type input "**********"
type input "********"
type input "**********"
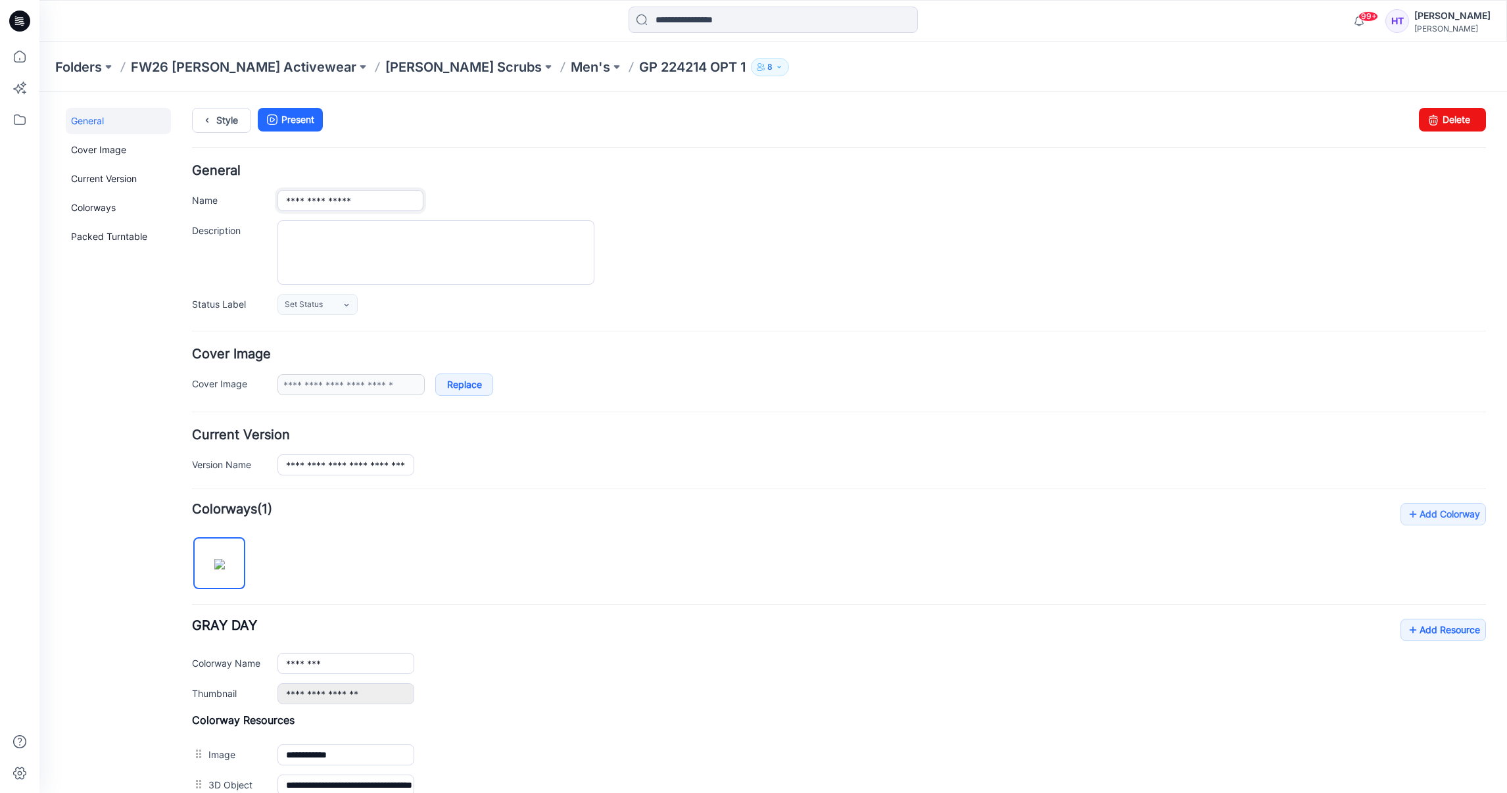
drag, startPoint x: 392, startPoint y: 194, endPoint x: 333, endPoint y: 206, distance: 59.7
click at [333, 206] on input "**********" at bounding box center [351, 200] width 146 height 21
type input "*********"
click at [920, 220] on div at bounding box center [882, 252] width 1209 height 64
click at [381, 264] on textarea "Description" at bounding box center [436, 252] width 317 height 64
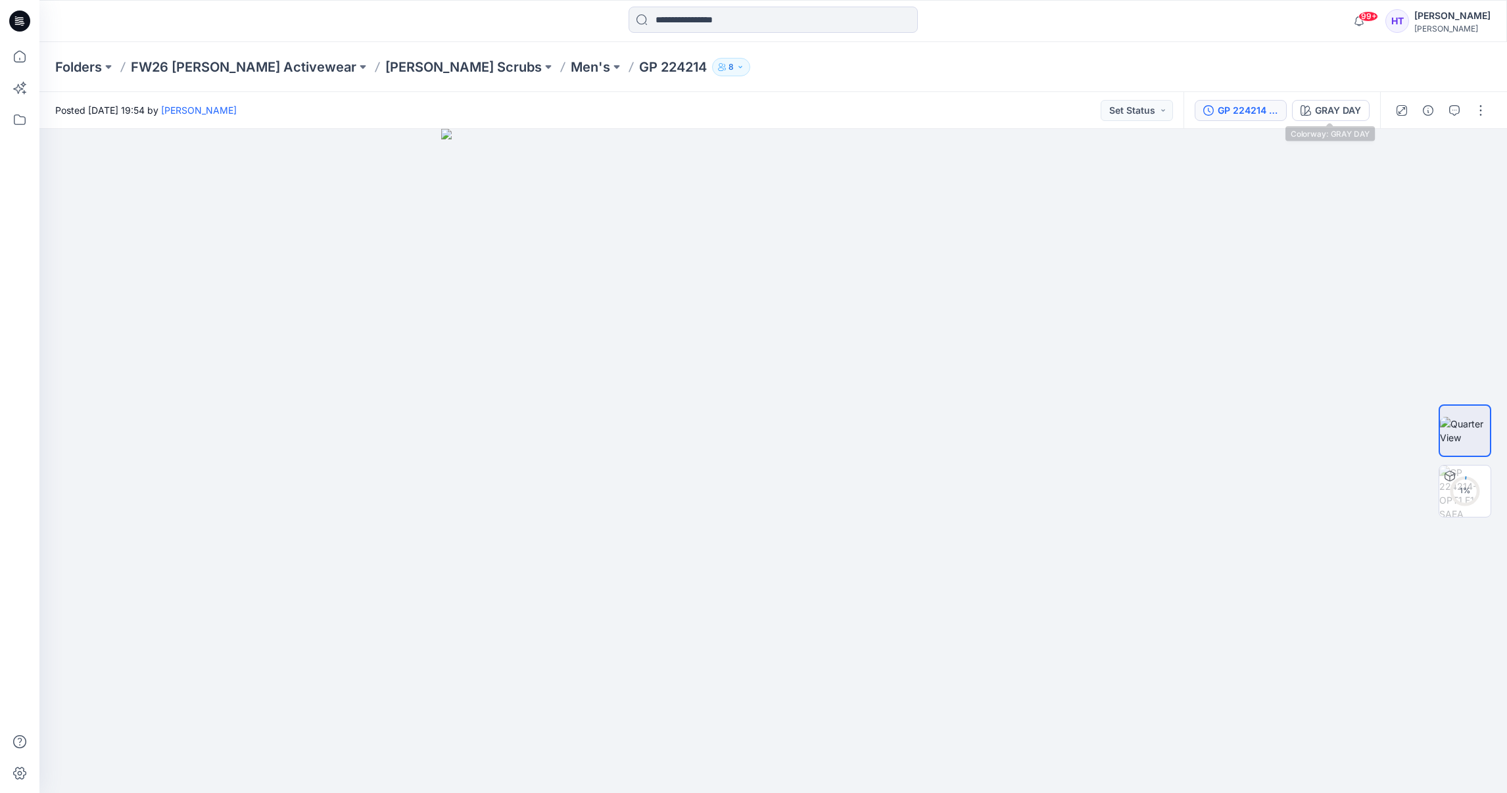
click at [1248, 116] on div "GP 224214 BASE FIT REVISIONS" at bounding box center [1248, 110] width 61 height 14
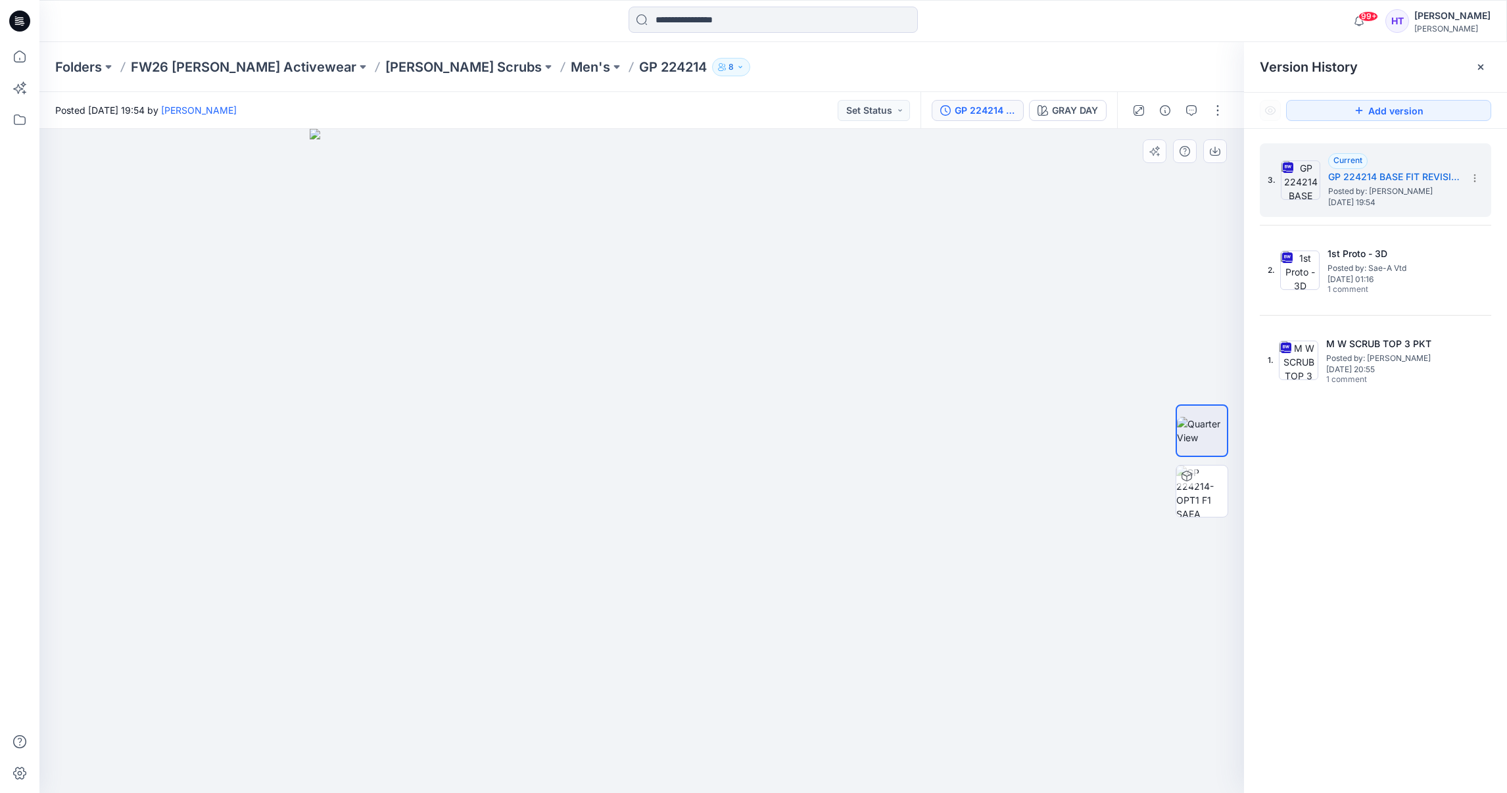
click at [1031, 197] on div at bounding box center [641, 461] width 1205 height 664
click at [368, 53] on div "Folders FW26 [PERSON_NAME] Activewear [PERSON_NAME] Scrubs Men's GP 224214 8" at bounding box center [773, 67] width 1468 height 50
click at [385, 64] on p "[PERSON_NAME] Scrubs" at bounding box center [463, 67] width 157 height 18
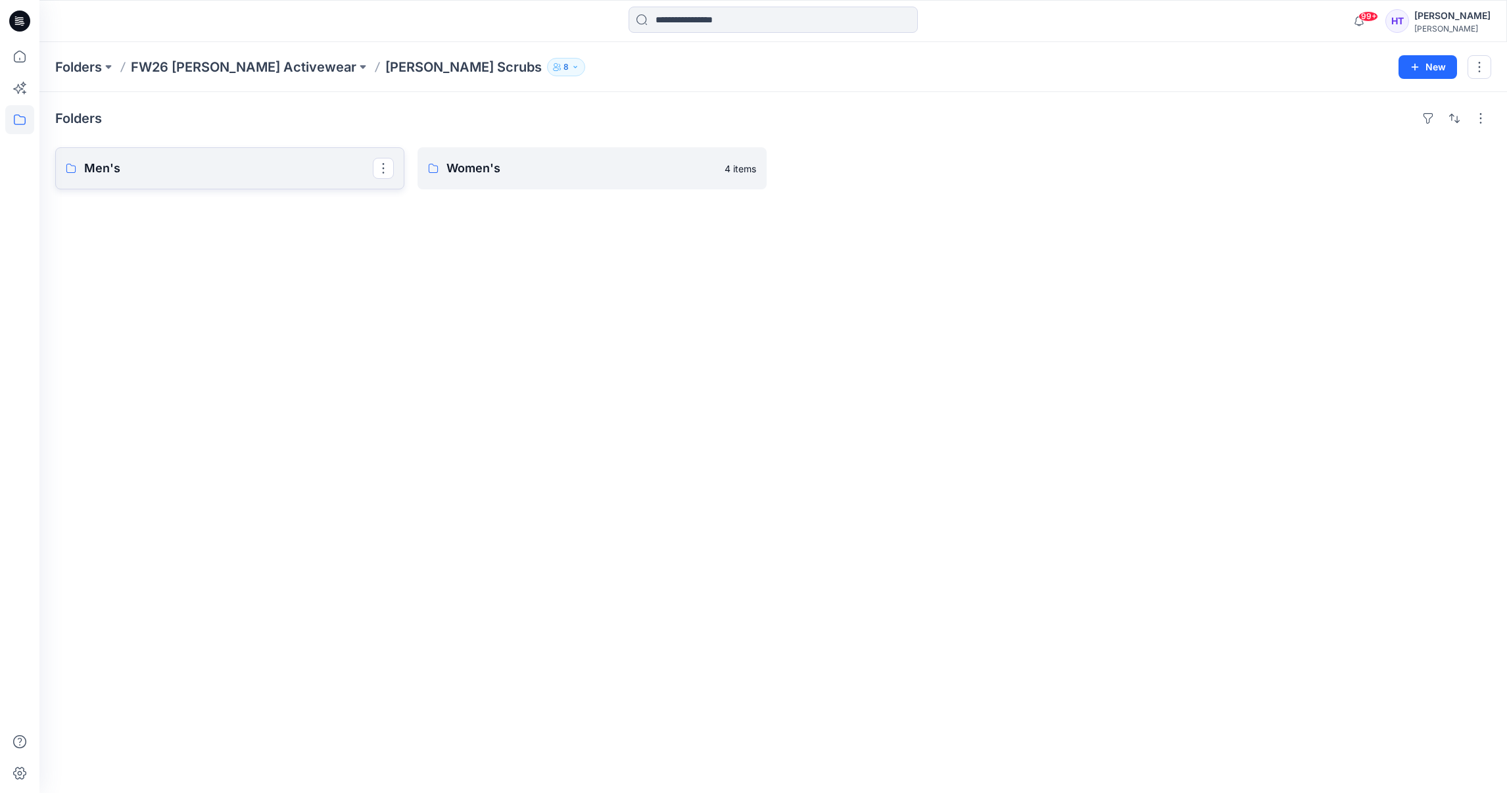
click at [240, 157] on link "Men's" at bounding box center [229, 168] width 349 height 42
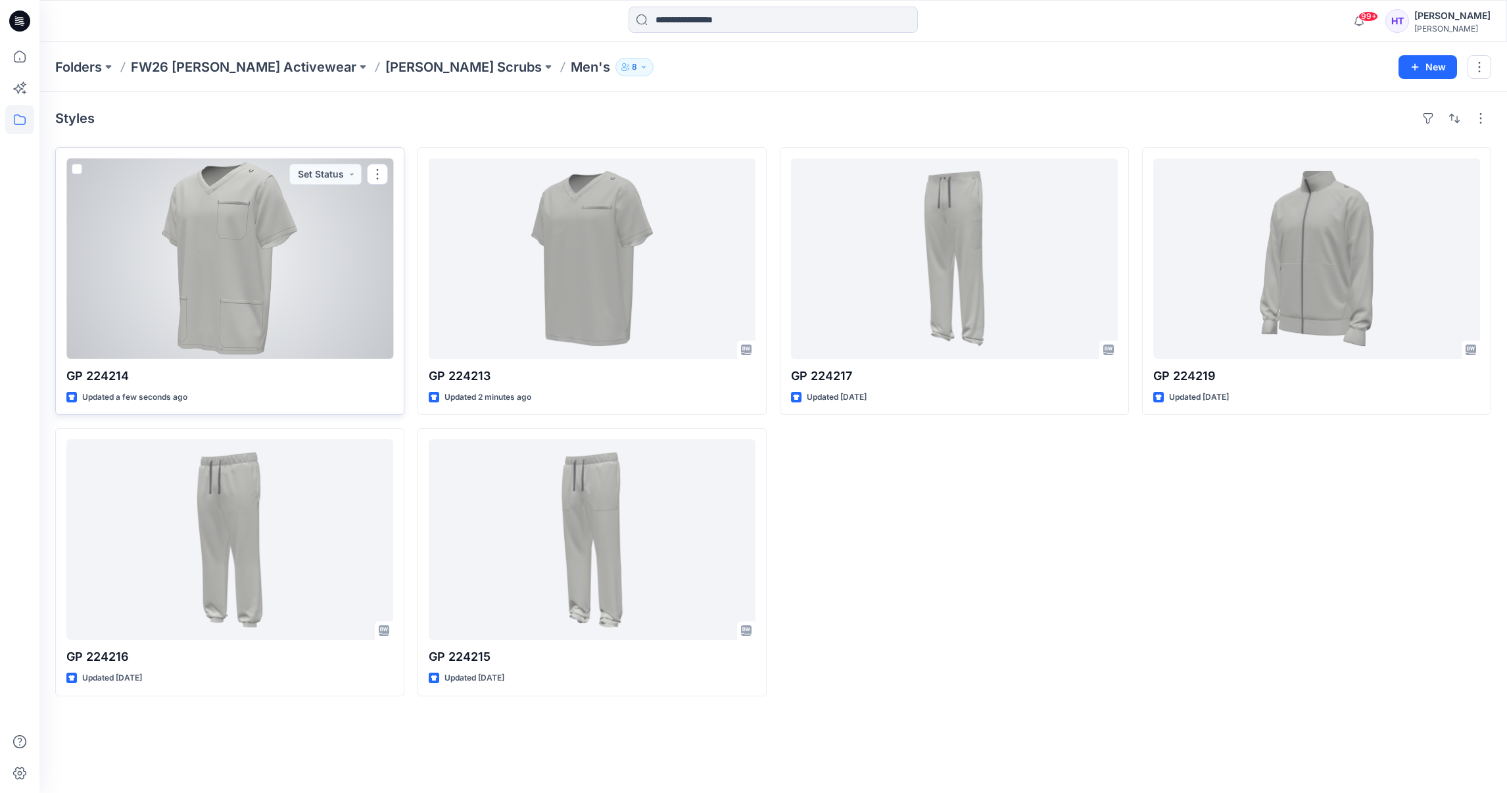
click at [190, 282] on div at bounding box center [229, 258] width 327 height 201
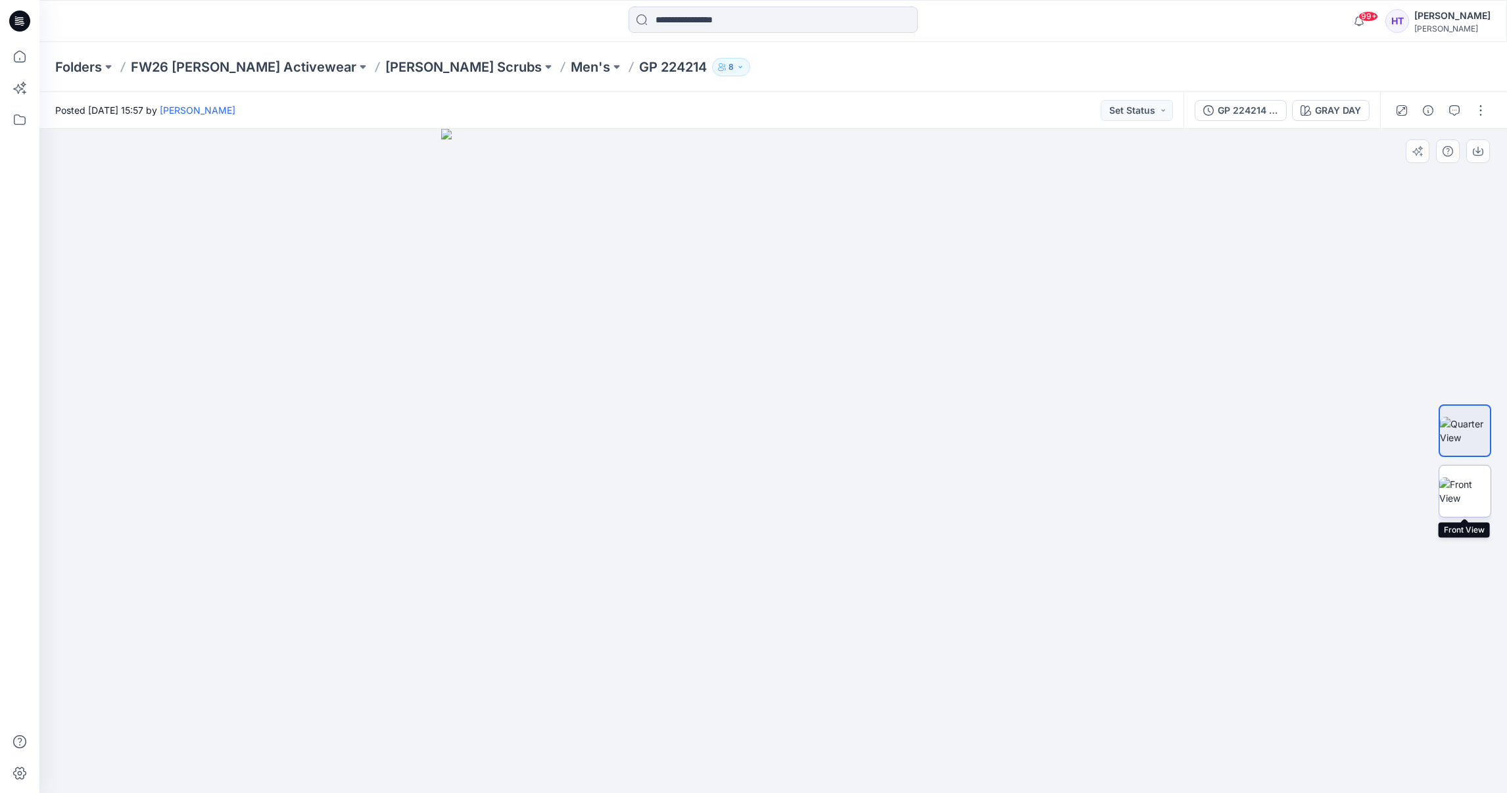
click at [1457, 496] on img at bounding box center [1465, 491] width 51 height 28
click at [1451, 107] on icon "button" at bounding box center [1454, 110] width 11 height 11
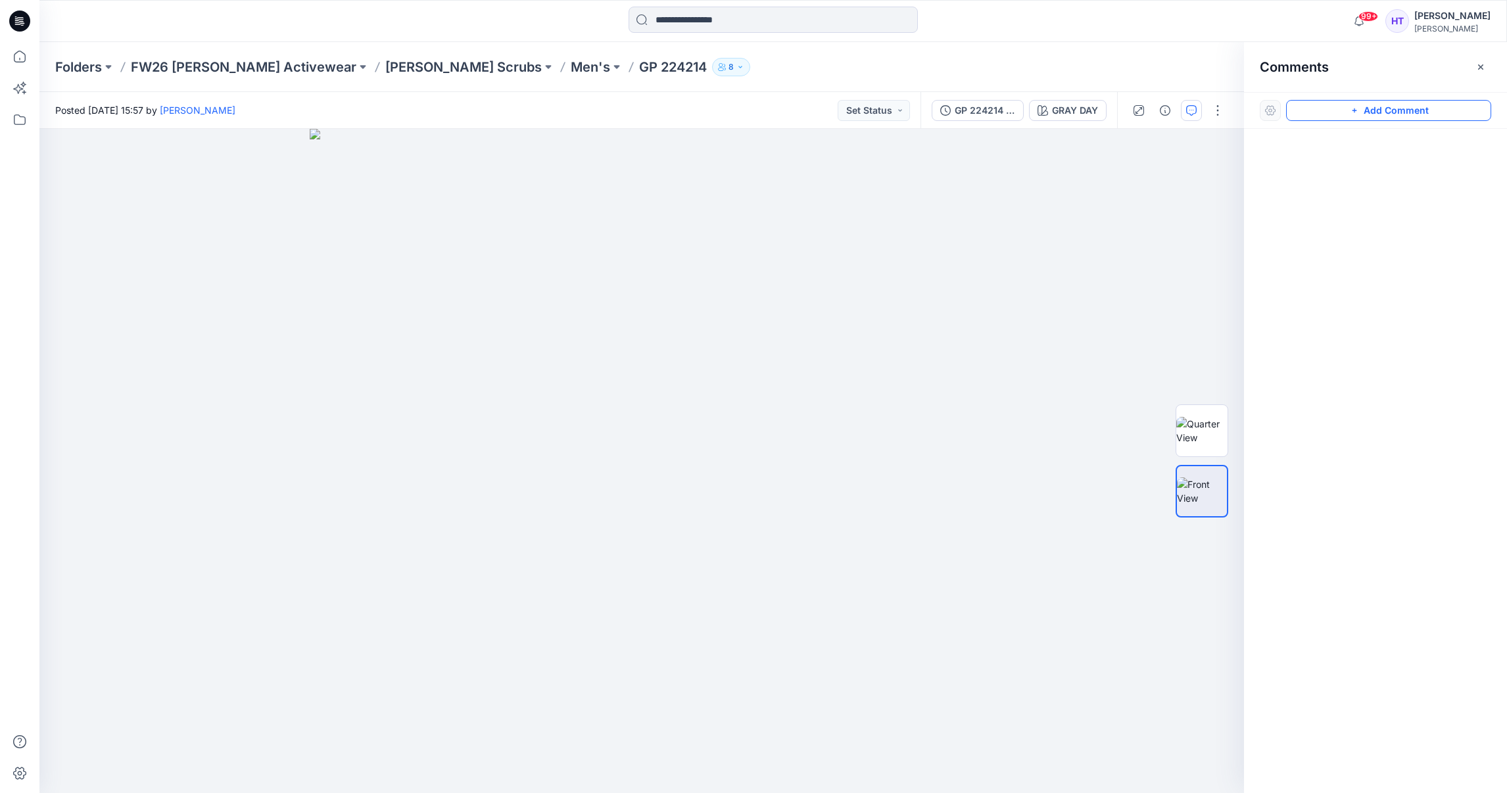
click at [1326, 109] on button "Add Comment" at bounding box center [1388, 110] width 205 height 21
click at [732, 344] on div "1" at bounding box center [641, 461] width 1205 height 664
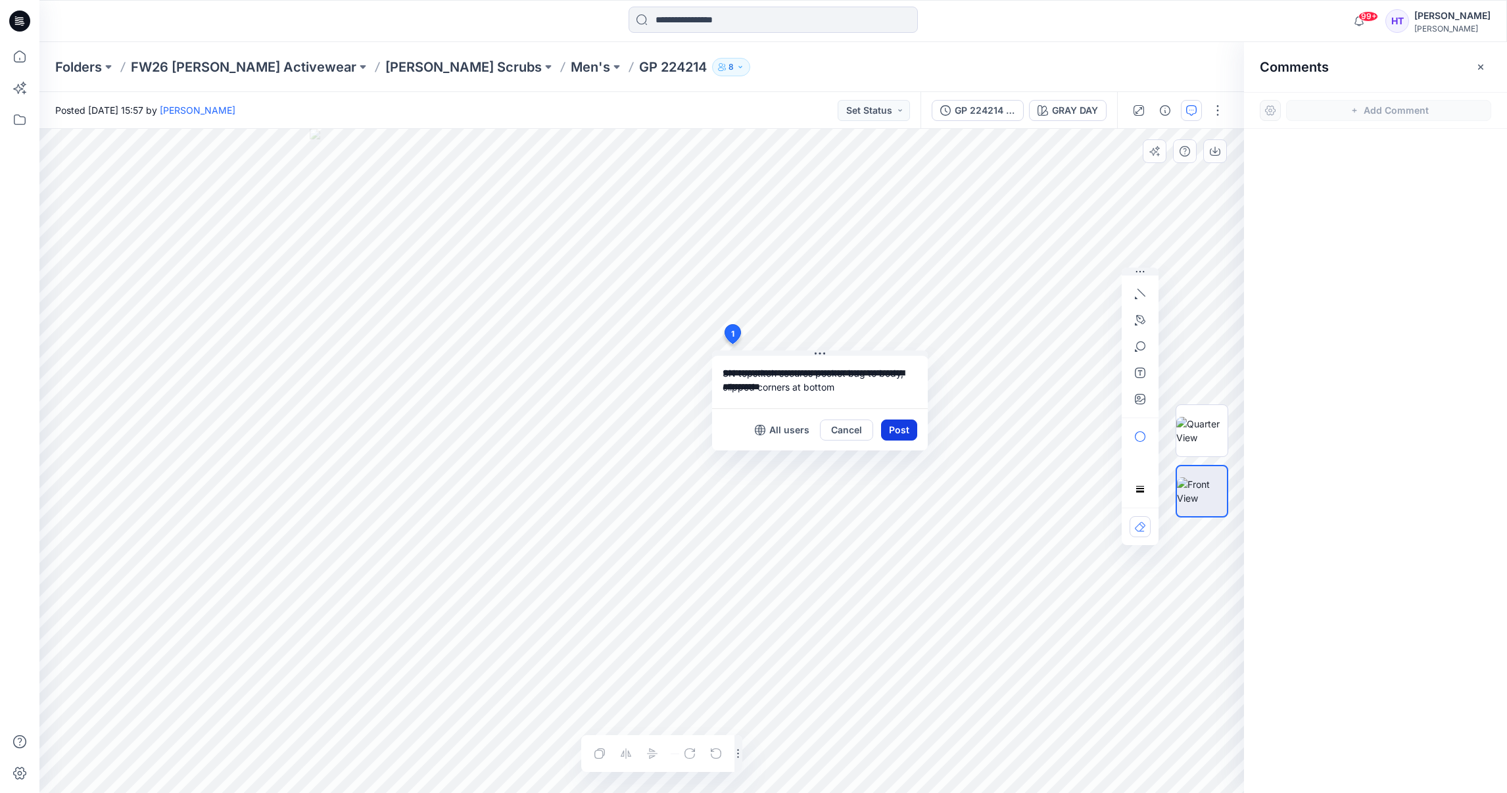
type textarea "**********"
click at [913, 433] on button "Post" at bounding box center [899, 430] width 36 height 21
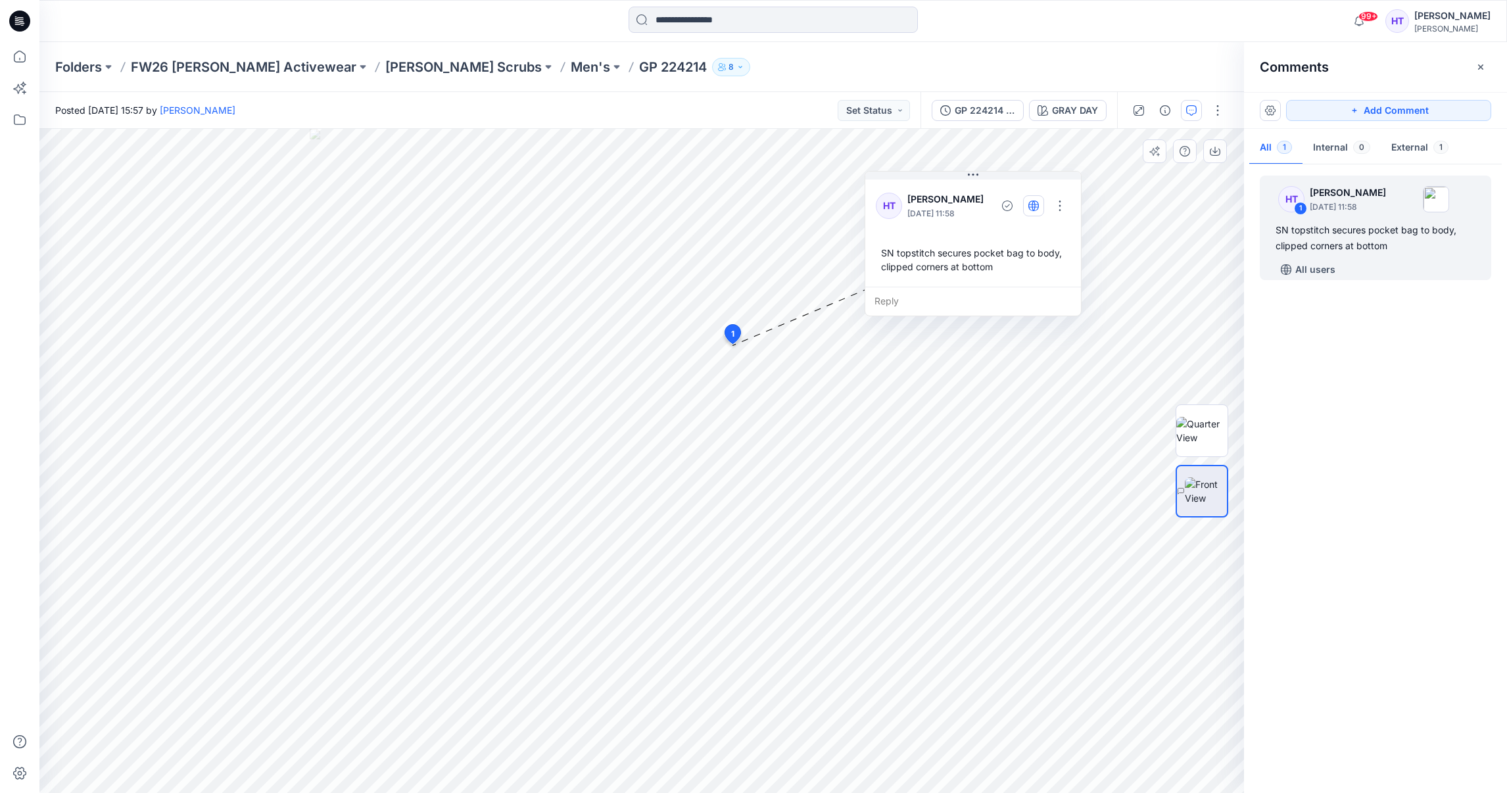
drag, startPoint x: 815, startPoint y: 354, endPoint x: 1029, endPoint y: 208, distance: 259.2
click at [969, 174] on icon at bounding box center [973, 175] width 11 height 11
click at [1068, 203] on button "button" at bounding box center [1061, 205] width 21 height 21
click at [1065, 235] on p "Edit comment" at bounding box center [1065, 236] width 59 height 14
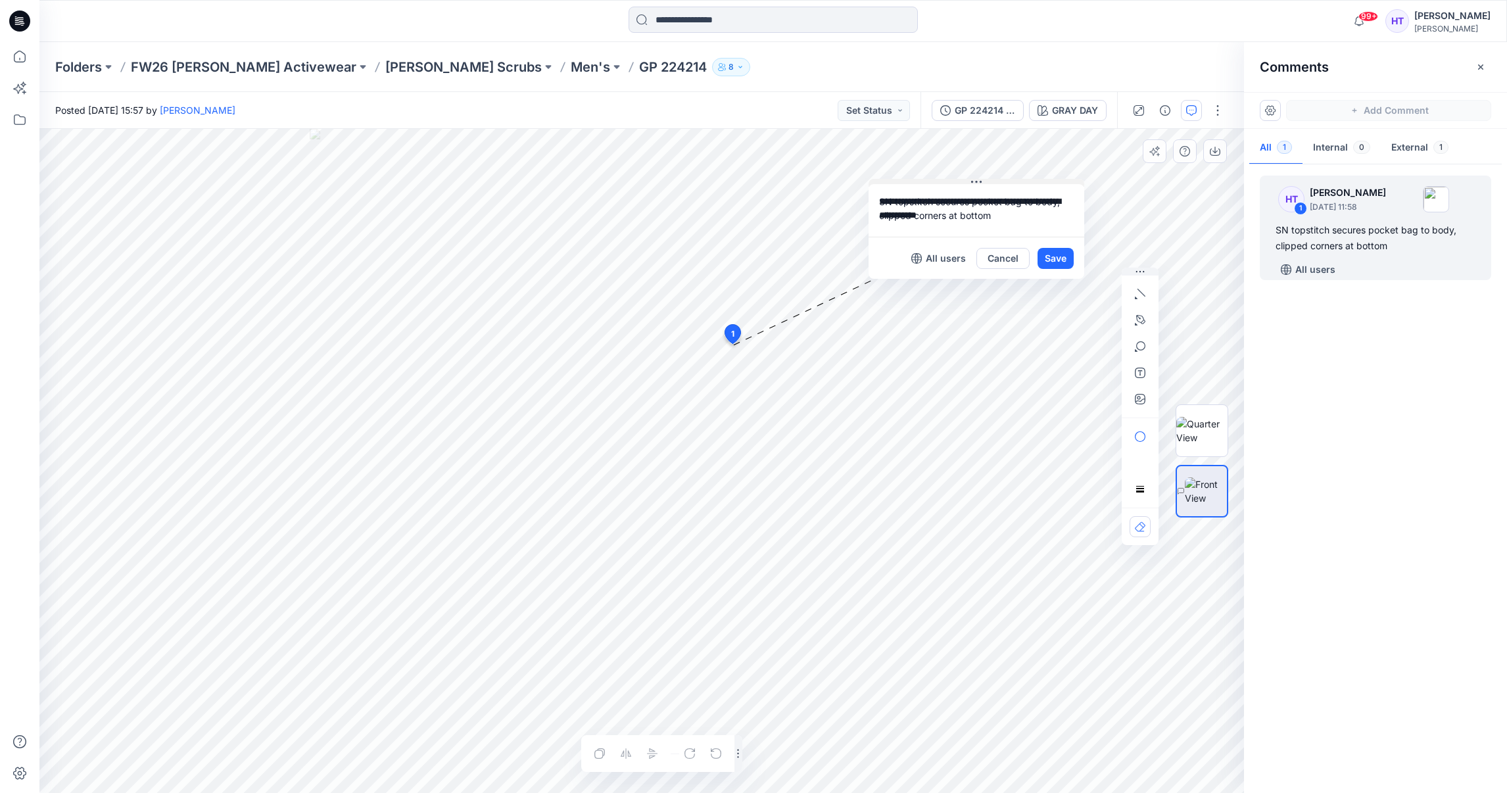
drag, startPoint x: 974, startPoint y: 173, endPoint x: 977, endPoint y: 180, distance: 7.7
click at [977, 180] on div "**********" at bounding box center [977, 229] width 216 height 100
click at [862, 191] on div "**********" at bounding box center [641, 461] width 1205 height 664
click at [1062, 255] on button "Save" at bounding box center [1056, 255] width 36 height 21
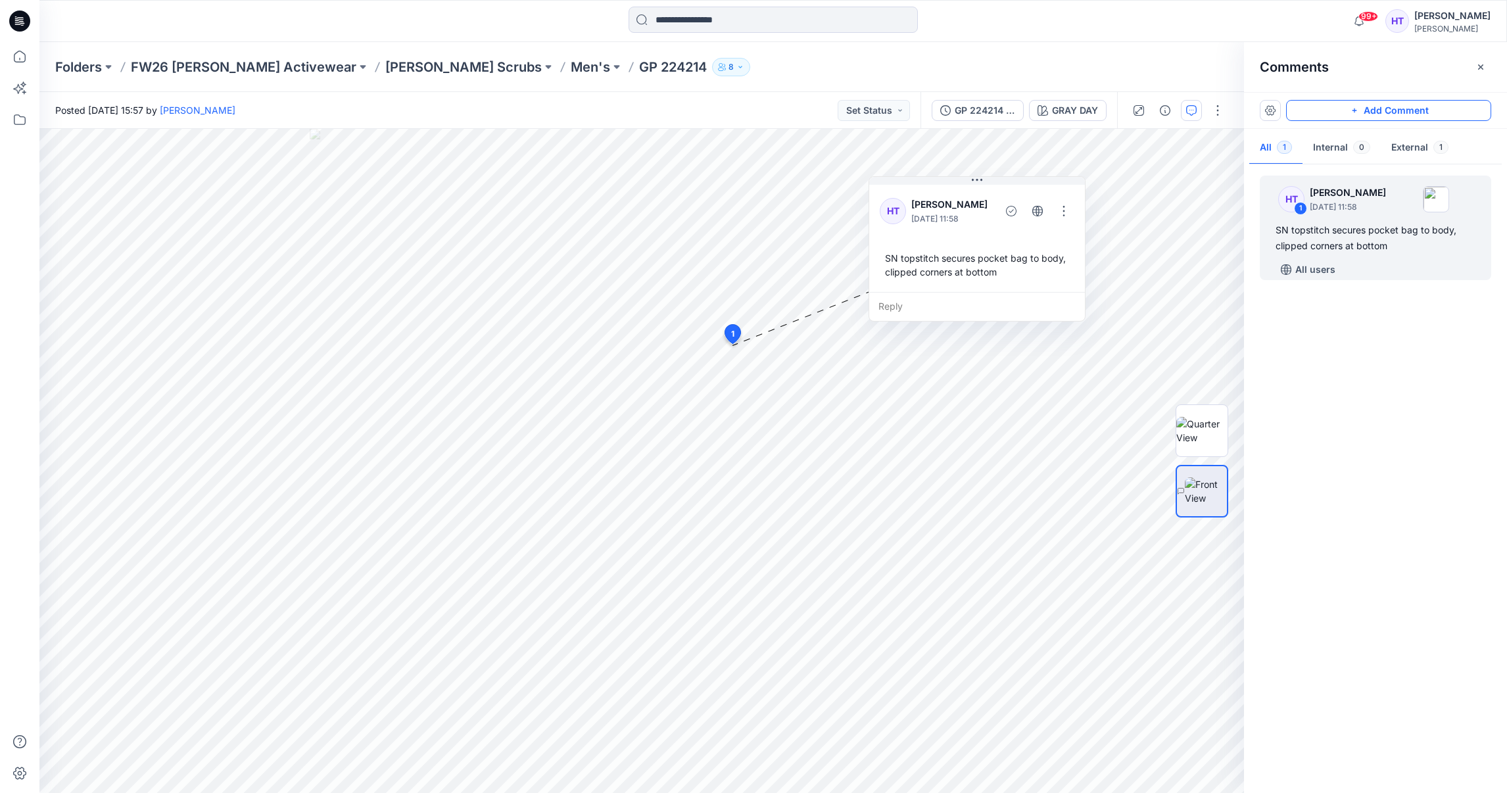
click at [1360, 113] on button "Add Comment" at bounding box center [1388, 110] width 205 height 21
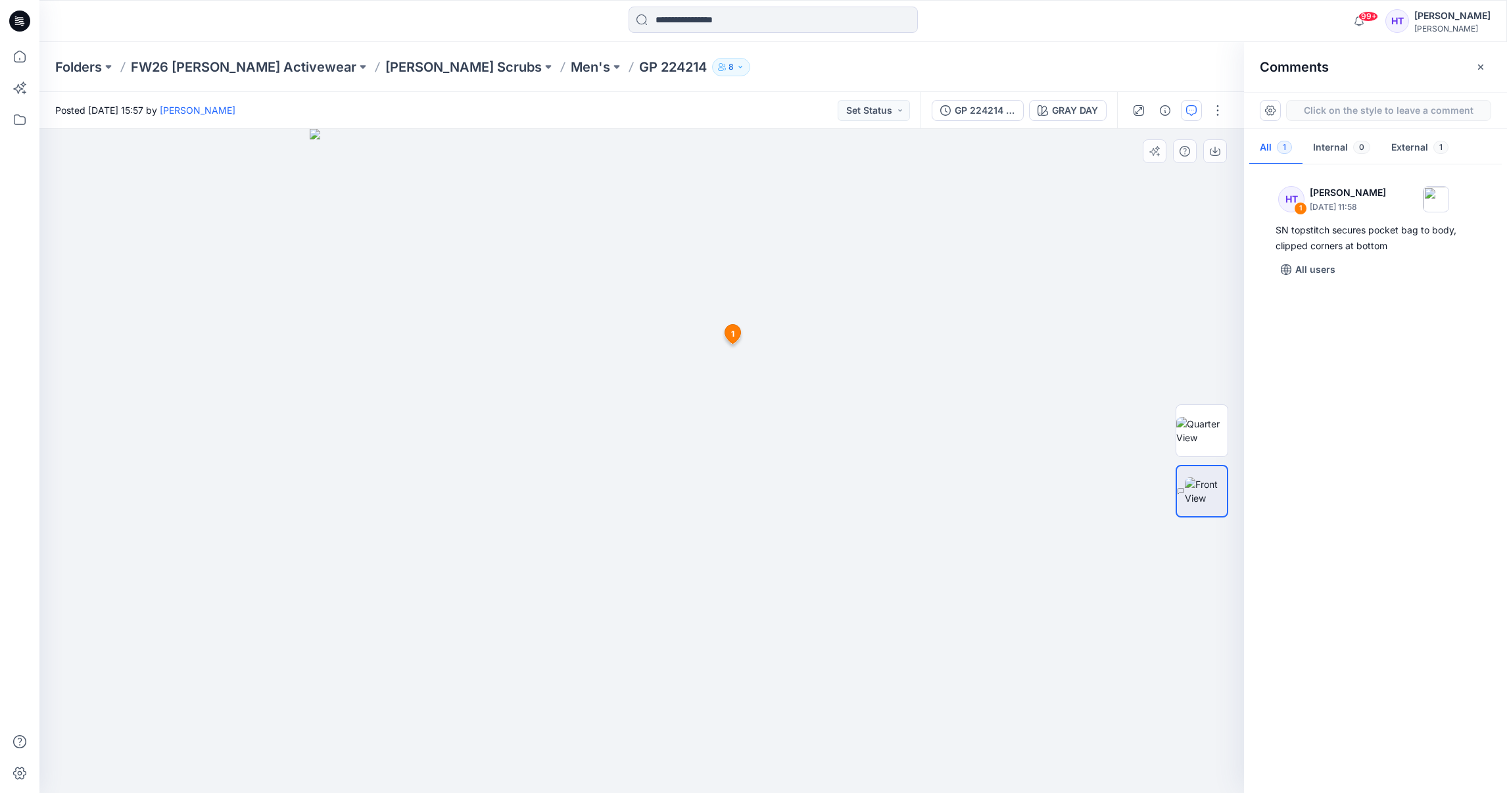
click at [742, 636] on div "2 1 HT [PERSON_NAME] [DATE] 11:58 SN topstitch secures pocket bag to body, clip…" at bounding box center [641, 461] width 1205 height 664
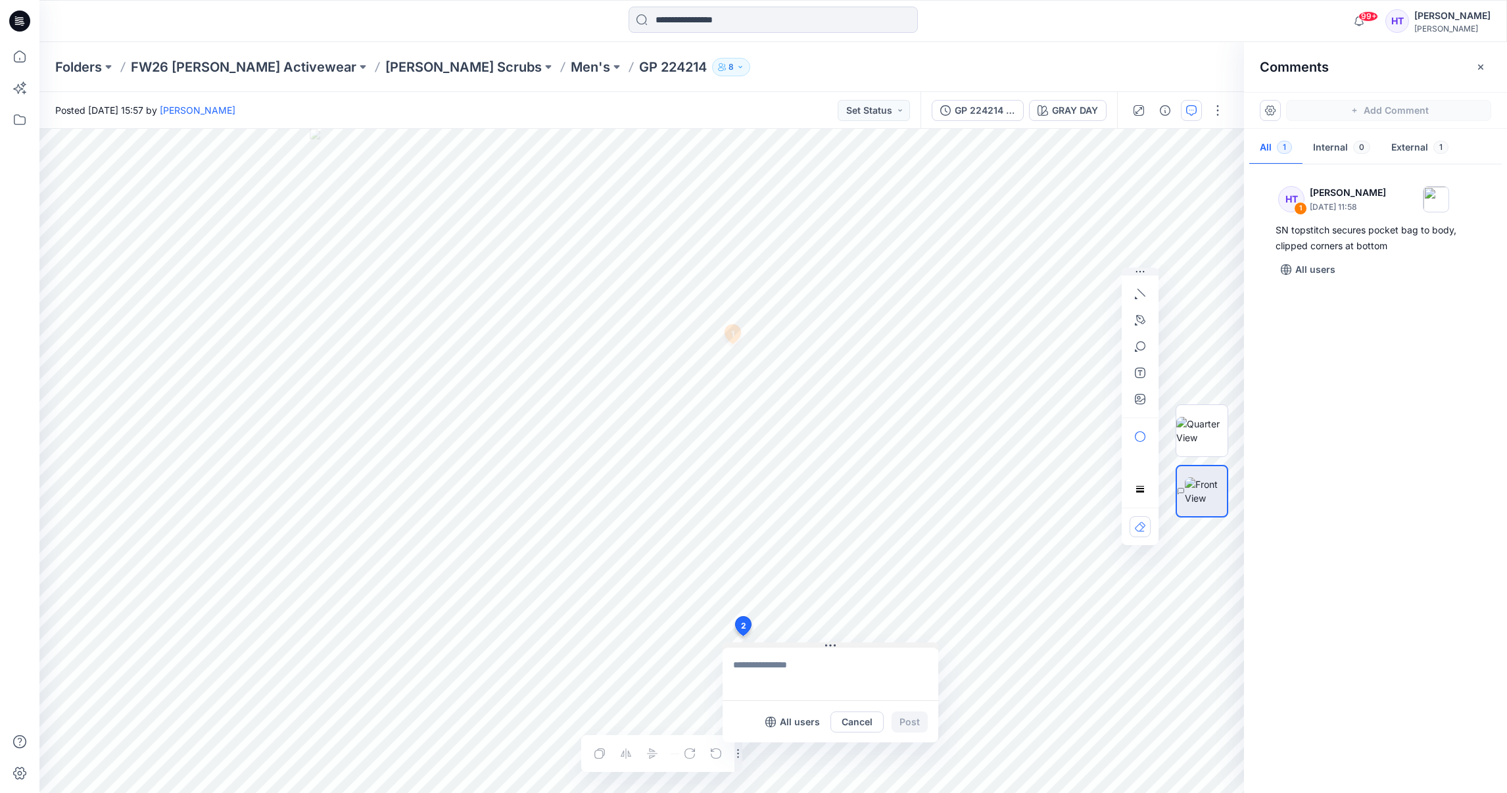
click at [907, 602] on div "2 All users Cancel Post 1 HT [PERSON_NAME] [DATE] 11:58 SN topstitch secures po…" at bounding box center [641, 461] width 1205 height 664
click at [832, 646] on div "All users Cancel Post" at bounding box center [831, 693] width 216 height 100
click at [835, 648] on textarea at bounding box center [831, 674] width 216 height 53
drag, startPoint x: 831, startPoint y: 644, endPoint x: 946, endPoint y: 535, distance: 158.2
click at [946, 533] on icon at bounding box center [948, 533] width 11 height 11
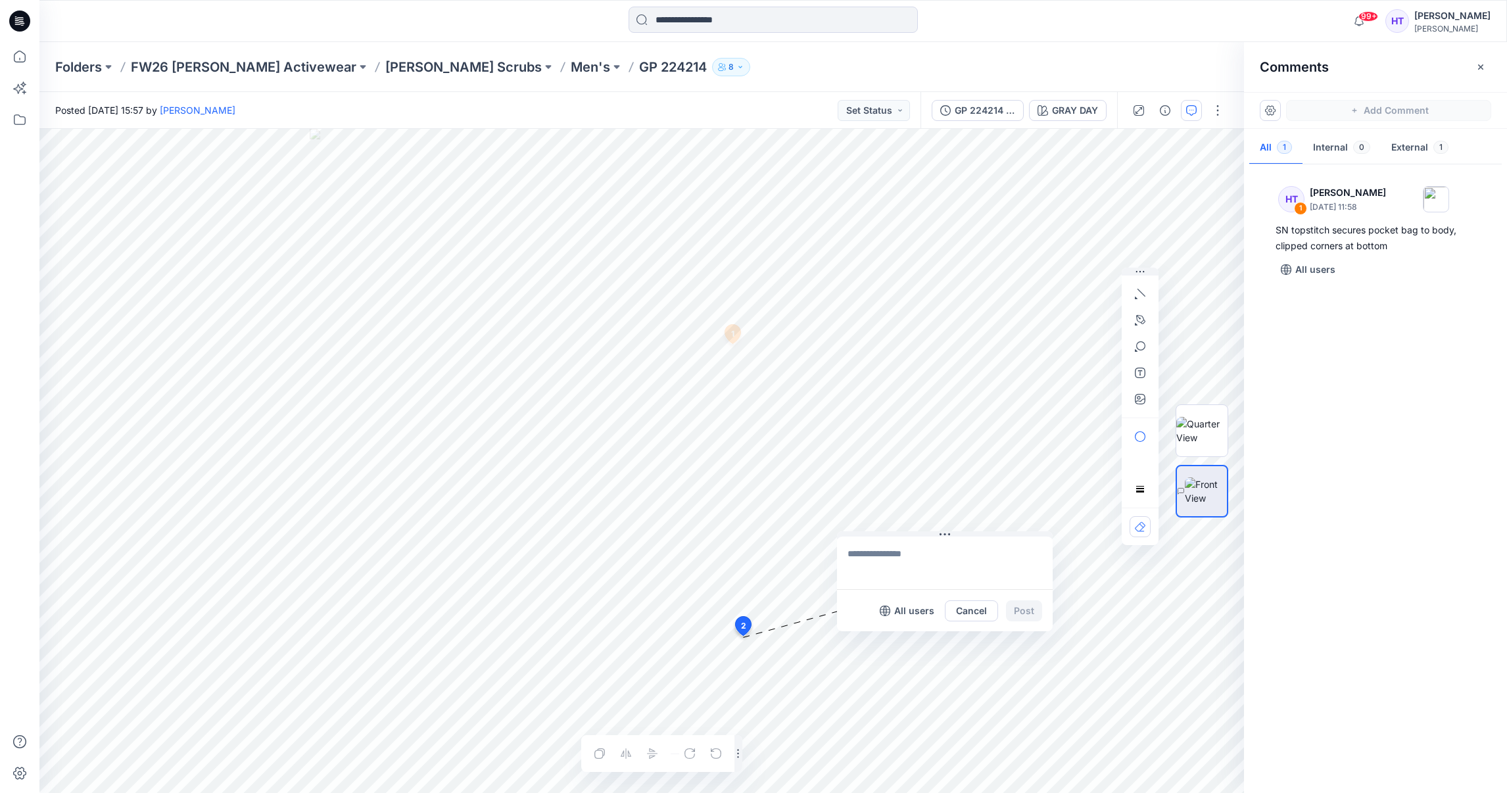
click at [940, 561] on textarea at bounding box center [945, 563] width 216 height 53
paste textarea "**********"
click at [848, 558] on textarea "**********" at bounding box center [945, 563] width 216 height 53
click at [851, 551] on textarea "**********" at bounding box center [945, 563] width 216 height 53
type textarea "**********"
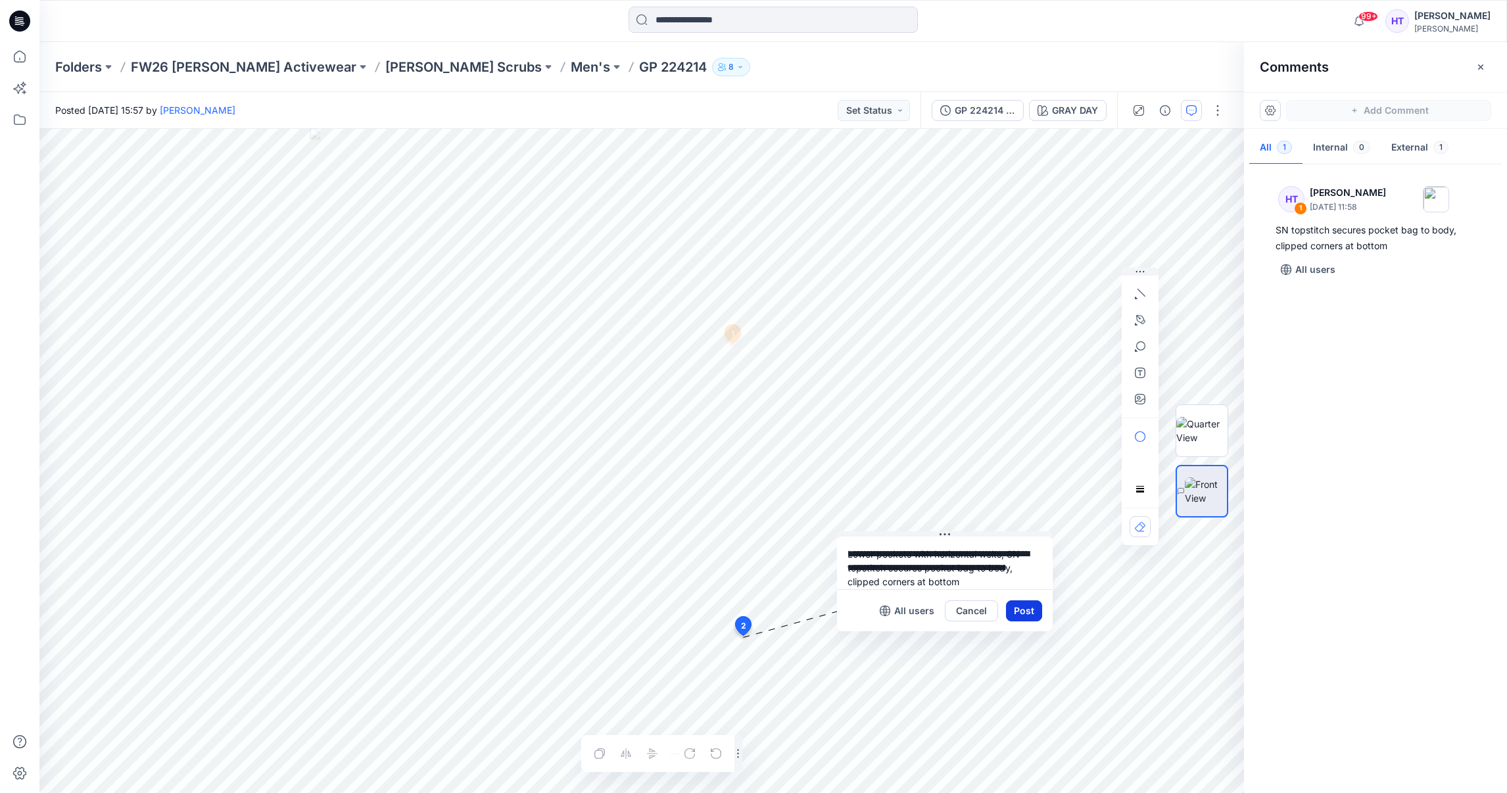
click at [1029, 610] on button "Post" at bounding box center [1024, 610] width 36 height 21
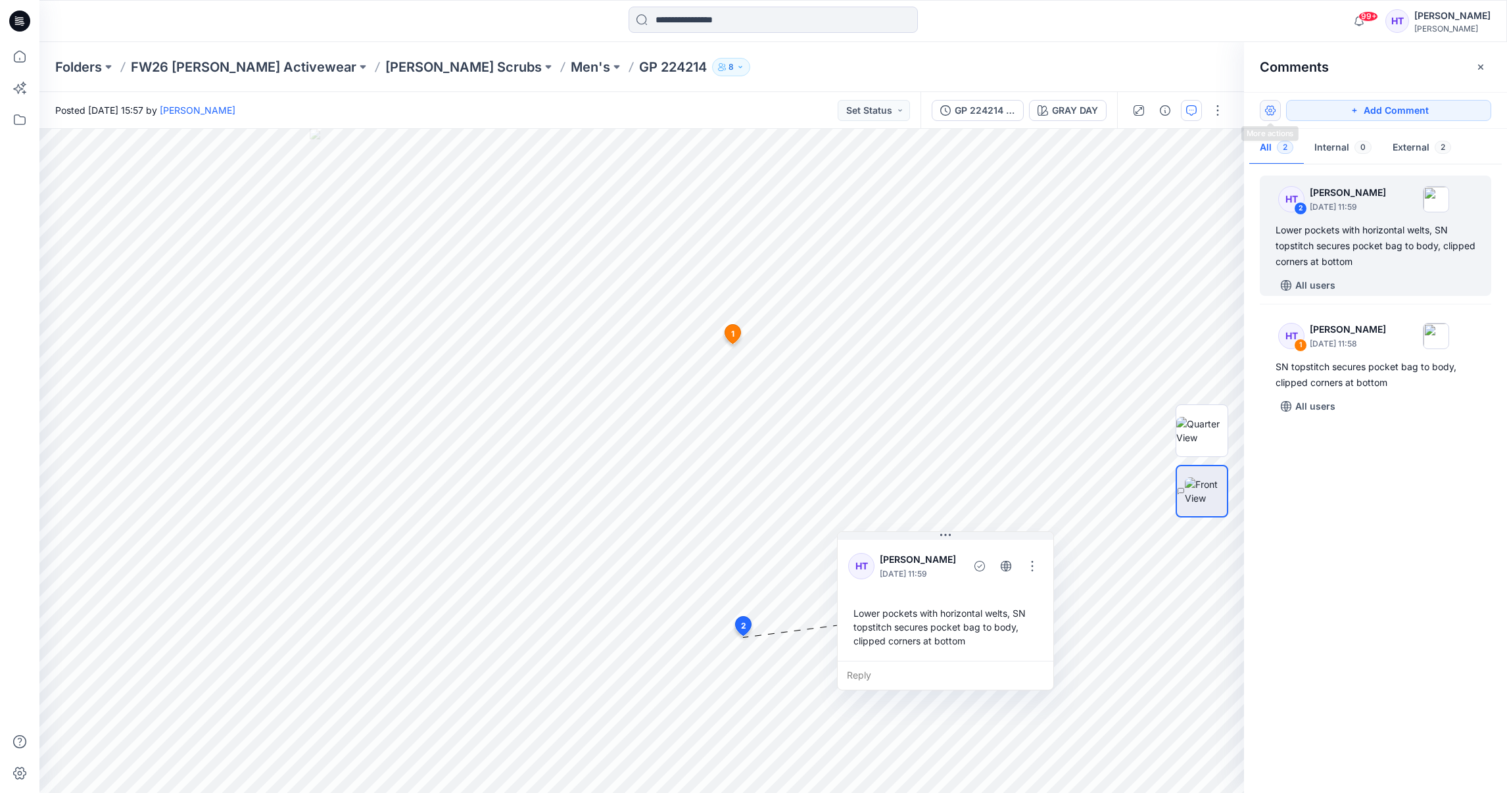
click at [1269, 113] on button "button" at bounding box center [1270, 110] width 21 height 21
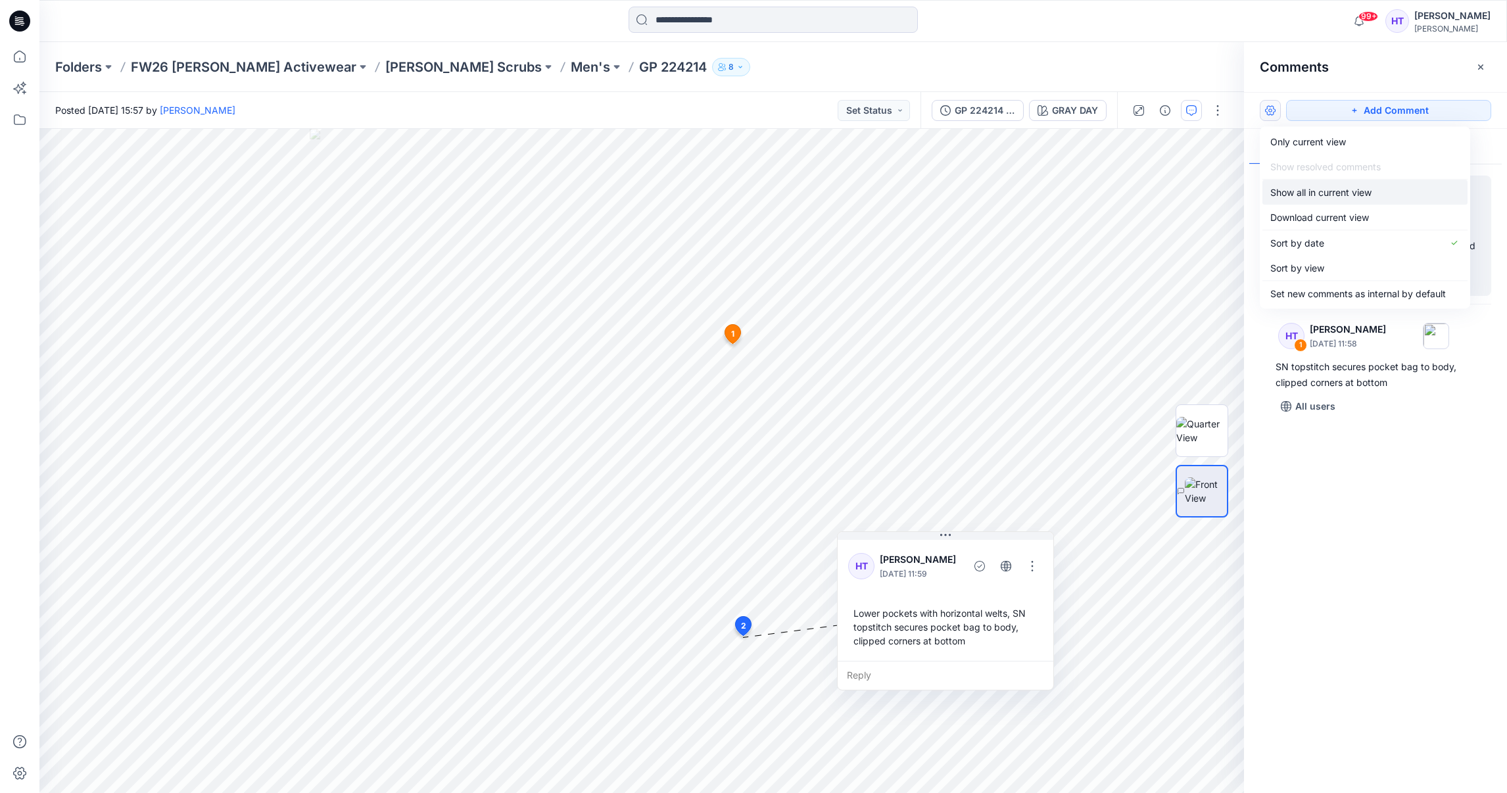
click at [1311, 196] on p "Show all in current view" at bounding box center [1321, 192] width 101 height 14
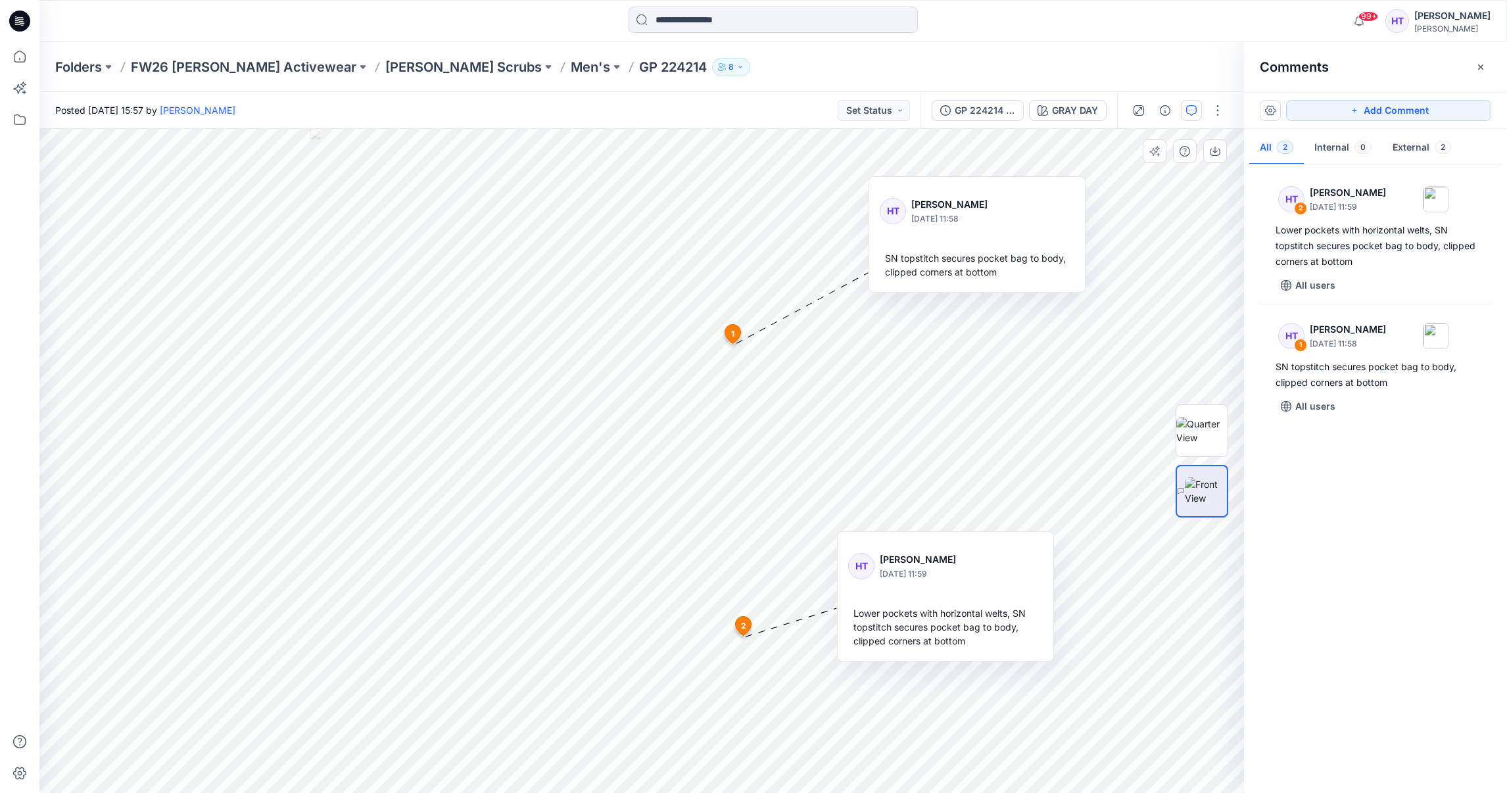
click at [1209, 304] on div at bounding box center [1202, 461] width 53 height 329
click at [1007, 105] on div "GP 224214 F2 Revisions" at bounding box center [985, 110] width 61 height 14
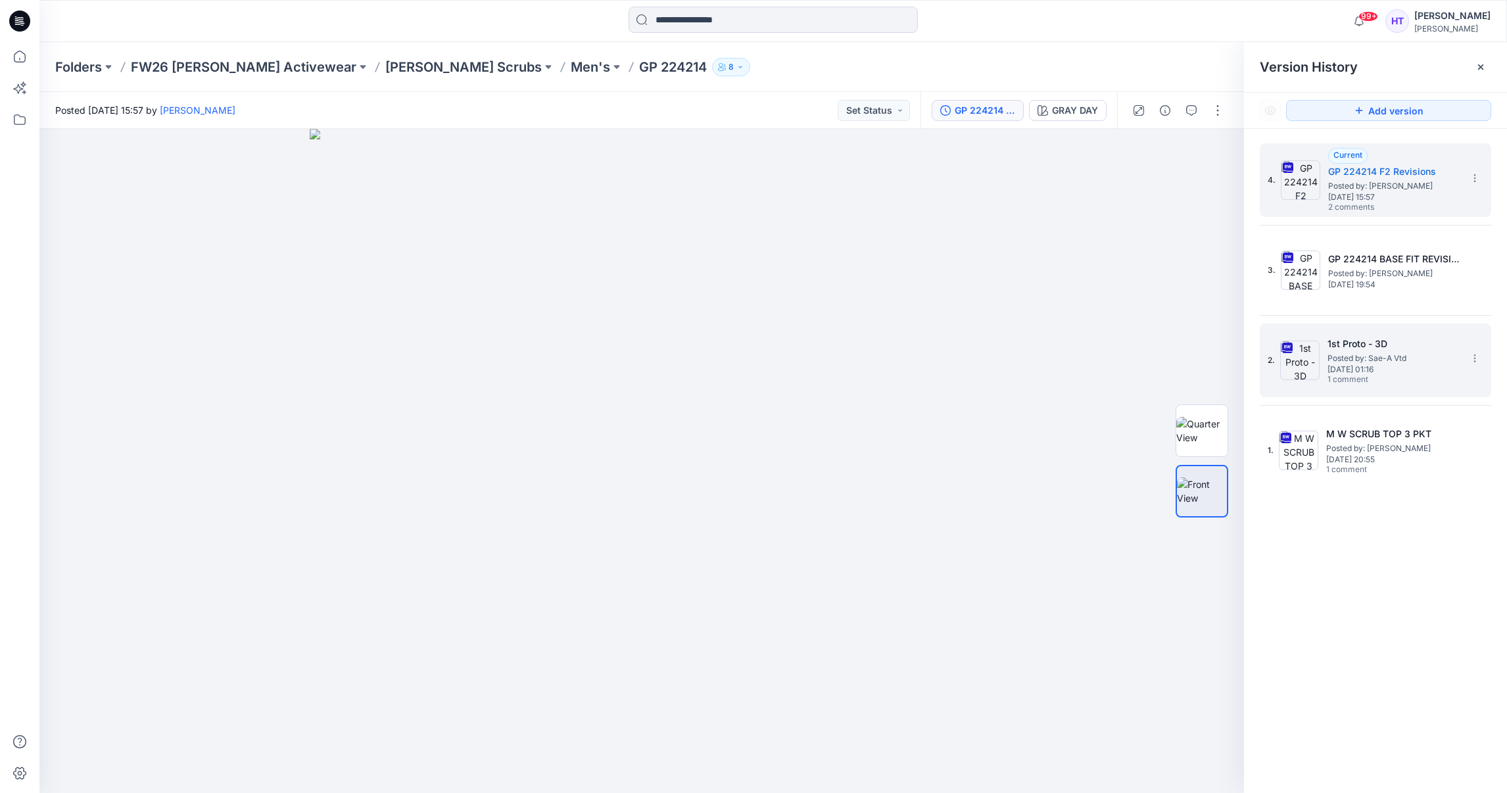
click at [1388, 370] on span "[DATE] 01:16" at bounding box center [1394, 369] width 132 height 9
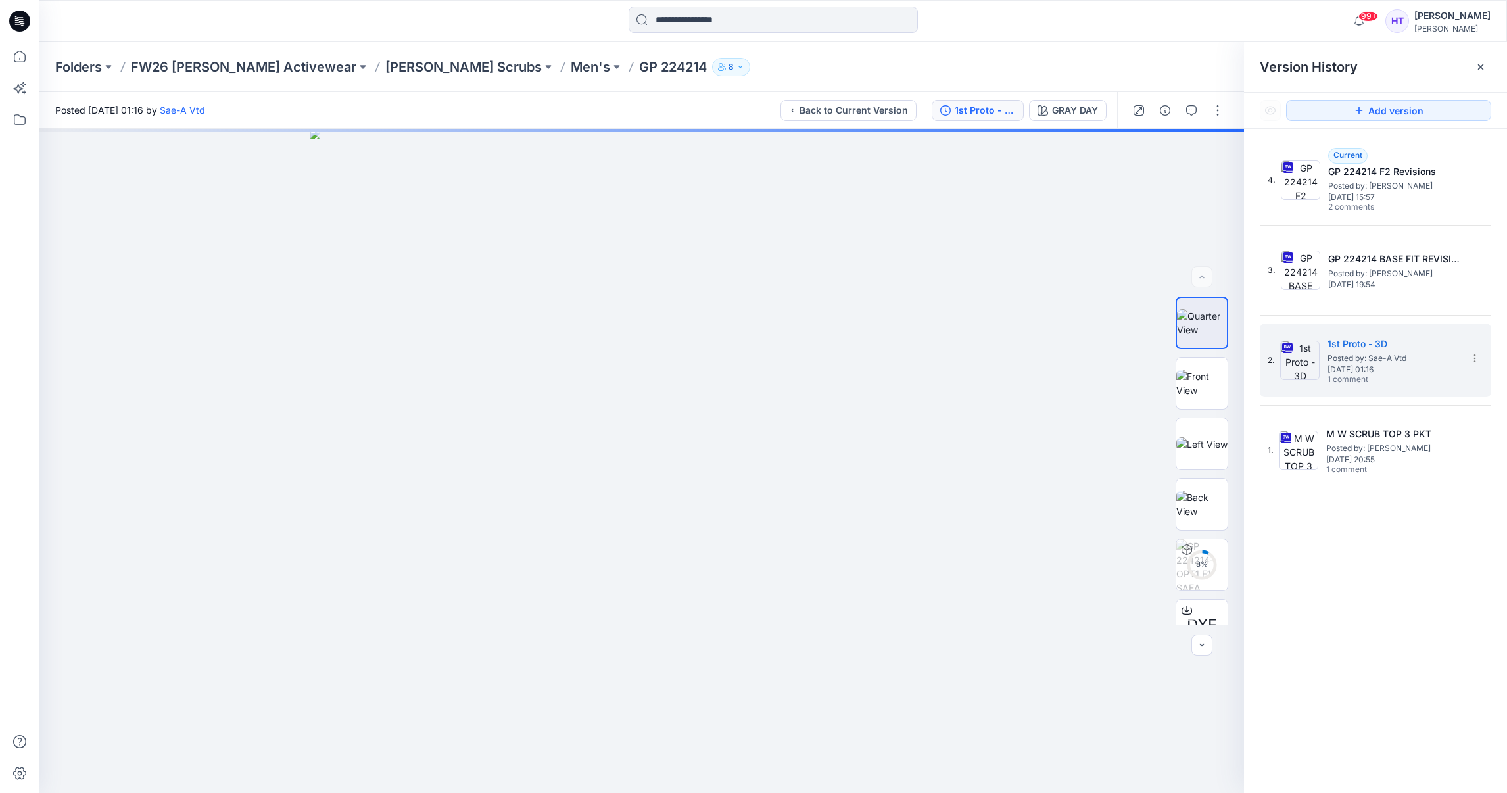
click at [1392, 522] on div "4. Current GP 224214 F2 Revisions Posted by: [PERSON_NAME] [DATE] 15:57 2 comme…" at bounding box center [1375, 470] width 263 height 683
click at [1376, 427] on h5 "M W SCRUB TOP 3 PKT" at bounding box center [1392, 434] width 132 height 16
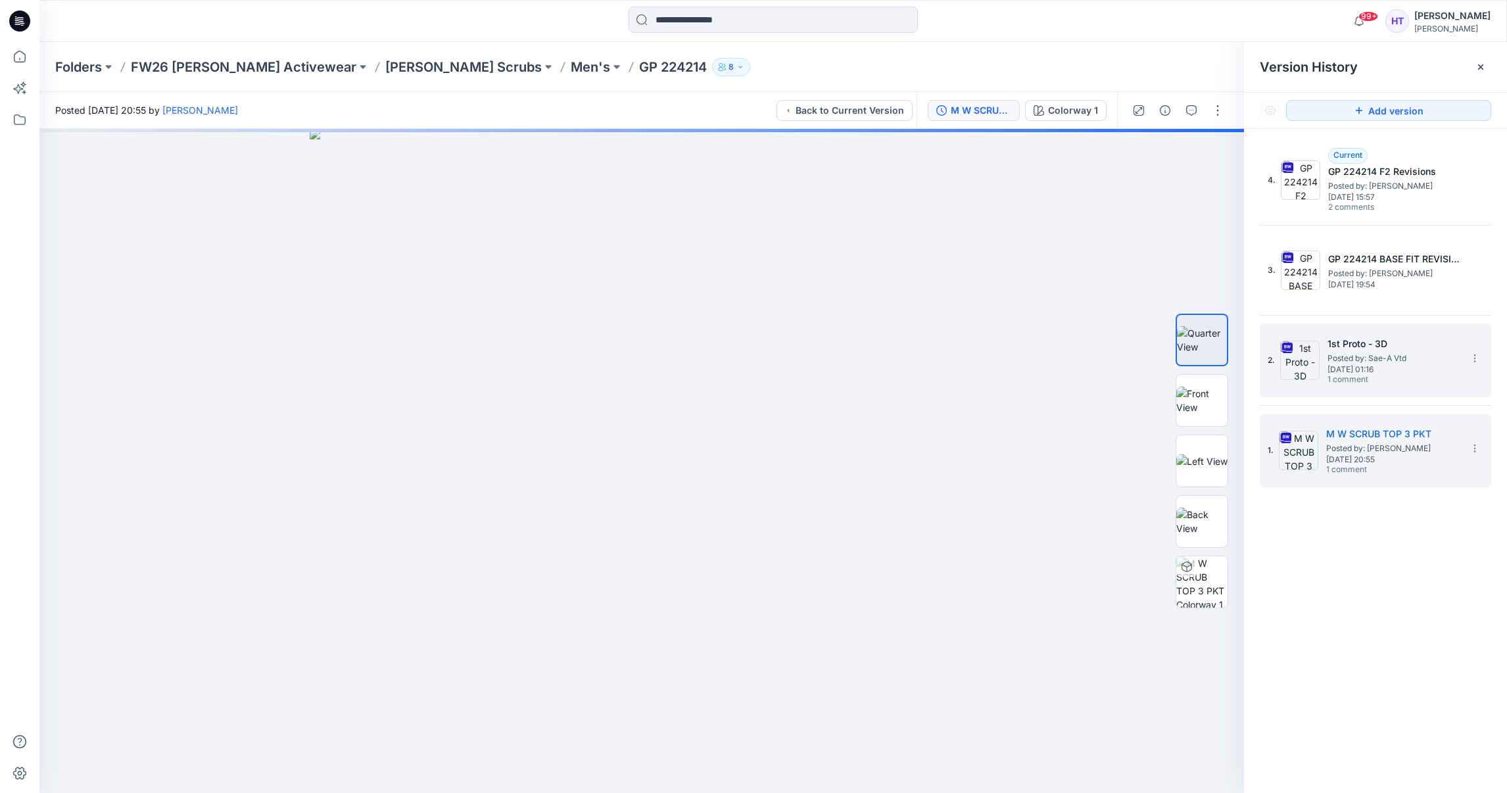
click at [1390, 353] on span "Posted by: Sae-A Vtd" at bounding box center [1394, 358] width 132 height 13
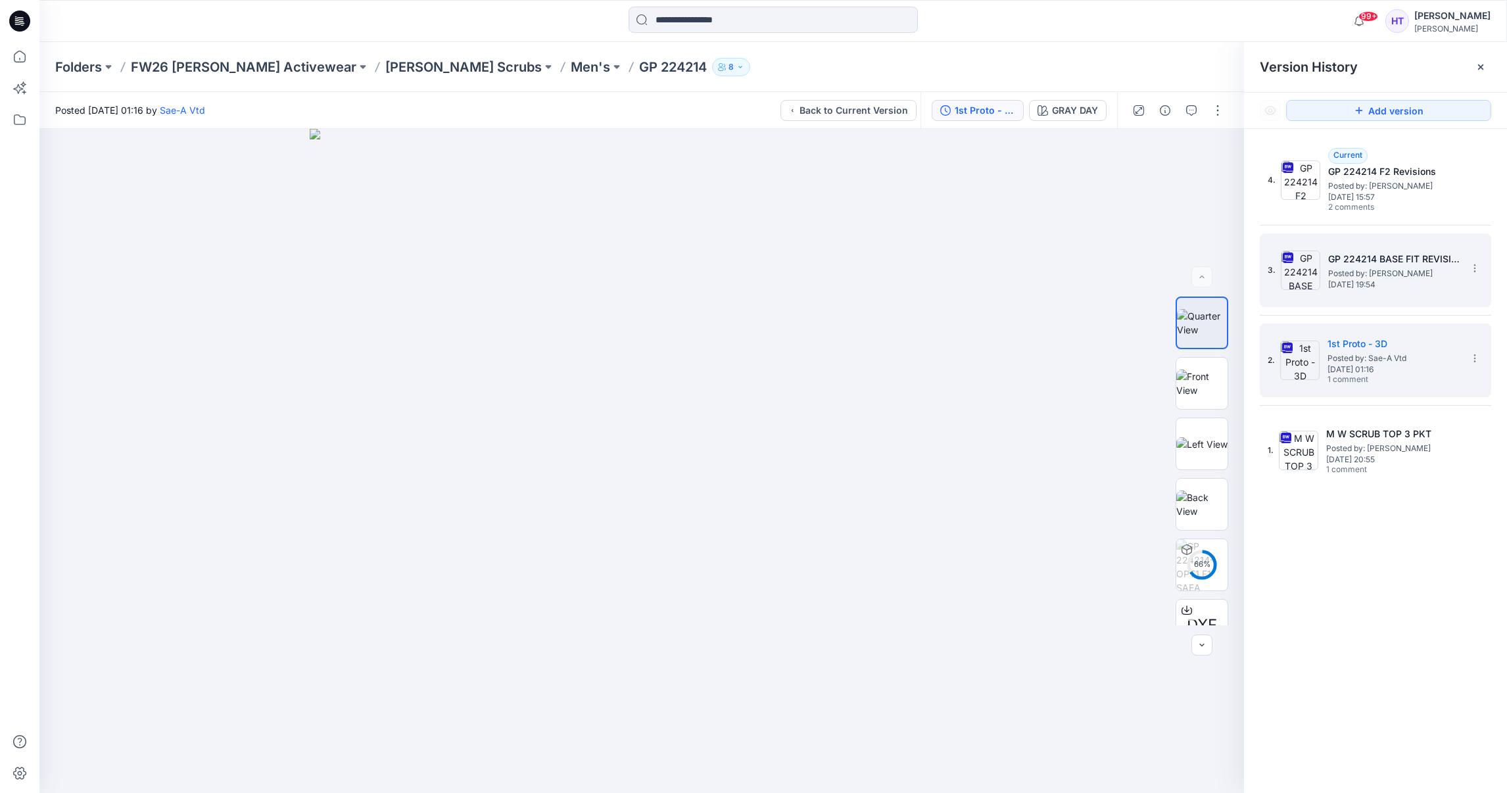
click at [1403, 259] on h5 "GP 224214 BASE FIT REVISIONS" at bounding box center [1394, 259] width 132 height 16
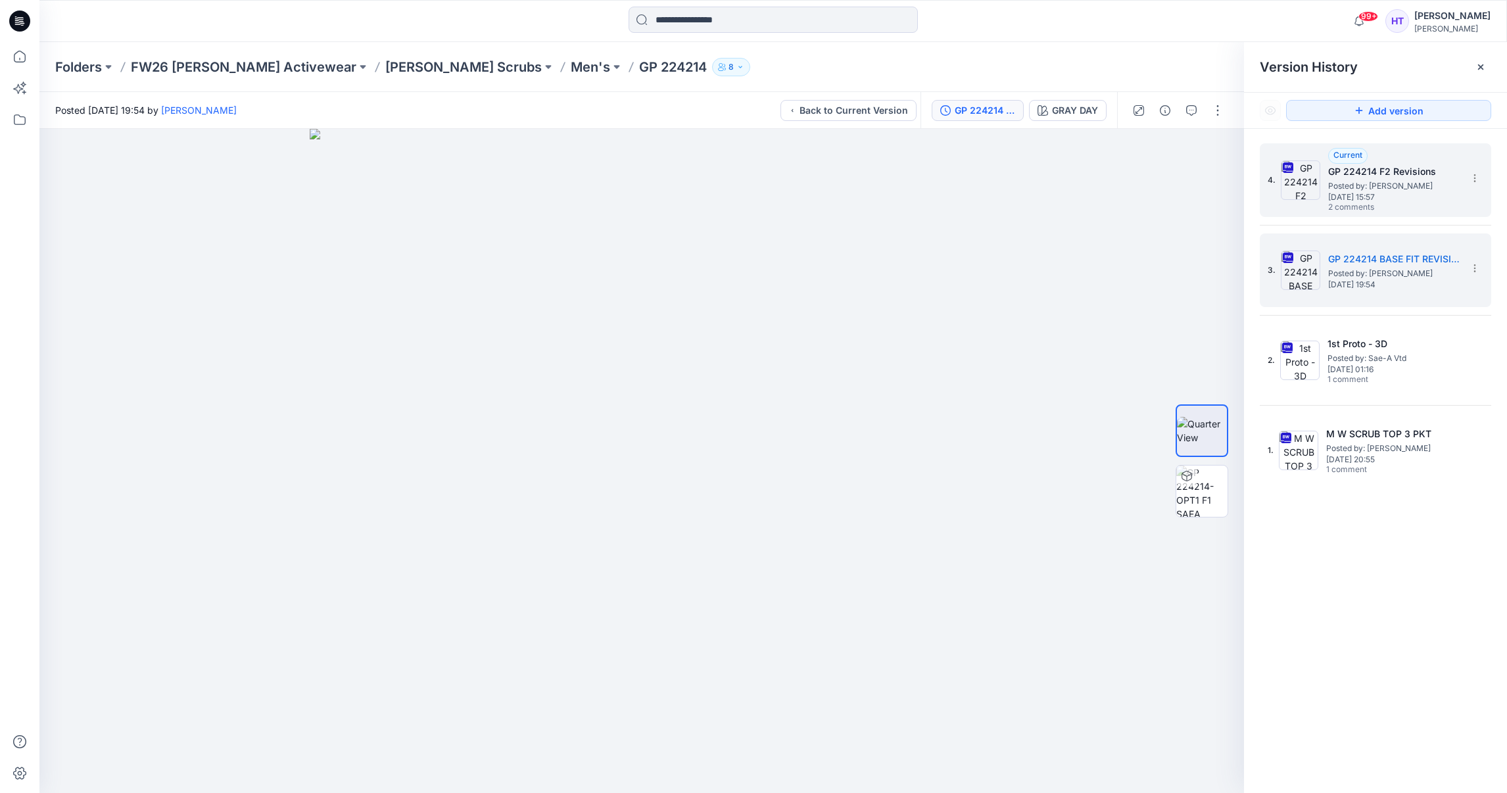
click at [1378, 203] on span "2 comments" at bounding box center [1374, 208] width 92 height 11
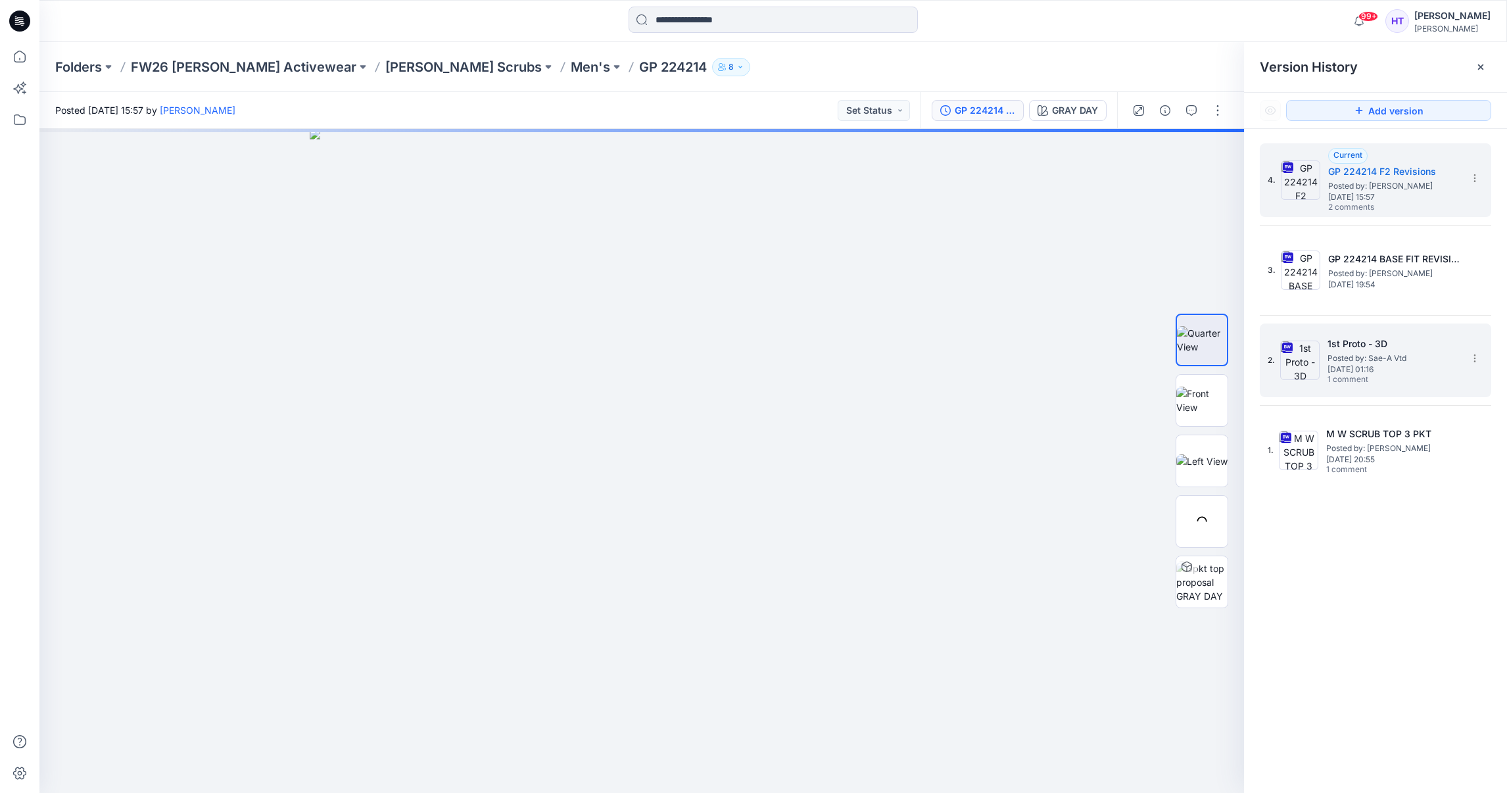
click at [1408, 362] on span "Posted by: Sae-A Vtd" at bounding box center [1394, 358] width 132 height 13
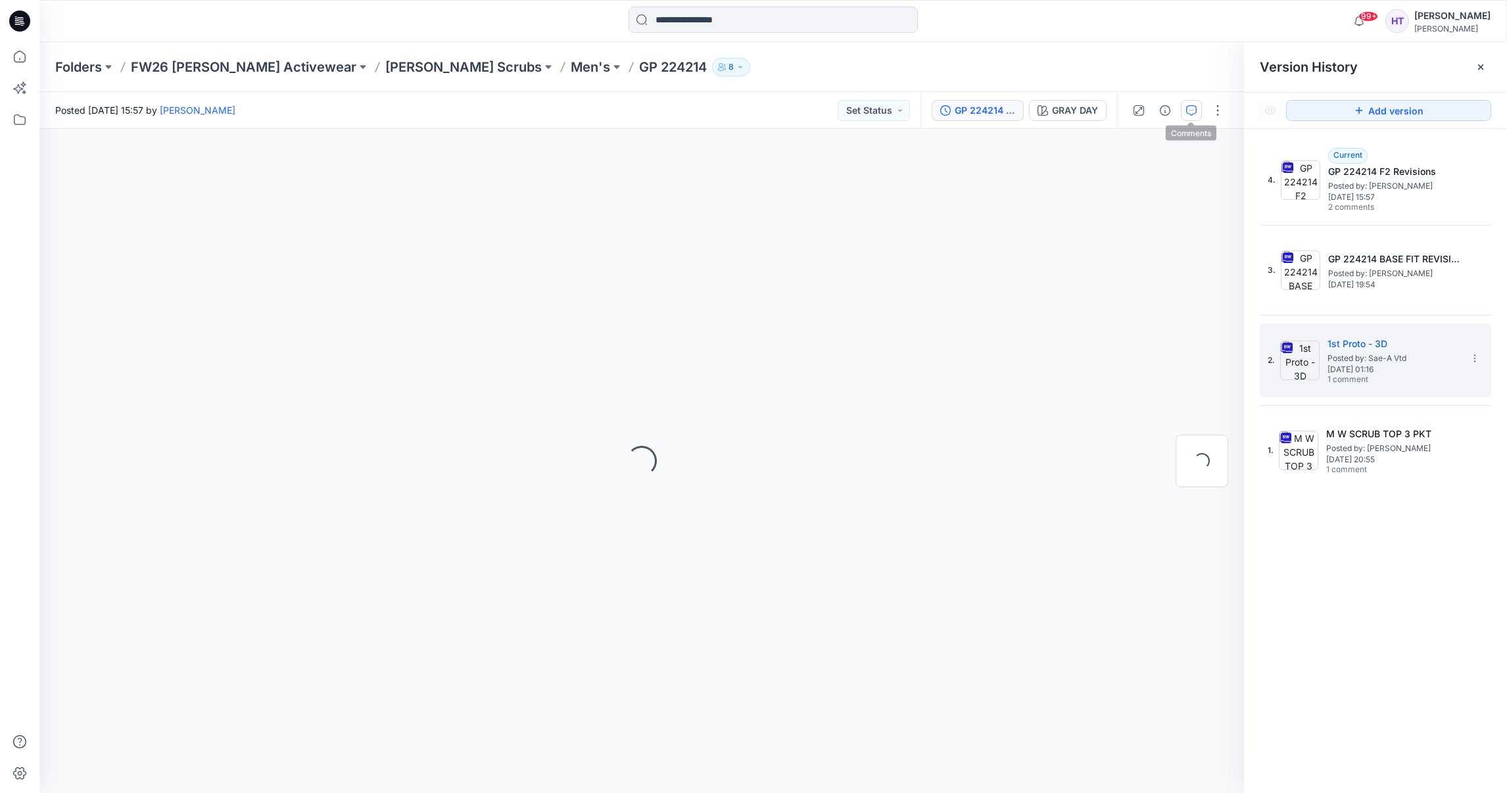
click at [1192, 113] on icon "button" at bounding box center [1191, 110] width 11 height 11
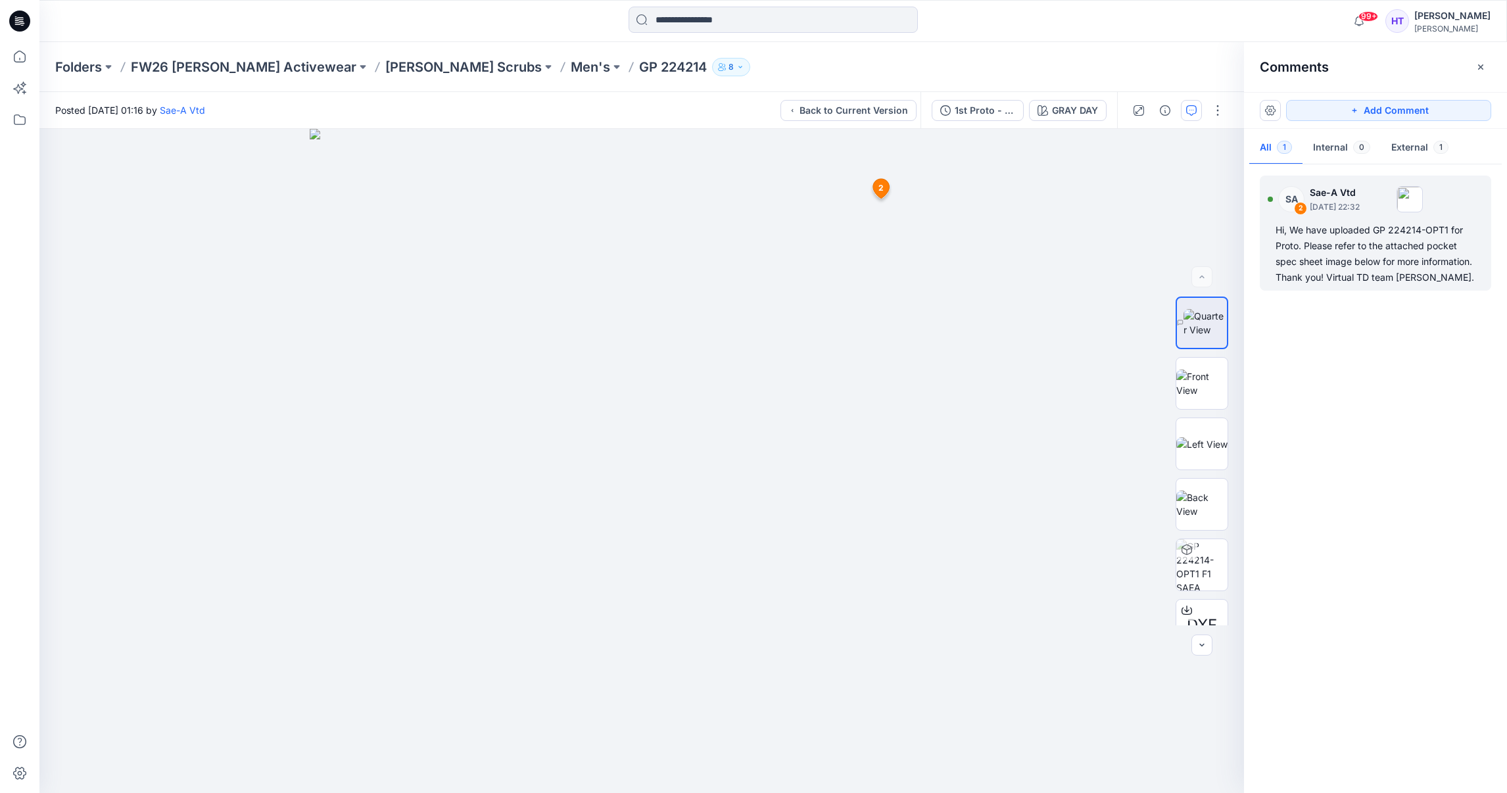
click at [1341, 228] on div "Hi, We have uploaded GP 224214-OPT1 for Proto. Please refer to the attached poc…" at bounding box center [1376, 253] width 200 height 63
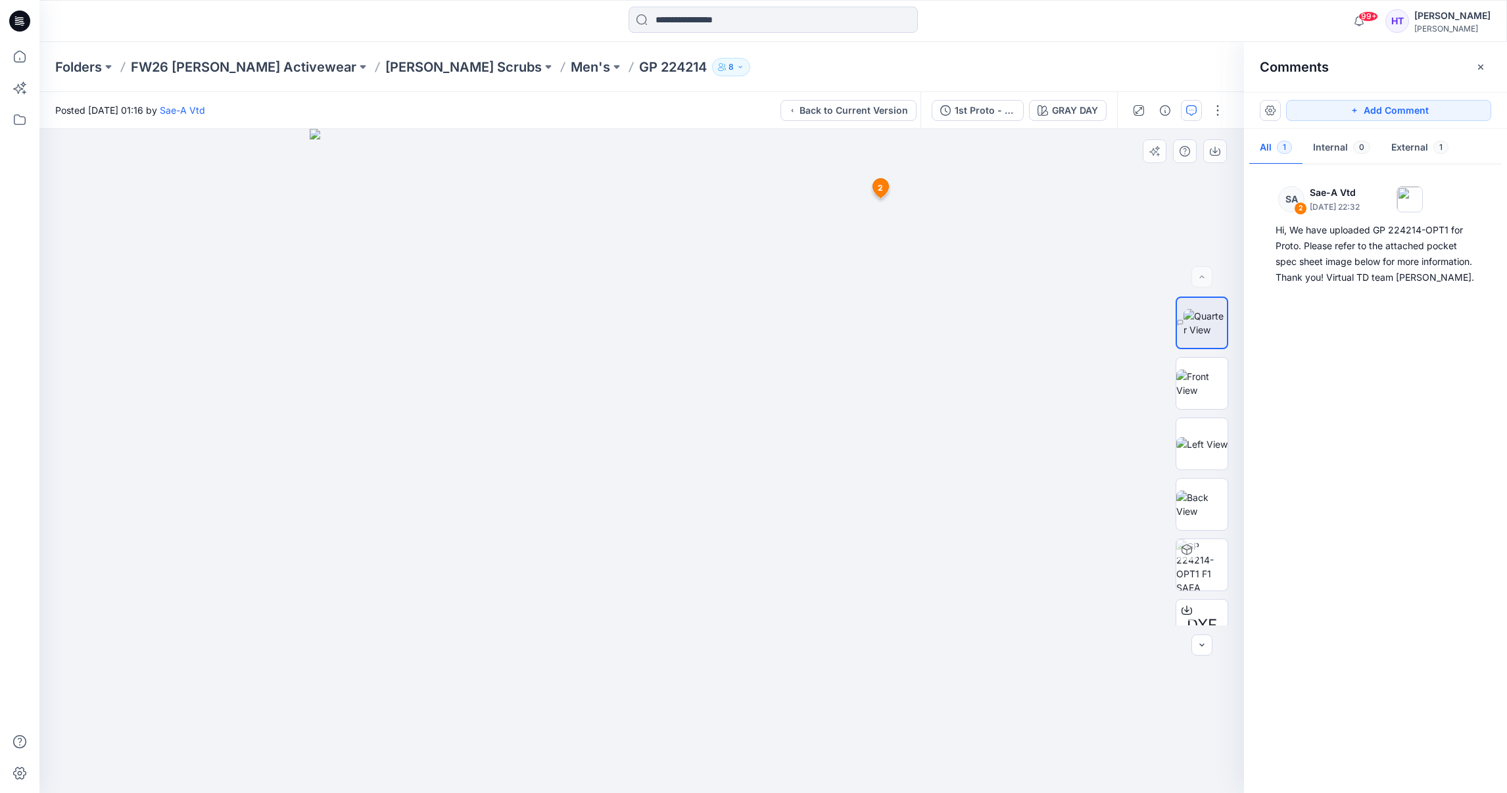
click at [946, 261] on img at bounding box center [642, 461] width 664 height 664
click at [1016, 112] on button "1st Proto - 3D" at bounding box center [978, 110] width 92 height 21
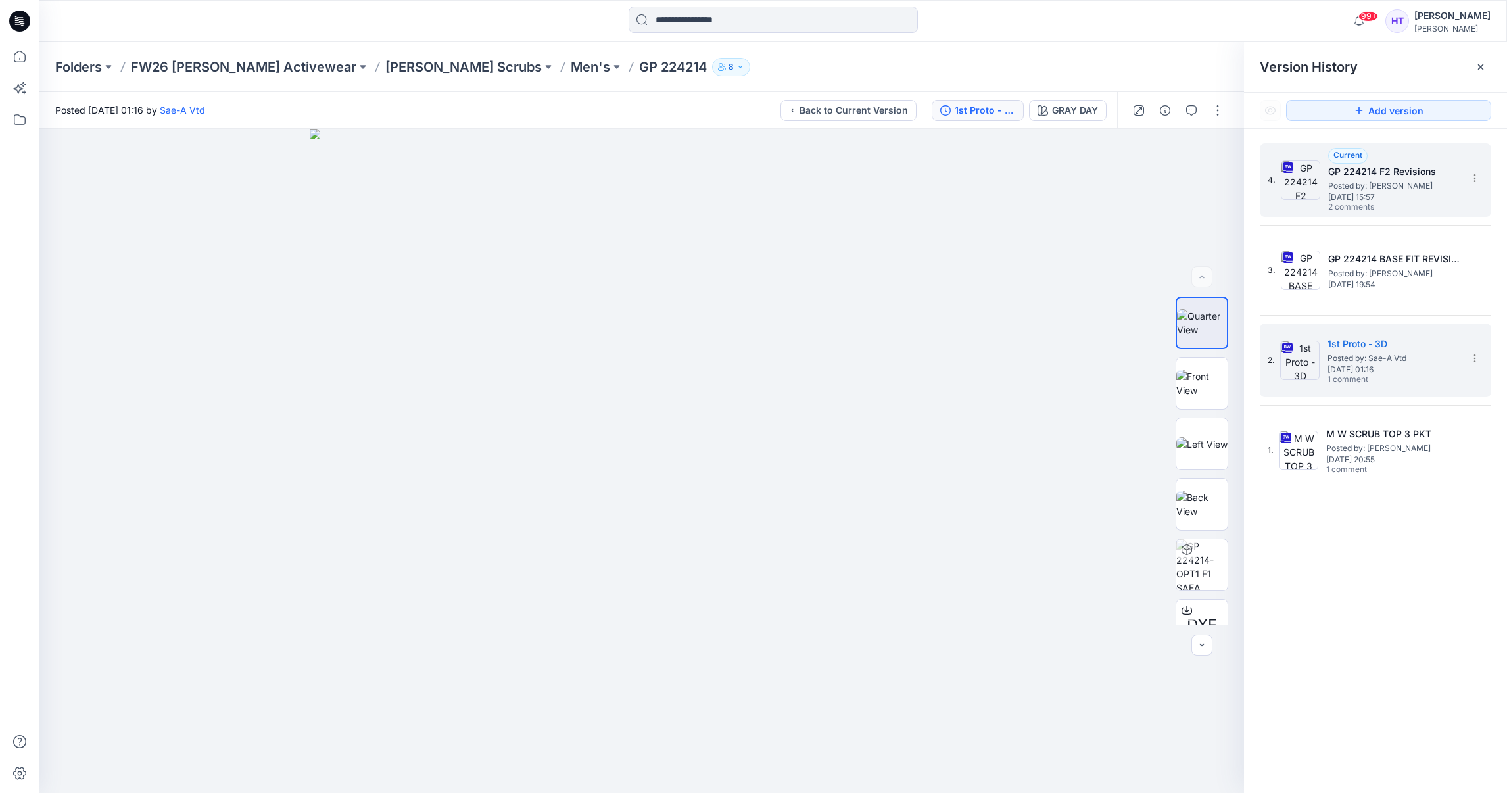
click at [1411, 189] on span "Posted by: [PERSON_NAME]" at bounding box center [1394, 186] width 132 height 13
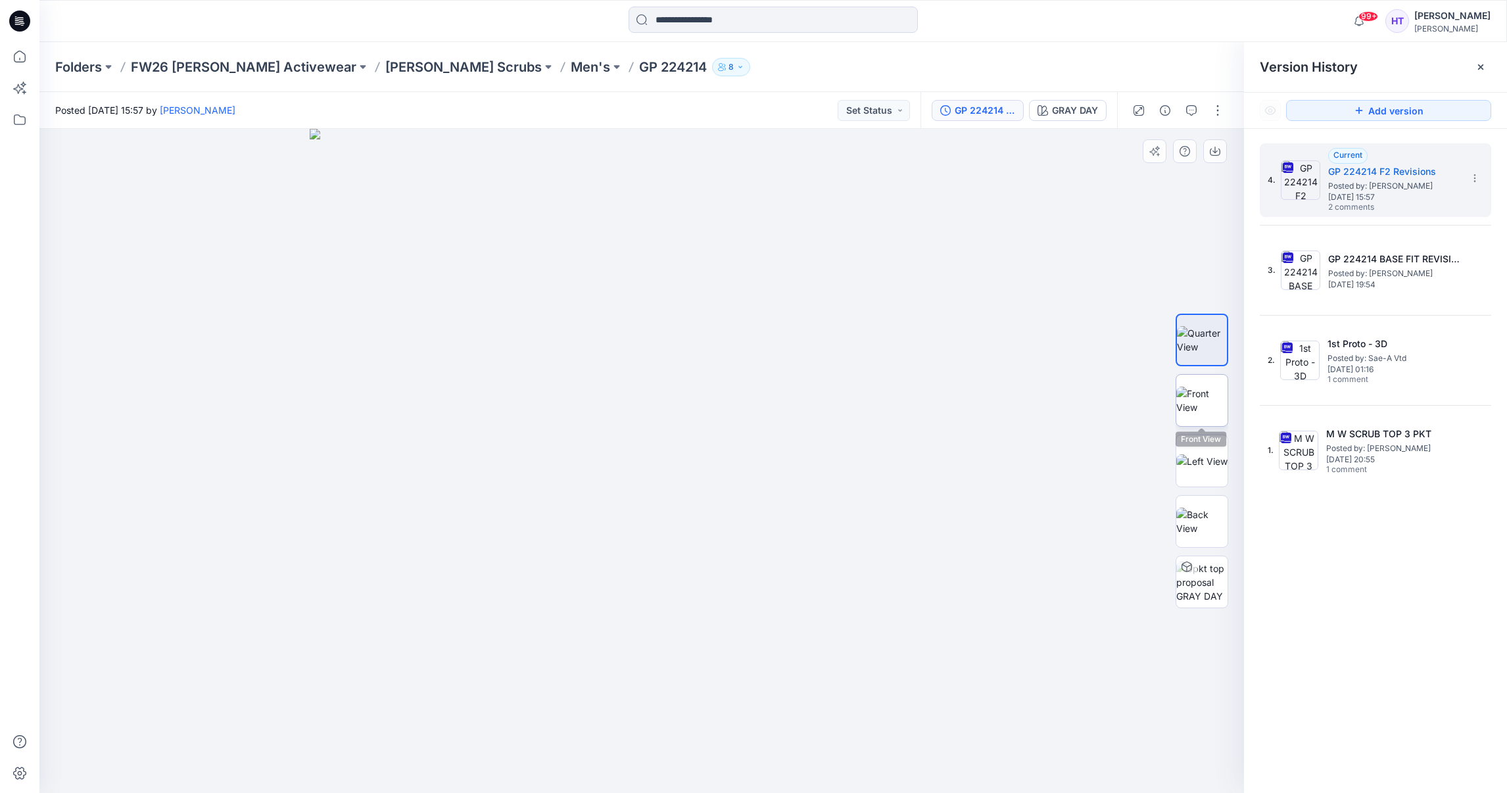
click at [1191, 390] on img at bounding box center [1202, 401] width 51 height 28
click at [1212, 147] on icon "button" at bounding box center [1215, 151] width 11 height 11
click at [1211, 519] on img at bounding box center [1202, 522] width 51 height 28
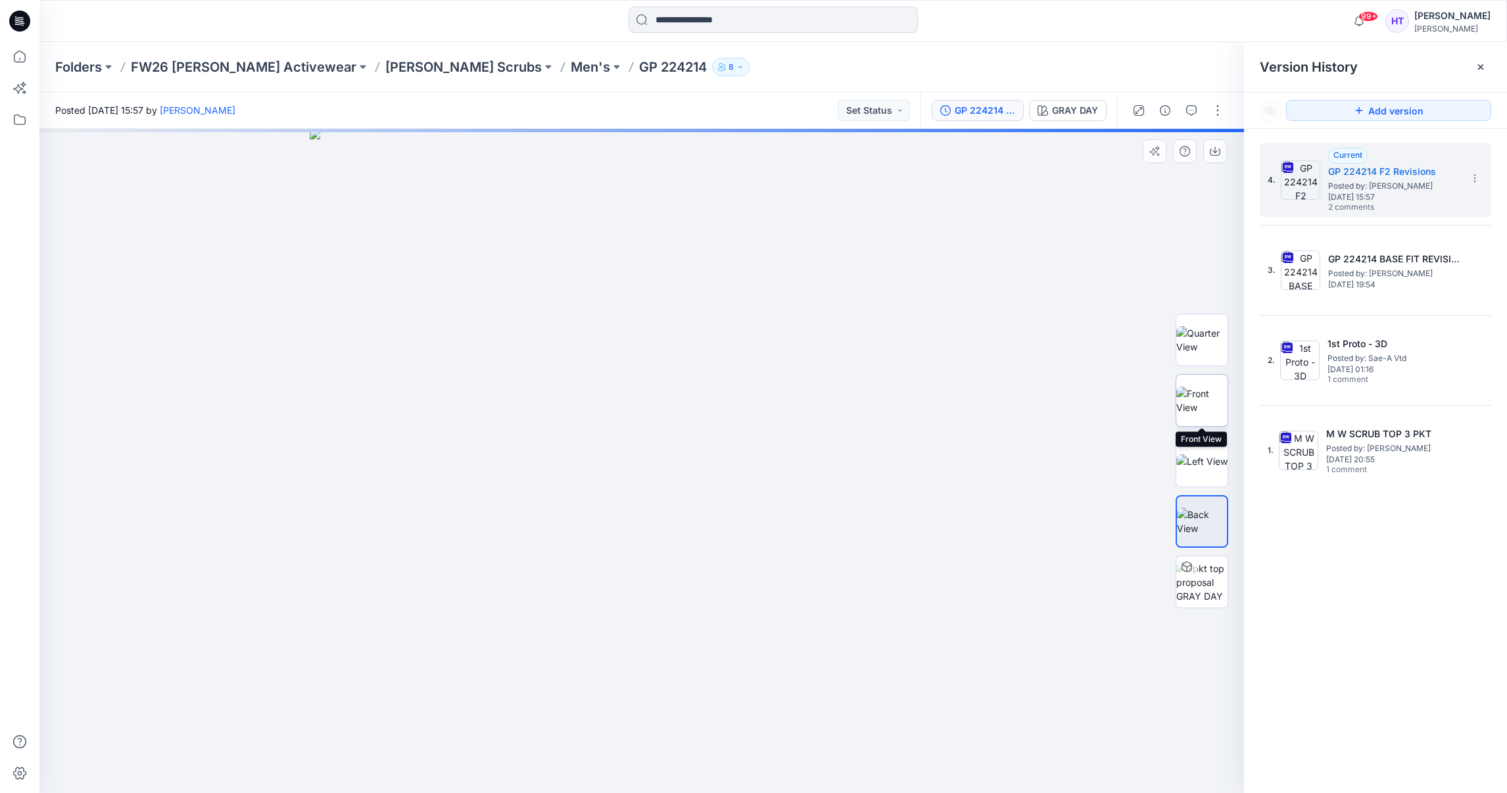
click at [1207, 408] on img at bounding box center [1202, 401] width 51 height 28
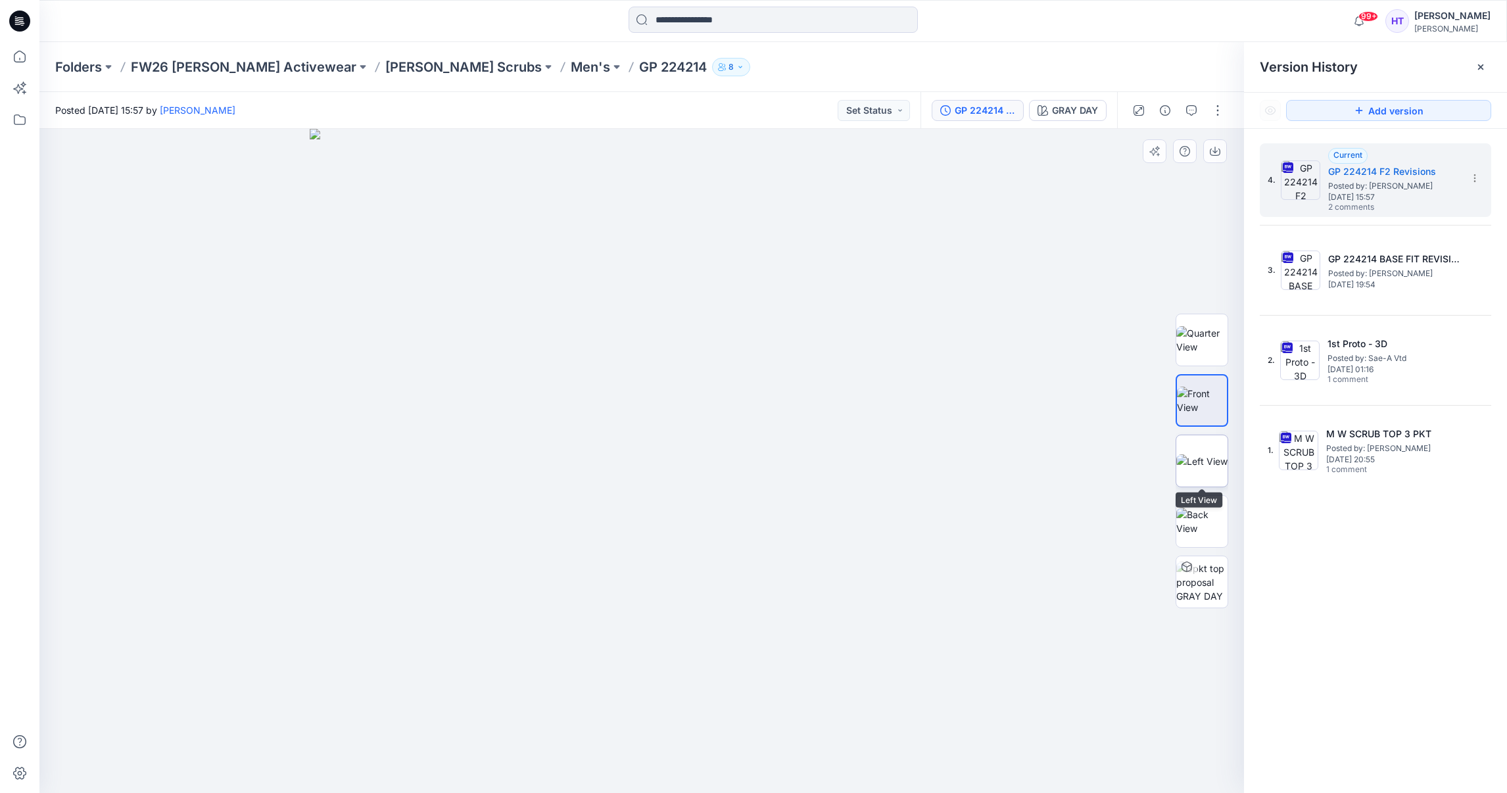
click at [1199, 454] on img at bounding box center [1202, 461] width 51 height 14
click at [1209, 332] on img at bounding box center [1202, 340] width 51 height 28
click at [1213, 155] on icon "button" at bounding box center [1215, 151] width 11 height 11
